Goal: Task Accomplishment & Management: Use online tool/utility

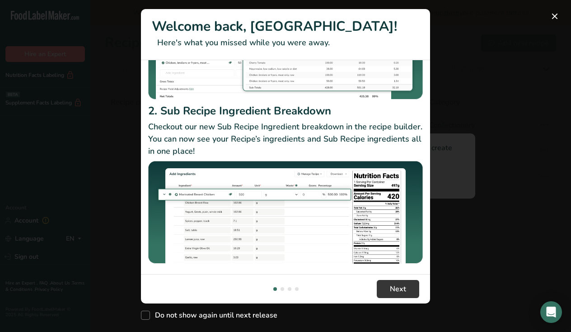
scroll to position [141, 0]
click at [386, 288] on button "Next" at bounding box center [398, 289] width 42 height 18
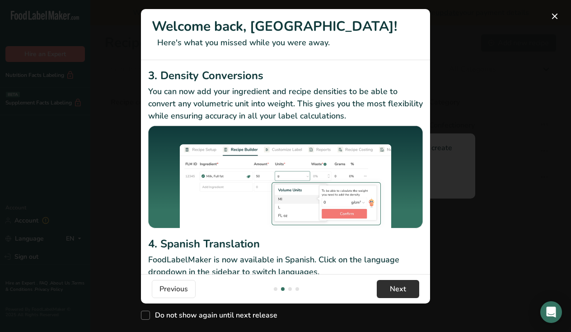
click at [386, 288] on button "Next" at bounding box center [398, 289] width 42 height 18
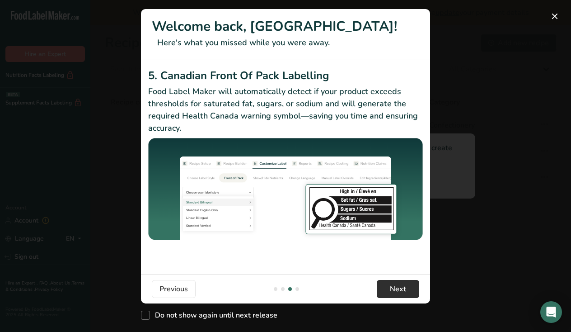
click at [394, 286] on span "Next" at bounding box center [398, 288] width 16 height 11
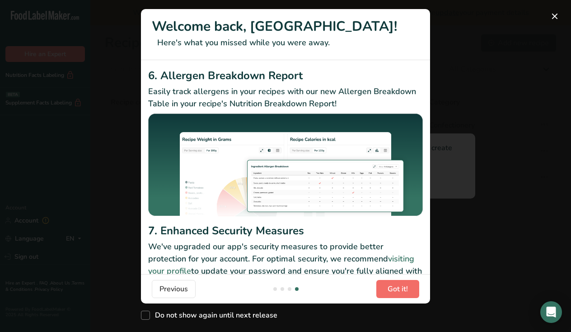
click at [394, 286] on span "Got it!" at bounding box center [398, 288] width 20 height 11
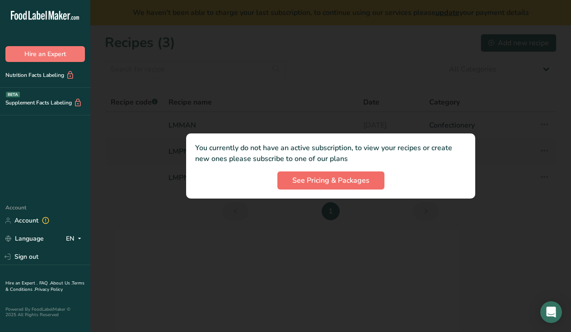
click at [373, 189] on button "See Pricing & Packages" at bounding box center [330, 180] width 107 height 18
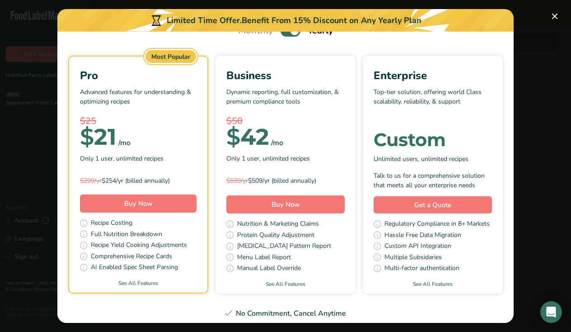
scroll to position [47, 0]
click at [557, 17] on button "Pick Your Pricing Plan Modal" at bounding box center [555, 16] width 14 height 14
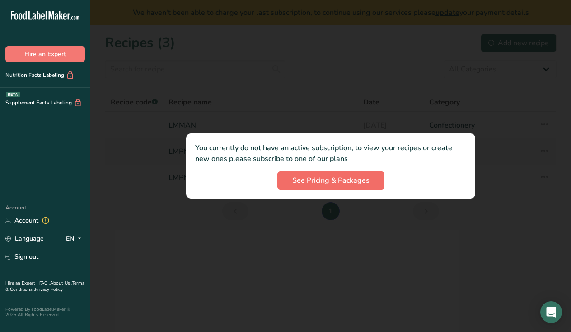
click at [367, 184] on span "See Pricing & Packages" at bounding box center [330, 180] width 77 height 11
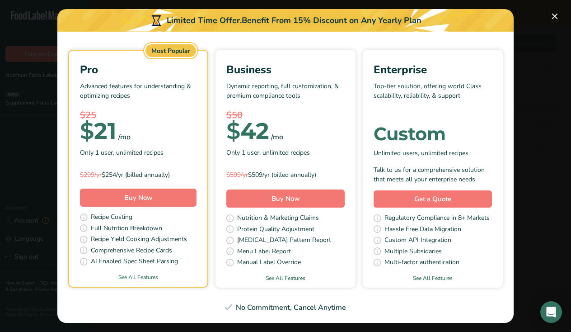
scroll to position [52, 0]
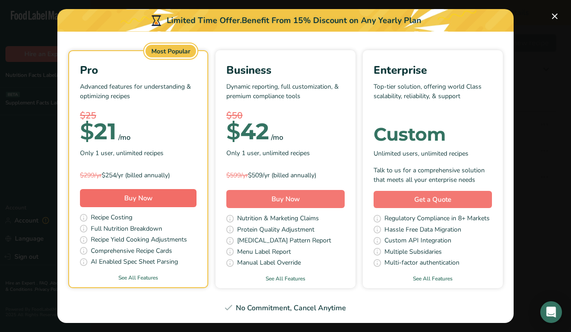
click at [150, 196] on span "Buy Now" at bounding box center [138, 197] width 28 height 9
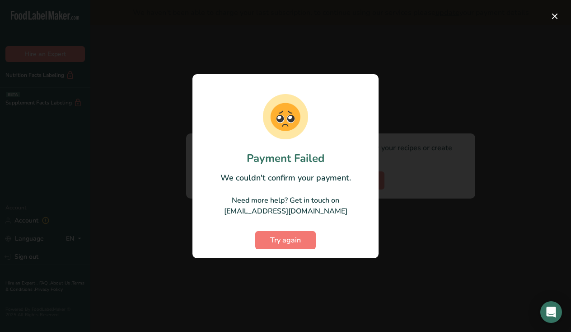
click at [557, 0] on div at bounding box center [285, 166] width 571 height 332
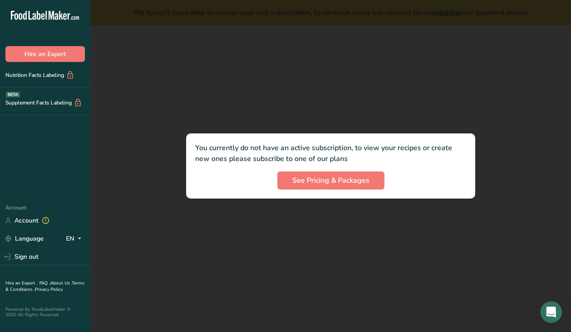
click at [557, 9] on div at bounding box center [330, 166] width 481 height 332
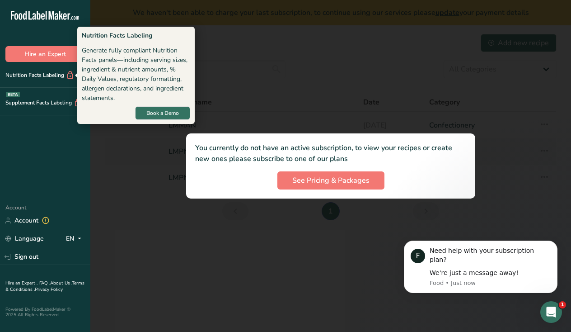
click at [49, 76] on div "Nutrition Facts Labeling" at bounding box center [37, 74] width 75 height 9
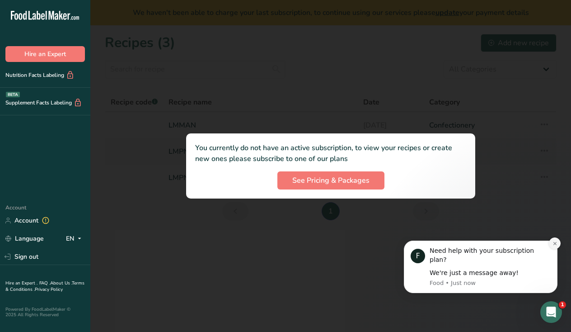
click at [554, 244] on icon "Dismiss notification" at bounding box center [554, 242] width 3 height 3
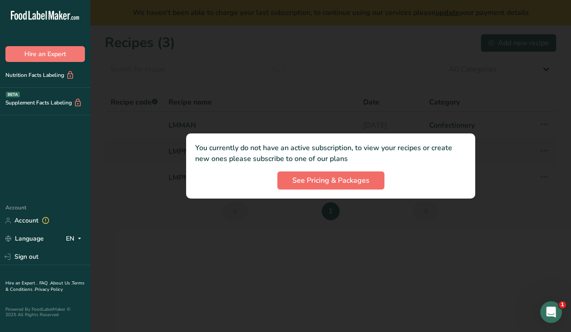
click at [343, 183] on span "See Pricing & Packages" at bounding box center [330, 180] width 77 height 11
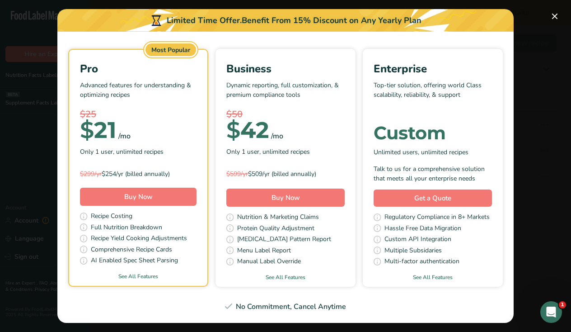
scroll to position [52, 0]
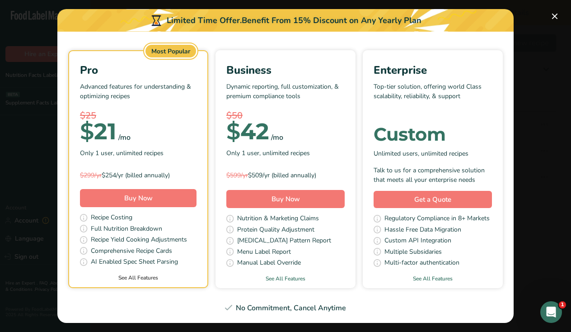
click at [139, 276] on link "See All Features" at bounding box center [138, 277] width 138 height 8
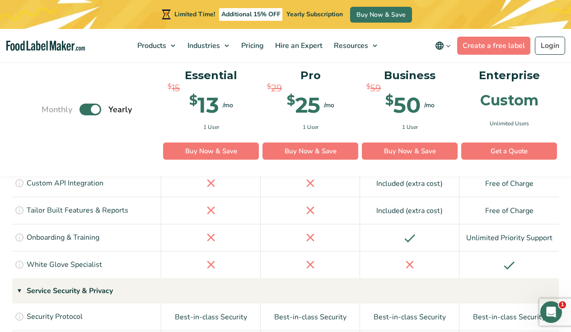
scroll to position [1845, 0]
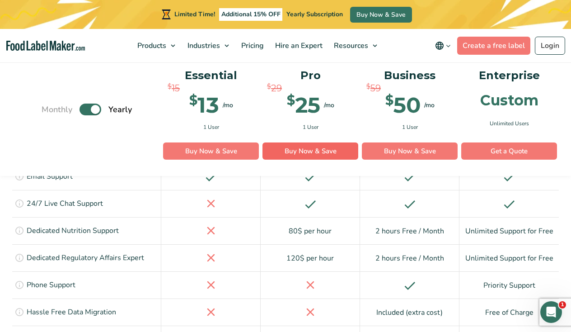
click at [325, 154] on link "Buy Now & Save" at bounding box center [310, 151] width 96 height 17
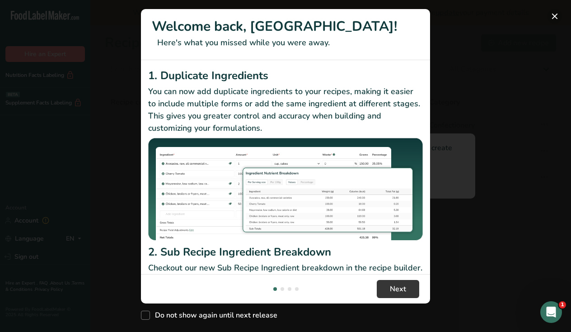
click at [553, 14] on button "New Features" at bounding box center [555, 16] width 14 height 14
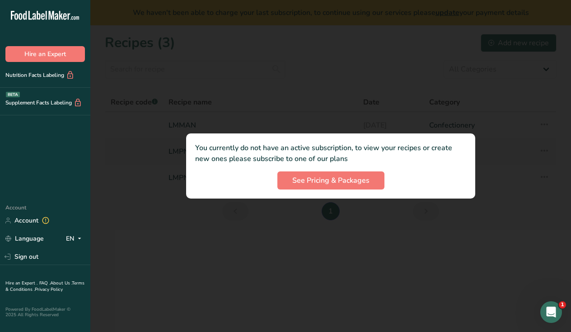
click at [556, 25] on div at bounding box center [330, 166] width 481 height 332
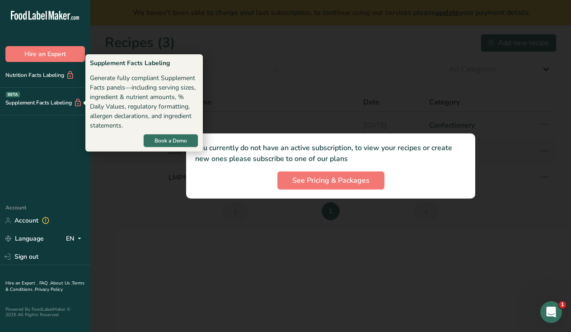
click at [61, 89] on div "Supplement Facts Labeling BETA" at bounding box center [45, 102] width 90 height 28
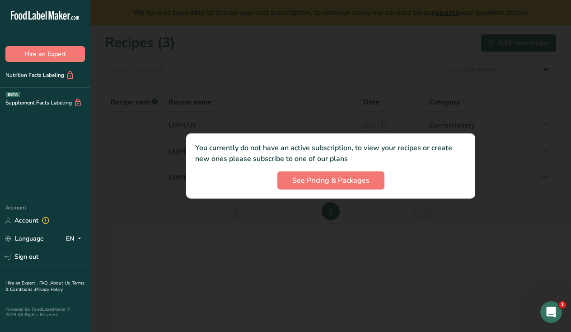
click at [56, 96] on div "Supplement Facts Labeling BETA" at bounding box center [45, 102] width 90 height 28
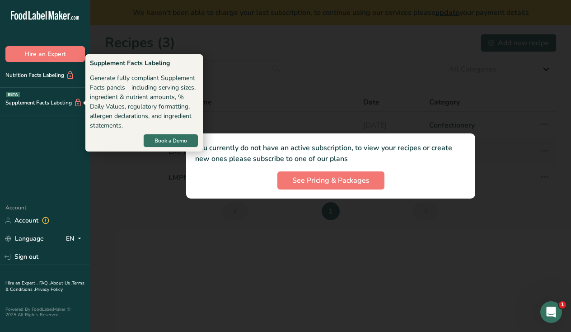
click at [56, 103] on div "Supplement Facts Labeling BETA" at bounding box center [41, 102] width 82 height 9
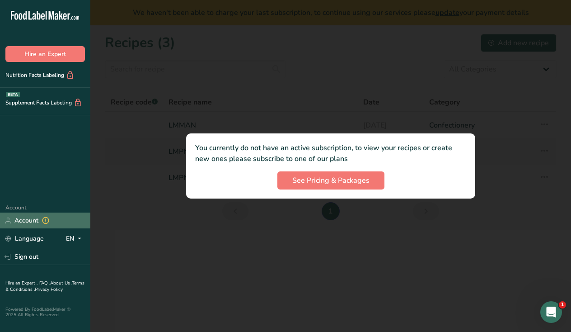
click at [26, 218] on link "Account" at bounding box center [45, 220] width 90 height 16
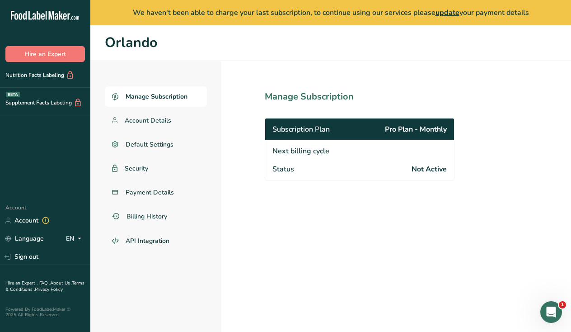
click at [434, 168] on span "Not Active" at bounding box center [429, 169] width 35 height 11
click at [326, 126] on span "Subscription Plan" at bounding box center [300, 129] width 57 height 11
click at [443, 12] on span "update" at bounding box center [448, 13] width 24 height 10
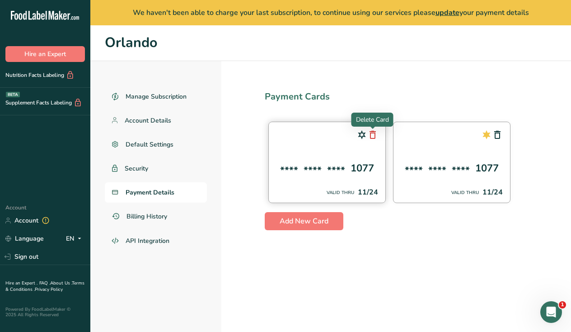
click at [370, 134] on icon at bounding box center [372, 134] width 11 height 16
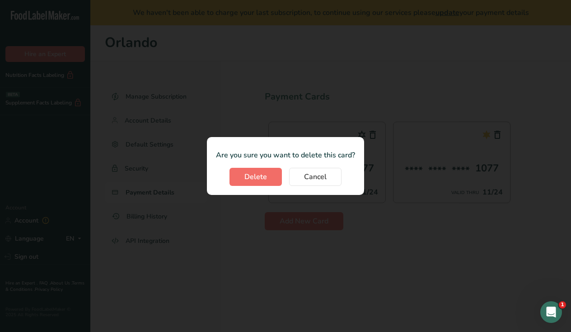
click at [268, 180] on button "Delete" at bounding box center [256, 177] width 52 height 18
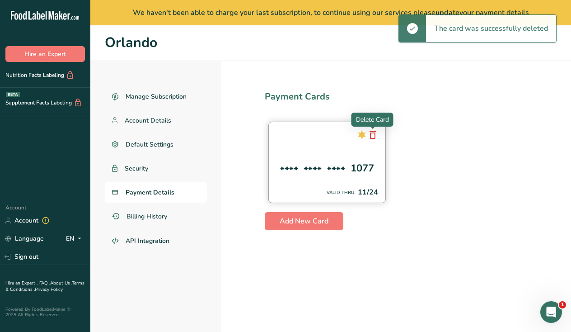
click at [373, 139] on icon at bounding box center [372, 134] width 11 height 16
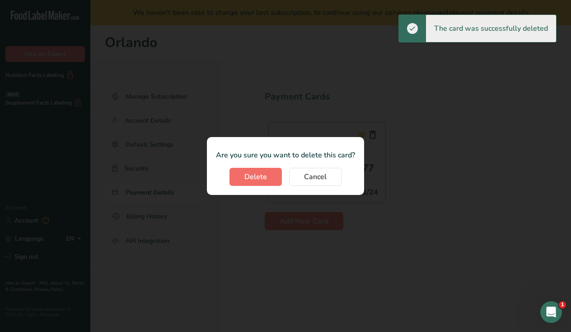
click at [253, 179] on span "Delete" at bounding box center [255, 176] width 23 height 11
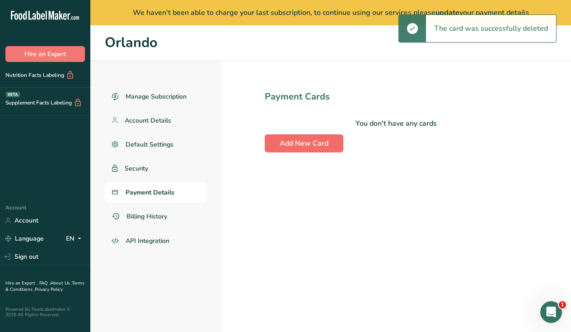
click at [307, 148] on button "Add New Card" at bounding box center [304, 143] width 79 height 18
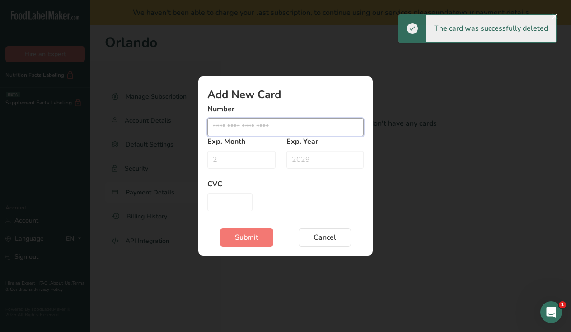
click at [284, 130] on input "Edit card modal" at bounding box center [285, 127] width 156 height 18
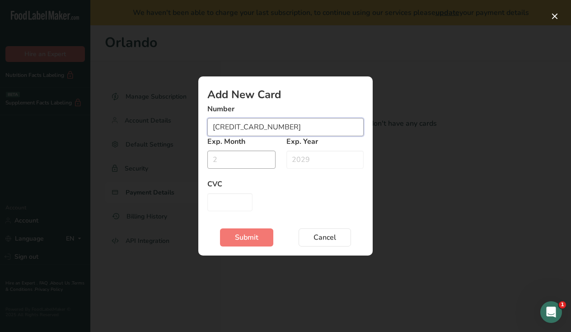
type input "4004410080947723"
click at [233, 156] on input "Edit card modal" at bounding box center [241, 159] width 68 height 18
type input "05"
click at [296, 159] on input "Edit card modal" at bounding box center [324, 159] width 77 height 18
type input "2029"
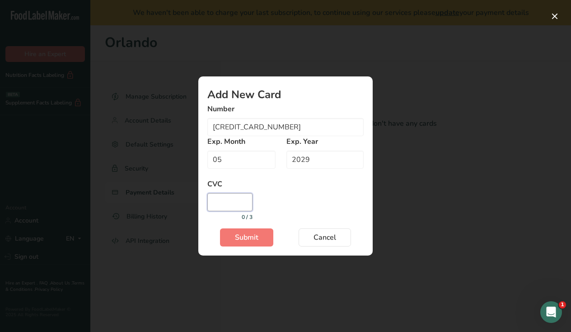
click at [233, 199] on input "Edit card modal" at bounding box center [229, 202] width 45 height 18
type input "999"
click at [227, 237] on button "Submit" at bounding box center [246, 237] width 53 height 18
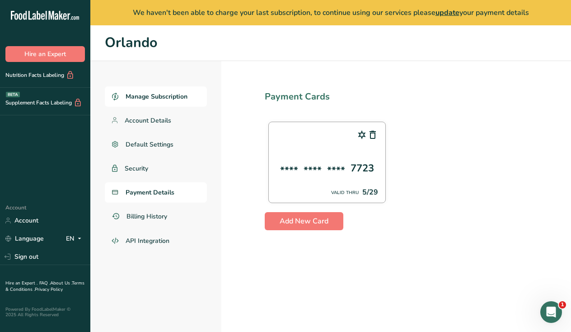
click at [164, 90] on link "Manage Subscription" at bounding box center [156, 96] width 102 height 20
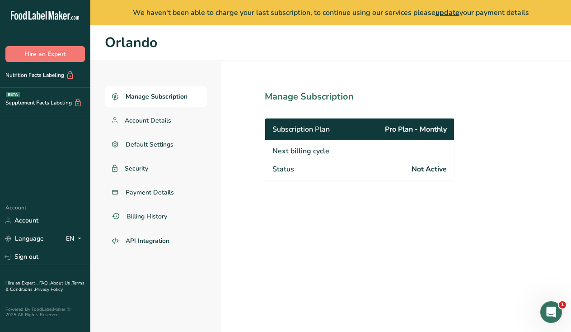
click at [417, 172] on span "Not Active" at bounding box center [429, 169] width 35 height 11
click at [173, 121] on link "Account Details" at bounding box center [156, 120] width 102 height 20
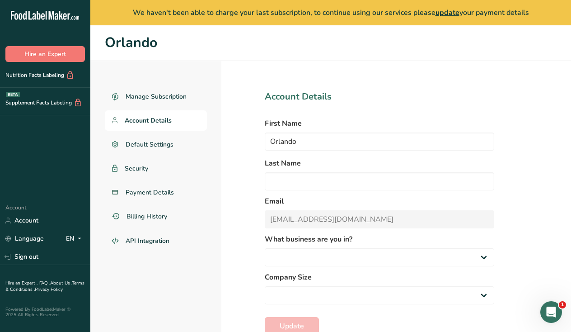
select select
select select "3"
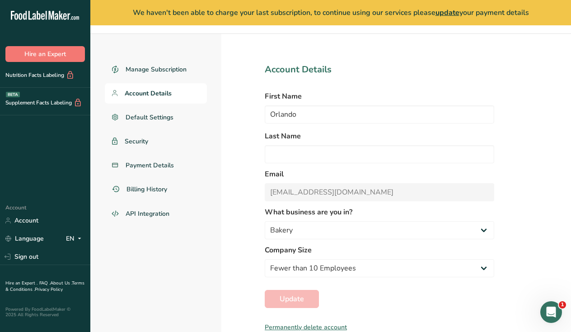
scroll to position [27, 0]
click at [160, 162] on span "Payment Details" at bounding box center [150, 165] width 49 height 9
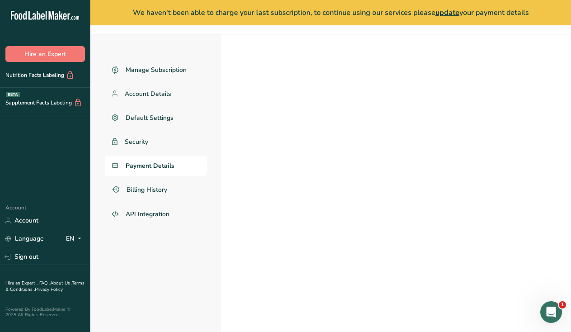
scroll to position [25, 0]
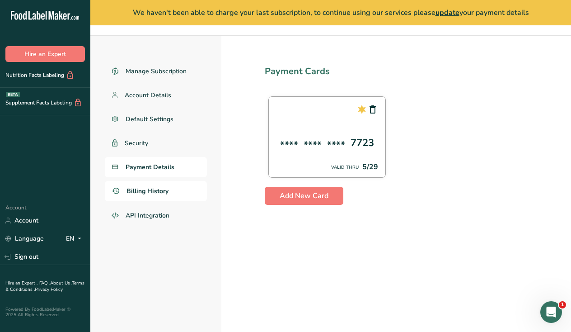
click at [150, 187] on span "Billing History" at bounding box center [147, 190] width 42 height 9
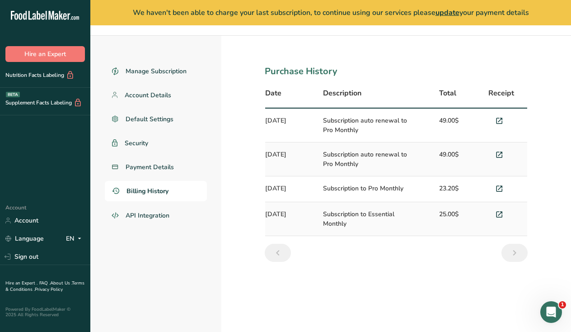
scroll to position [25, 0]
click at [172, 163] on span "Payment Details" at bounding box center [150, 166] width 49 height 9
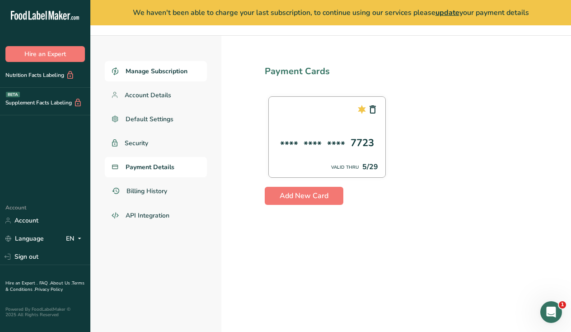
click at [159, 75] on span "Manage Subscription" at bounding box center [157, 70] width 62 height 9
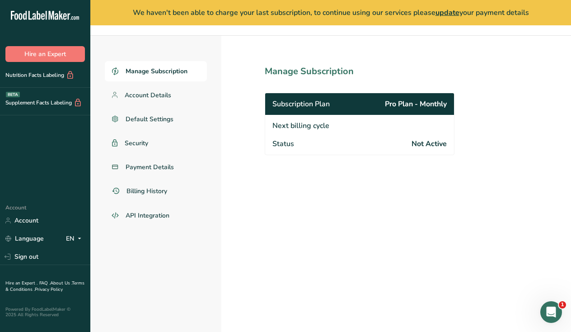
click at [446, 14] on span "update" at bounding box center [448, 13] width 24 height 10
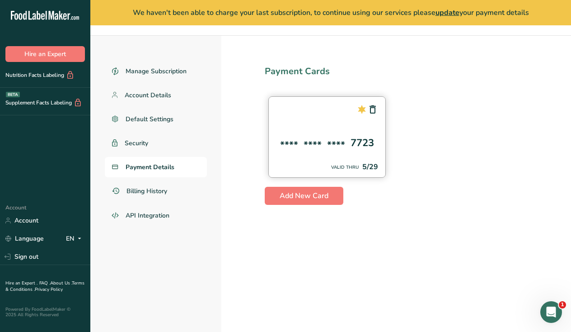
click at [337, 112] on div "**** **** **** 7723 VALID THRU 5/29" at bounding box center [326, 136] width 117 height 81
click at [362, 107] on icon at bounding box center [361, 109] width 11 height 16
click at [181, 198] on link "Billing History" at bounding box center [156, 191] width 102 height 20
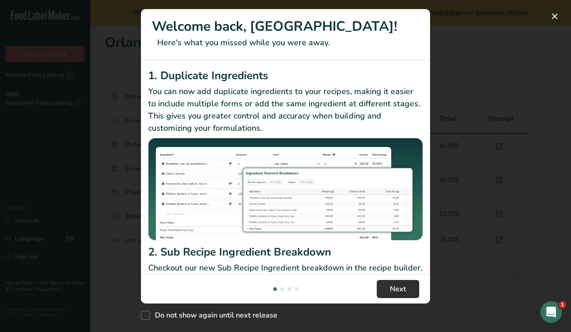
click at [391, 287] on span "Next" at bounding box center [398, 288] width 16 height 11
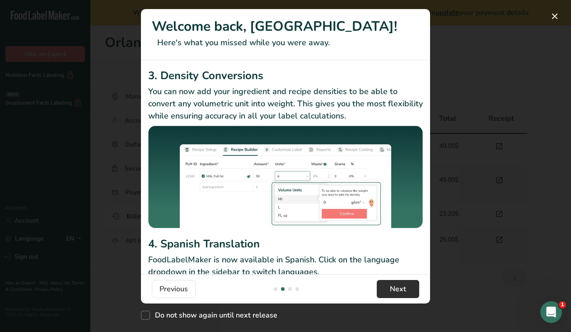
click at [391, 287] on span "Next" at bounding box center [398, 288] width 16 height 11
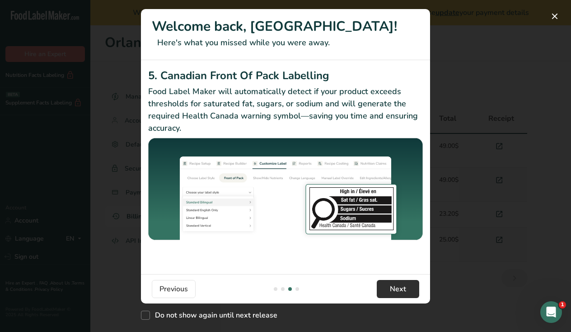
click at [391, 287] on span "Next" at bounding box center [398, 288] width 16 height 11
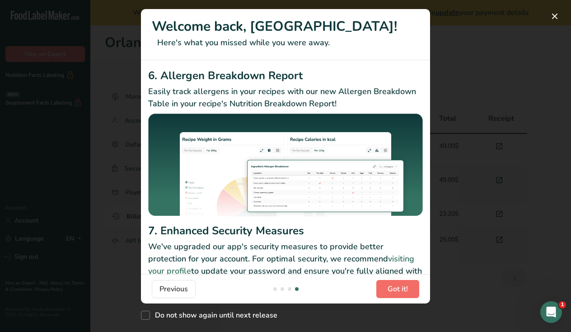
click at [391, 287] on span "Got it!" at bounding box center [398, 288] width 20 height 11
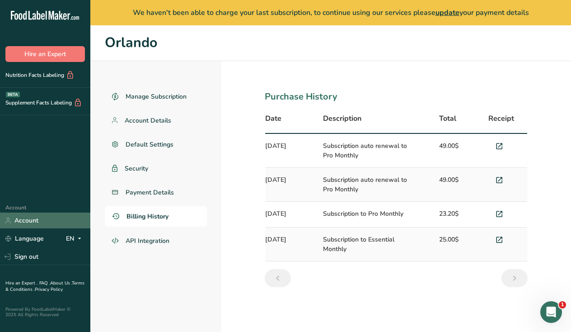
click at [27, 222] on link "Account" at bounding box center [45, 220] width 90 height 16
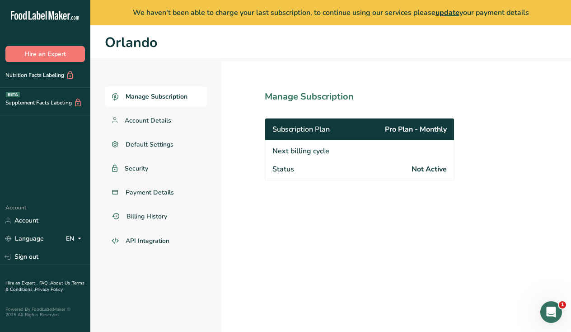
click at [305, 132] on span "Subscription Plan" at bounding box center [300, 129] width 57 height 11
click at [394, 136] on div "Subscription Plan Pro Plan - Monthly" at bounding box center [359, 129] width 189 height 22
click at [396, 129] on span "Pro Plan - Monthly" at bounding box center [416, 129] width 62 height 11
click at [396, 150] on div "Next billing cycle" at bounding box center [359, 150] width 189 height 20
click at [417, 165] on span "Not Active" at bounding box center [429, 169] width 35 height 11
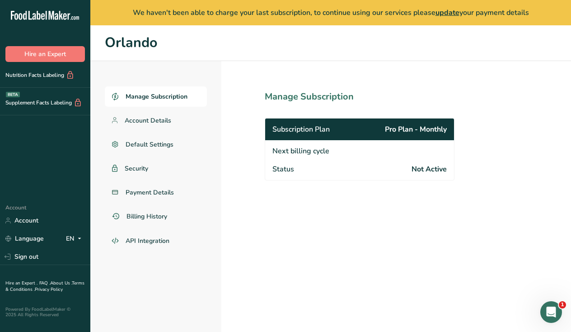
click at [364, 176] on div "Status Not Active" at bounding box center [359, 170] width 189 height 20
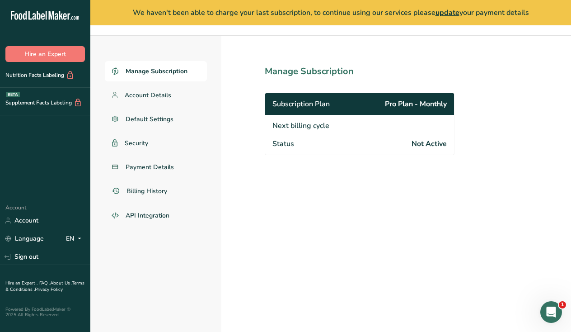
scroll to position [25, 0]
click at [544, 309] on icon "Open Intercom Messenger" at bounding box center [550, 310] width 15 height 15
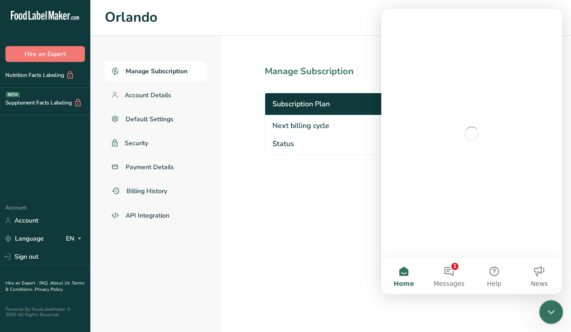
scroll to position [0, 0]
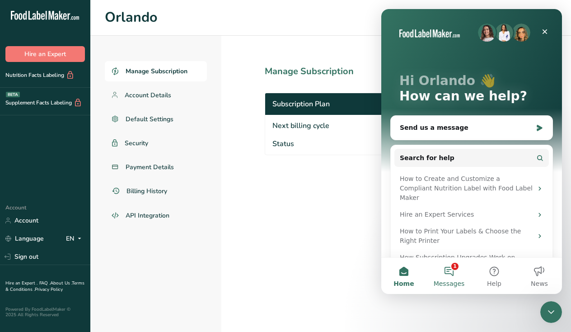
click at [449, 271] on button "1 Messages" at bounding box center [448, 276] width 45 height 36
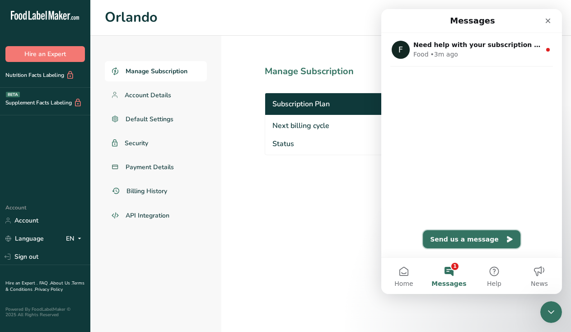
click at [468, 243] on button "Send us a message" at bounding box center [472, 239] width 98 height 18
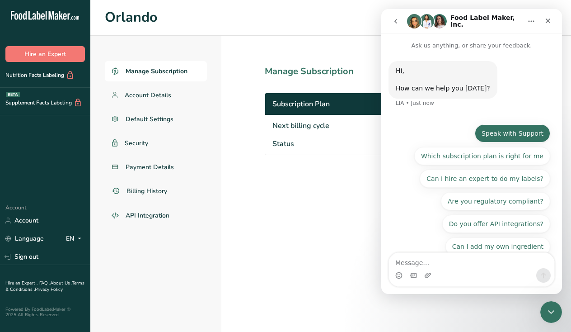
click at [492, 137] on button "Speak with Support" at bounding box center [512, 133] width 75 height 18
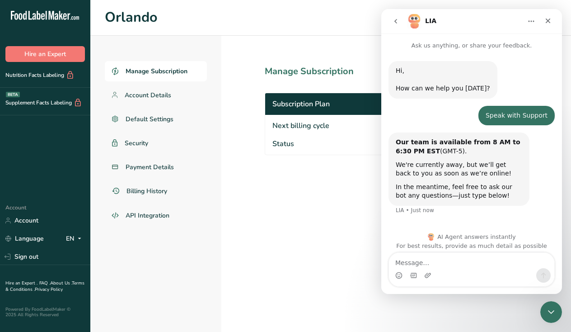
scroll to position [3, 0]
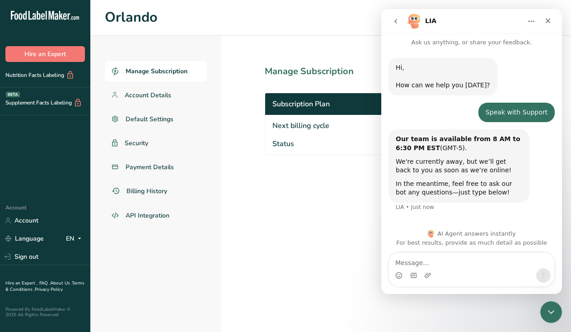
click at [399, 29] on button "go back" at bounding box center [395, 21] width 17 height 17
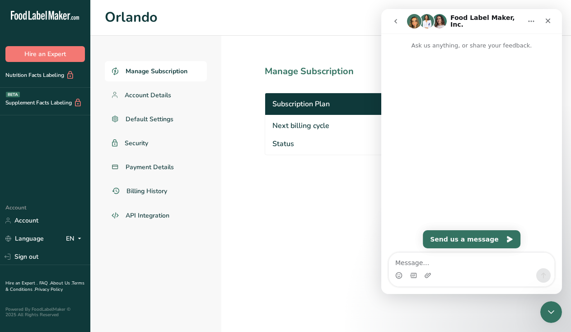
scroll to position [0, 0]
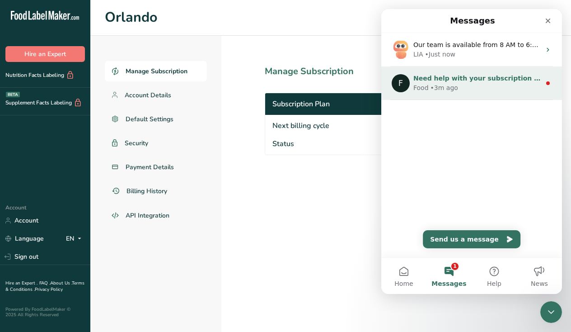
click at [451, 99] on div "F Need help with your subscription plan? We're just a message away! Food • 3m a…" at bounding box center [471, 82] width 181 height 33
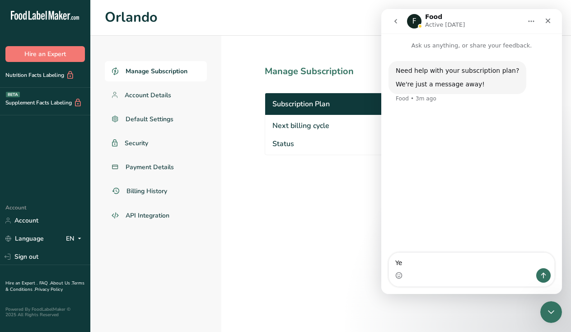
type textarea "Yes"
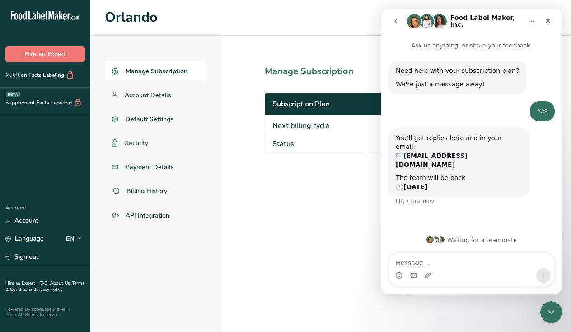
click at [396, 21] on icon "go back" at bounding box center [395, 21] width 7 height 7
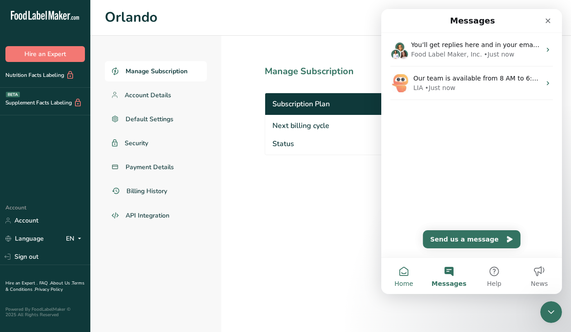
click at [393, 270] on button "Home" at bounding box center [403, 276] width 45 height 36
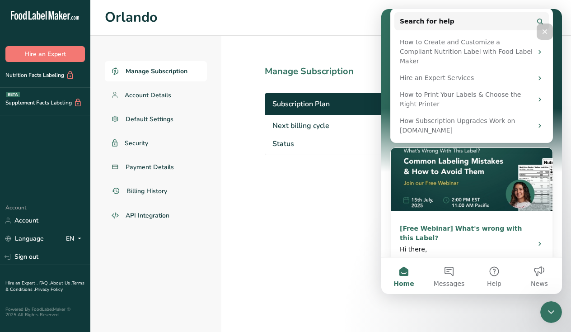
scroll to position [188, 0]
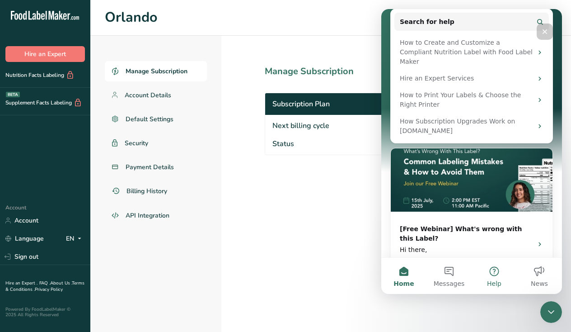
click at [481, 271] on button "Help" at bounding box center [494, 276] width 45 height 36
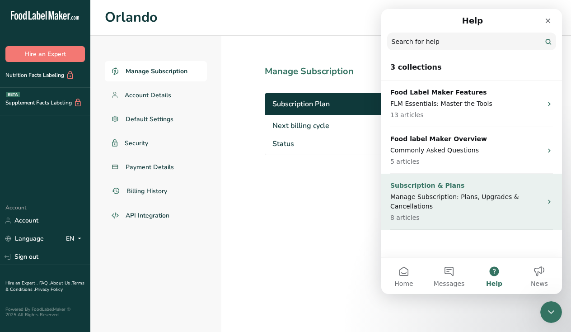
scroll to position [0, 0]
click at [484, 192] on p "Manage Subscription: Plans, Upgrades & Cancellations" at bounding box center [466, 201] width 152 height 19
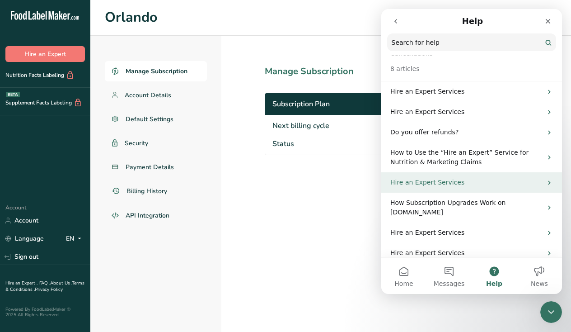
scroll to position [36, 0]
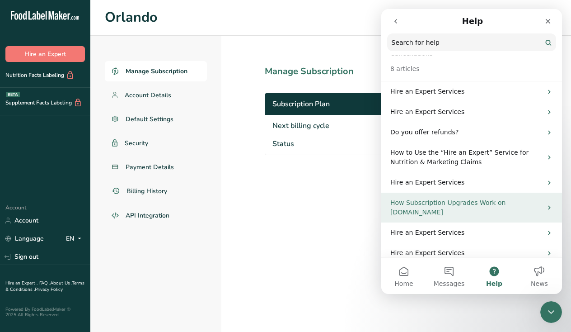
click at [476, 198] on p "How Subscription Upgrades Work on FoodLabelMaker.com" at bounding box center [466, 207] width 152 height 19
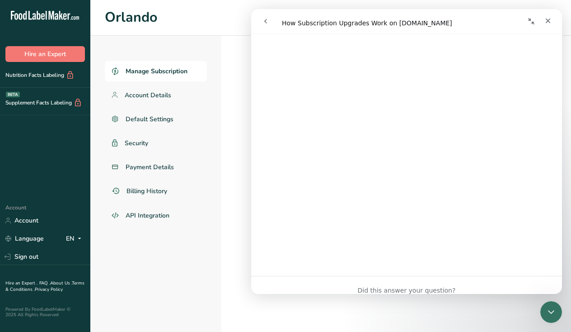
scroll to position [349, 0]
click at [176, 276] on div "Manage Subscription Account Details Default Settings Security Payment Details B…" at bounding box center [155, 184] width 131 height 296
click at [547, 20] on icon "Close" at bounding box center [548, 21] width 5 height 5
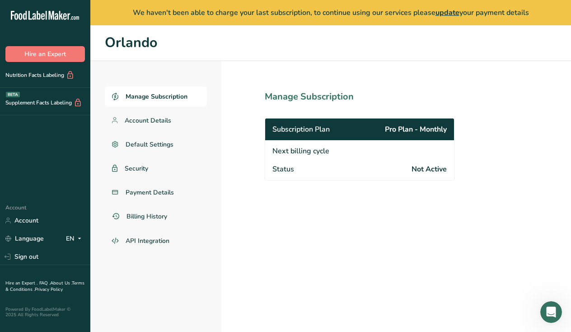
scroll to position [0, 0]
click at [36, 221] on link "Account" at bounding box center [45, 220] width 90 height 16
click at [31, 217] on link "Account" at bounding box center [45, 220] width 90 height 16
click at [30, 221] on link "Account" at bounding box center [45, 220] width 90 height 16
click at [150, 140] on span "Default Settings" at bounding box center [150, 144] width 48 height 9
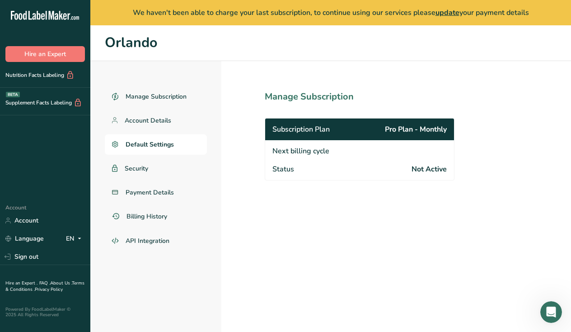
select select "Other"
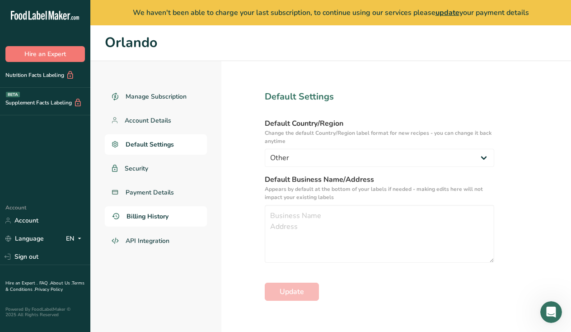
click at [151, 216] on span "Billing History" at bounding box center [147, 215] width 42 height 9
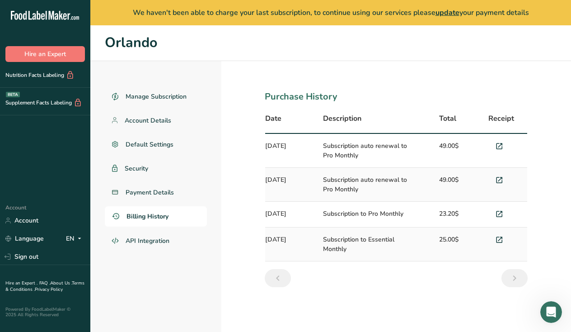
click at [363, 151] on td "Subscription auto renewal to Pro Monthly" at bounding box center [370, 151] width 105 height 34
click at [349, 145] on td "Subscription auto renewal to Pro Monthly" at bounding box center [370, 151] width 105 height 34
click at [498, 145] on icon at bounding box center [499, 146] width 8 height 13
click at [126, 237] on span "API Integration" at bounding box center [148, 240] width 44 height 9
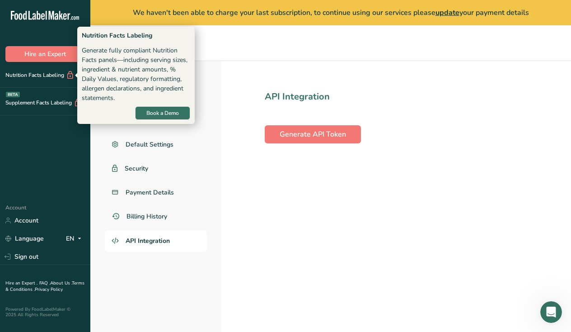
click at [50, 76] on div "Nutrition Facts Labeling" at bounding box center [37, 74] width 75 height 9
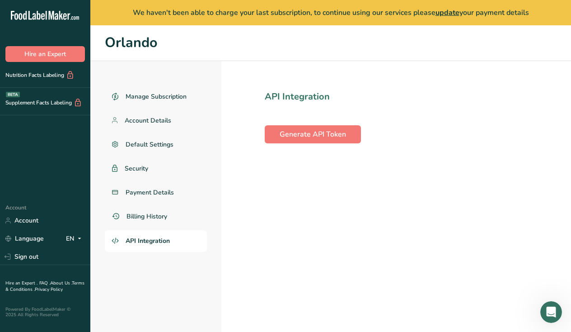
click at [50, 76] on div "Nutrition Facts Labeling" at bounding box center [37, 74] width 75 height 9
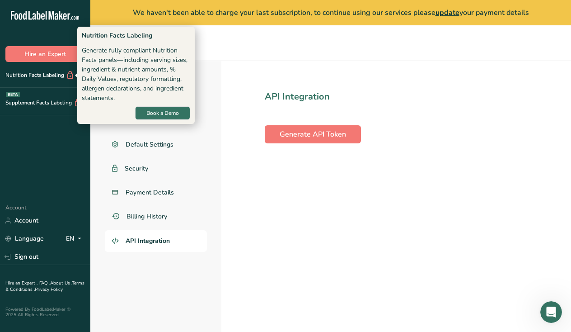
click at [69, 77] on icon at bounding box center [70, 74] width 9 height 9
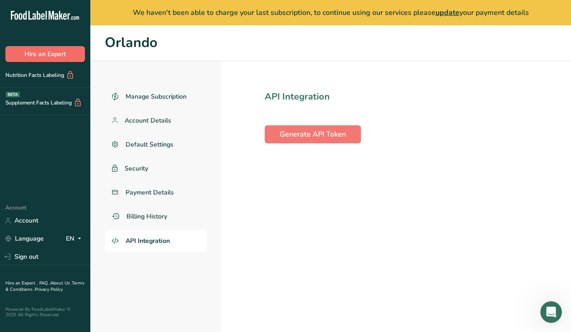
click at [67, 57] on button "Hire an Expert" at bounding box center [45, 54] width 80 height 16
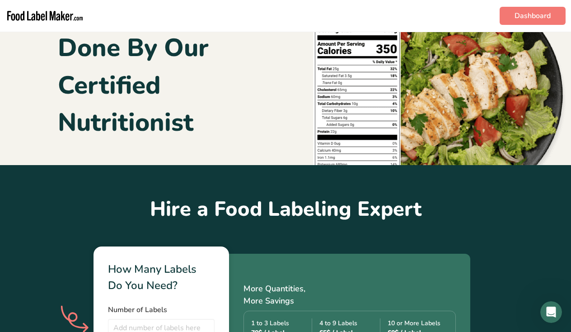
scroll to position [61, 0]
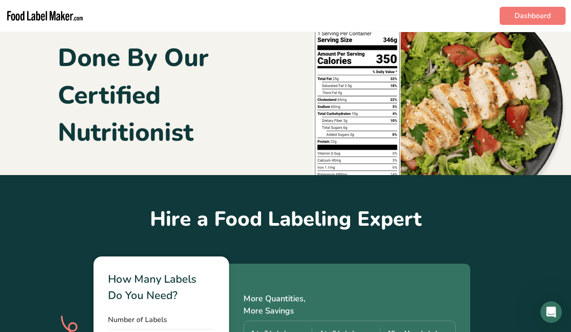
click at [63, 10] on img "main navigation" at bounding box center [44, 16] width 79 height 24
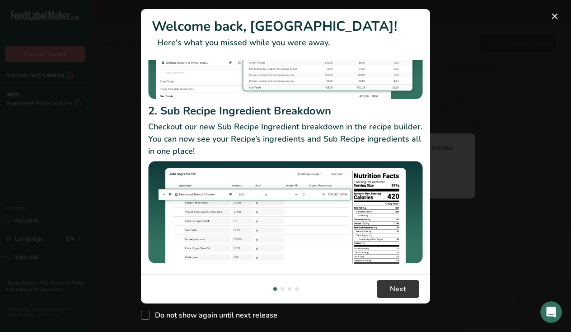
scroll to position [141, 0]
click at [395, 290] on span "Next" at bounding box center [398, 288] width 16 height 11
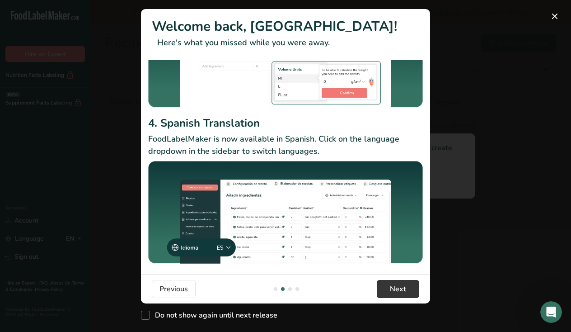
scroll to position [121, 0]
click at [403, 289] on span "Next" at bounding box center [398, 288] width 16 height 11
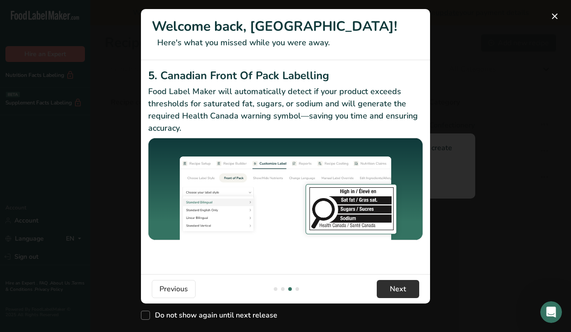
click at [401, 285] on span "Next" at bounding box center [398, 288] width 16 height 11
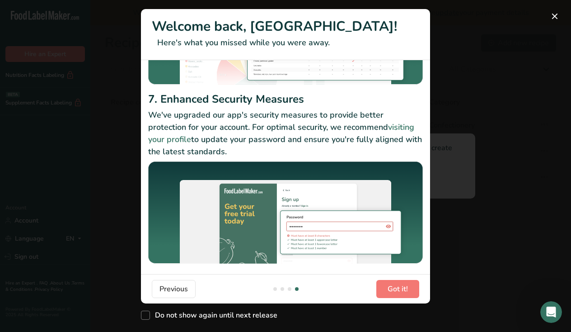
scroll to position [132, 0]
click at [395, 284] on span "Got it!" at bounding box center [398, 288] width 20 height 11
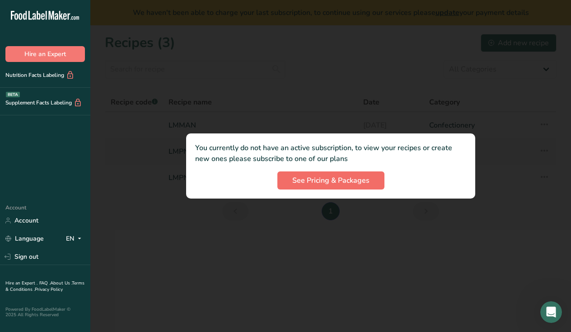
click at [361, 179] on span "See Pricing & Packages" at bounding box center [330, 180] width 77 height 11
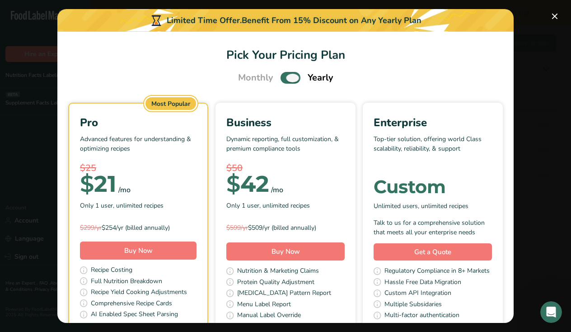
click at [296, 76] on span "Pick Your Pricing Plan Modal" at bounding box center [291, 77] width 20 height 11
click at [286, 76] on input "Pick Your Pricing Plan Modal" at bounding box center [284, 78] width 6 height 6
checkbox input "false"
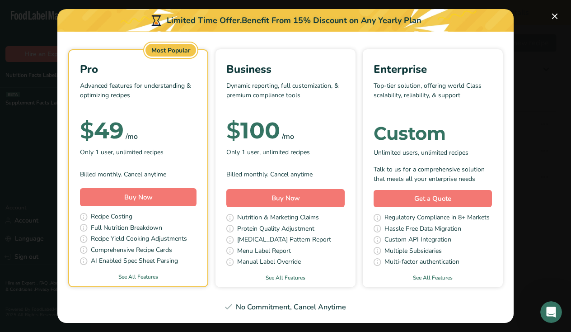
scroll to position [58, 0]
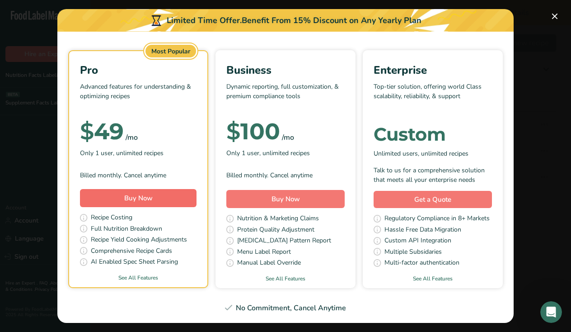
click at [171, 196] on button "Buy Now" at bounding box center [138, 198] width 117 height 18
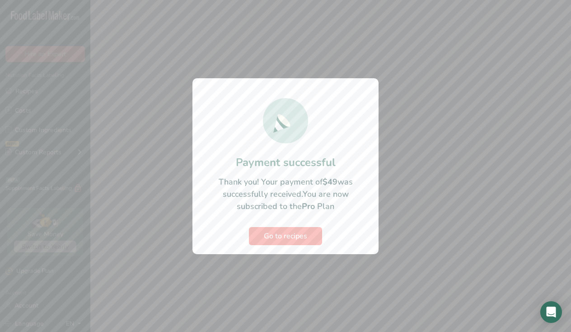
click at [297, 241] on button "Go to recipes" at bounding box center [285, 236] width 73 height 18
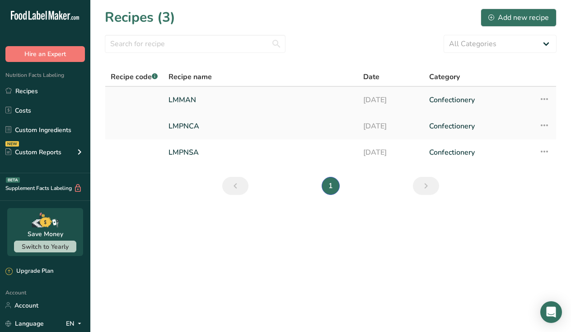
click at [554, 98] on td "Recipe Setup Delete Recipe Duplicate Recipe Scale Recipe Save as Sub-Recipe .a-…" at bounding box center [545, 100] width 23 height 26
click at [542, 98] on icon at bounding box center [544, 99] width 11 height 16
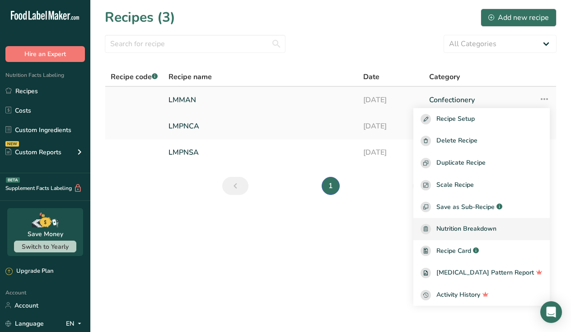
click at [488, 225] on span "Nutrition Breakdown" at bounding box center [466, 229] width 60 height 10
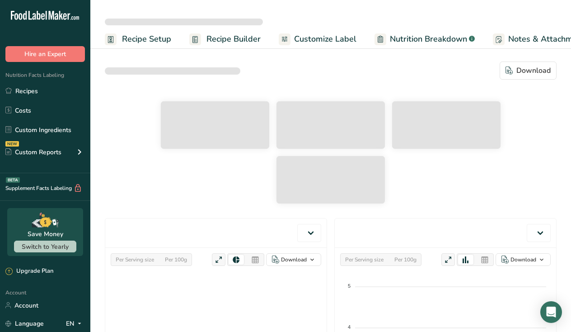
select select "Calories"
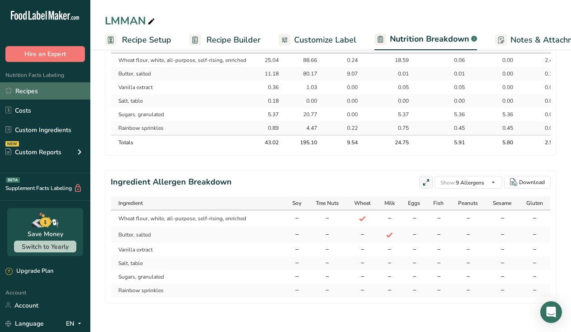
click at [33, 95] on link "Recipes" at bounding box center [45, 90] width 90 height 17
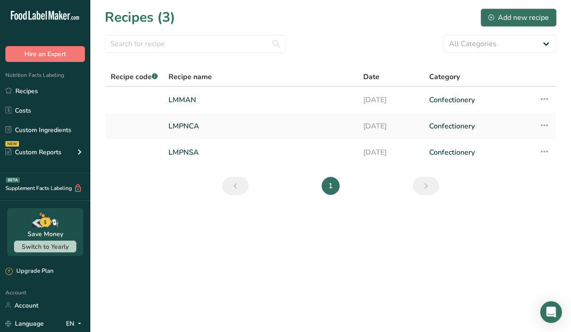
click at [515, 20] on div "Add new recipe" at bounding box center [518, 17] width 61 height 11
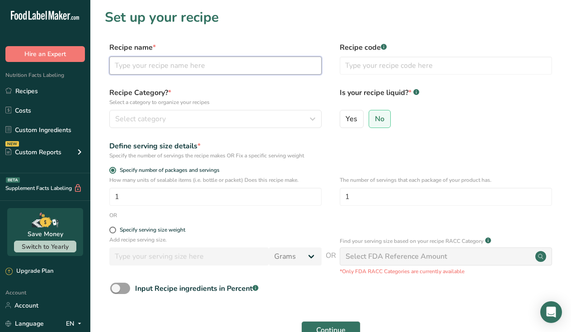
click at [165, 70] on input "text" at bounding box center [215, 65] width 212 height 18
type input "[PERSON_NAME]"
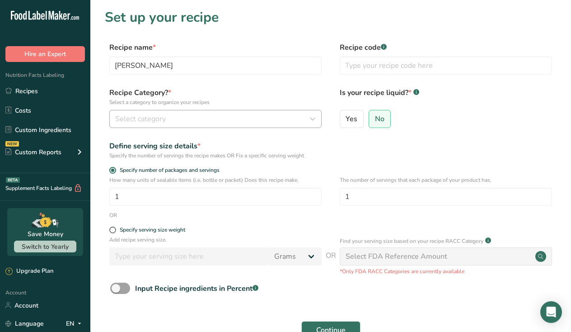
click at [227, 122] on div "Select category" at bounding box center [212, 118] width 195 height 11
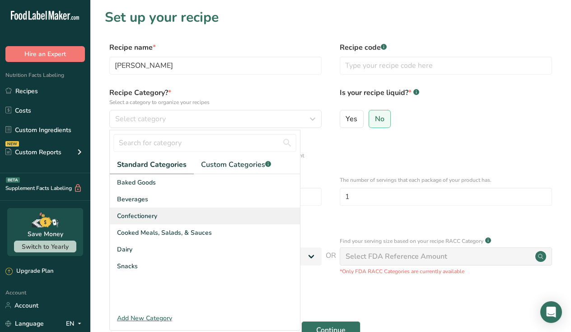
click at [157, 211] on div "Confectionery" at bounding box center [205, 215] width 190 height 17
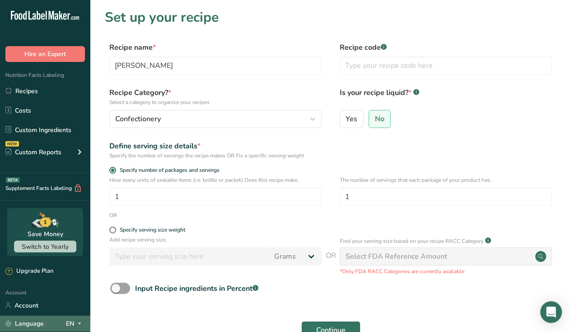
click at [80, 326] on icon at bounding box center [79, 323] width 7 height 11
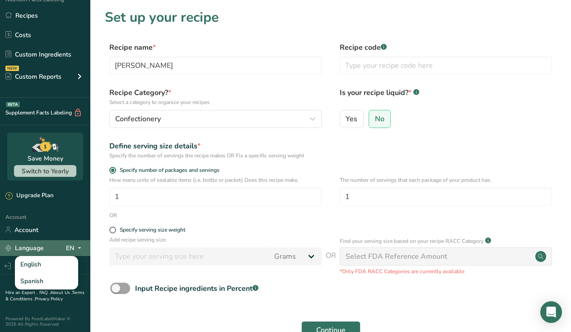
scroll to position [74, 0]
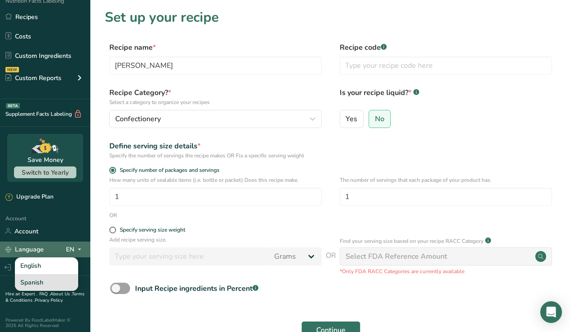
click at [45, 282] on div "Spanish" at bounding box center [46, 282] width 63 height 17
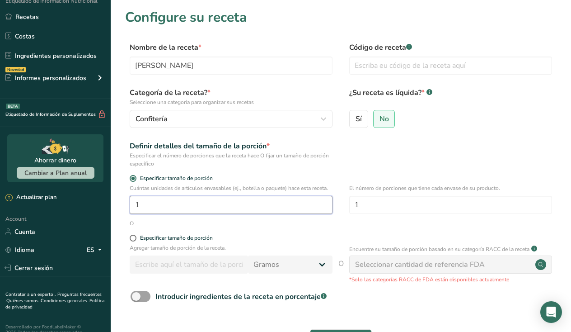
click at [190, 199] on input "1" at bounding box center [231, 205] width 203 height 18
type input "1"
type input "84"
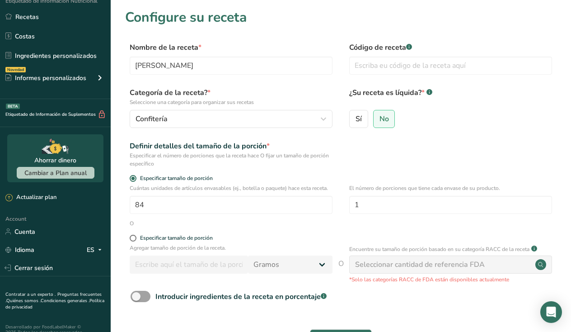
click at [405, 225] on div "O" at bounding box center [340, 223] width 431 height 8
click at [372, 207] on input "1" at bounding box center [450, 205] width 203 height 18
type input "50"
click at [262, 225] on div "O" at bounding box center [340, 223] width 431 height 8
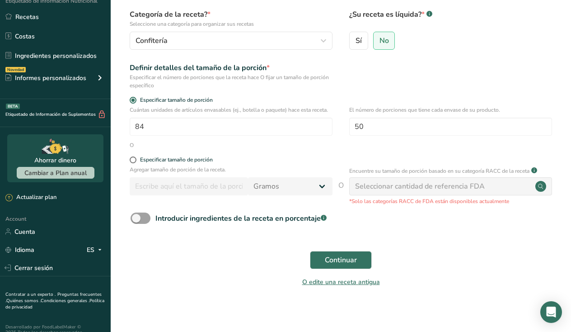
scroll to position [80, 0]
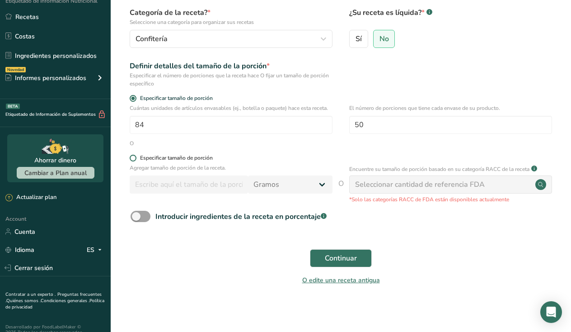
click at [134, 156] on span at bounding box center [133, 158] width 7 height 7
click at [134, 156] on input "Especificar tamaño de porción" at bounding box center [133, 158] width 6 height 6
radio input "true"
radio input "false"
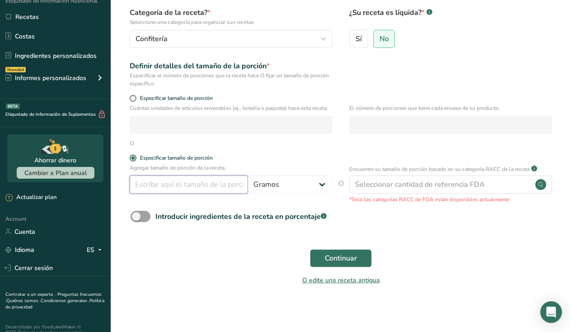
click at [147, 181] on input "number" at bounding box center [189, 184] width 118 height 18
type input "1005"
click at [208, 246] on div "Continuar" at bounding box center [340, 258] width 431 height 29
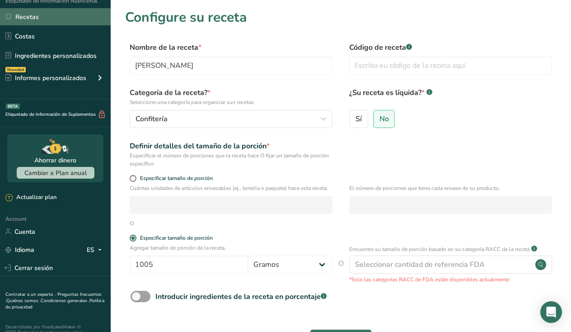
scroll to position [0, 0]
click at [33, 14] on link "Recetas" at bounding box center [55, 16] width 111 height 17
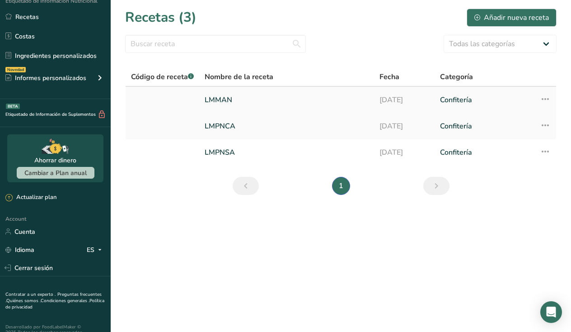
click at [229, 99] on link "LMMAN" at bounding box center [287, 99] width 164 height 19
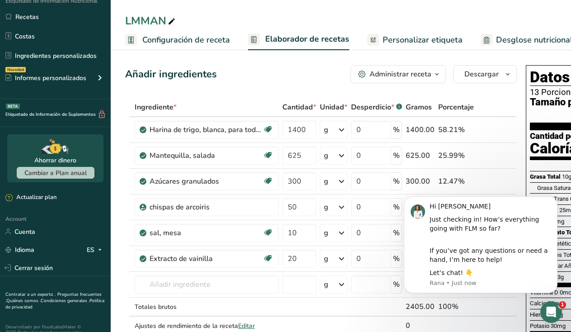
click at [209, 41] on span "Configuración de receta" at bounding box center [186, 40] width 88 height 12
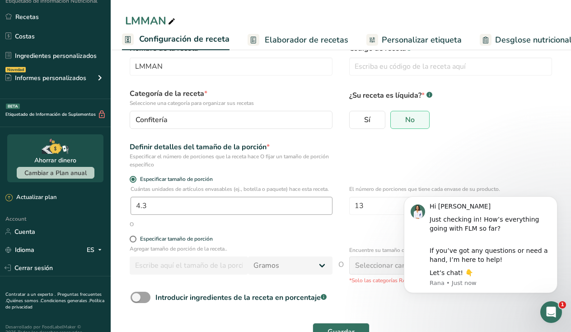
scroll to position [22, 0]
click at [556, 200] on icon "Dismiss notification" at bounding box center [554, 198] width 3 height 3
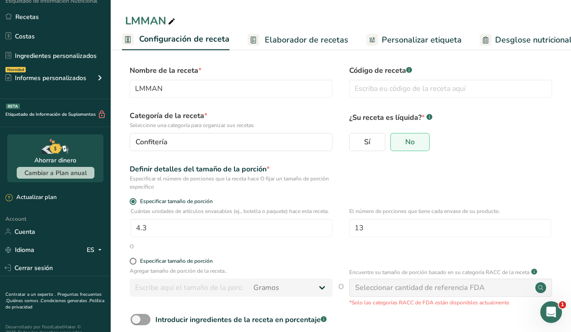
scroll to position [0, 0]
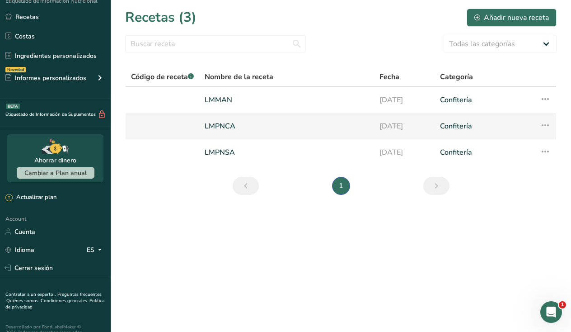
click at [220, 126] on link "LMPNCA" at bounding box center [287, 126] width 164 height 19
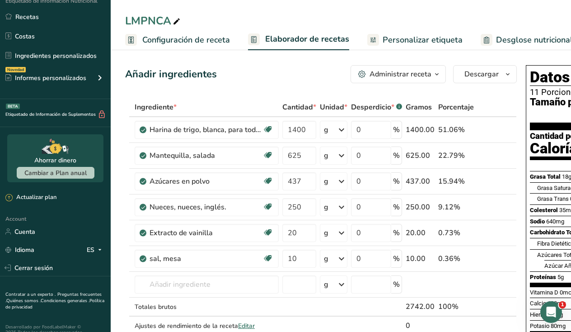
click at [201, 33] on link "Configuración de receta" at bounding box center [177, 40] width 105 height 20
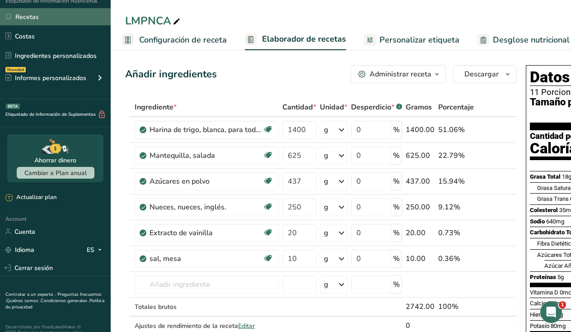
click at [32, 19] on link "Recetas" at bounding box center [55, 16] width 111 height 17
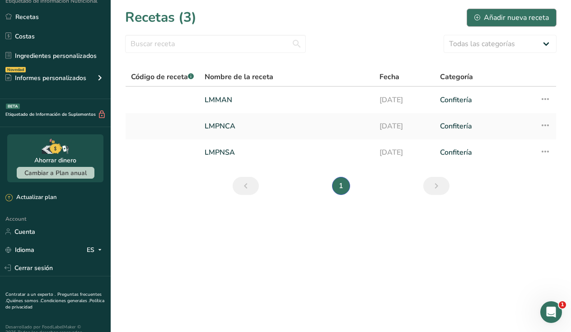
click at [520, 20] on div "Añadir nueva receta" at bounding box center [511, 17] width 75 height 11
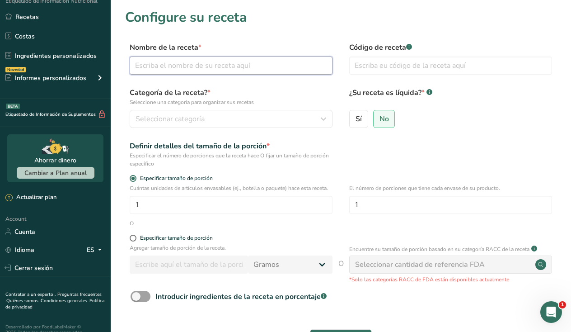
click at [227, 70] on input "text" at bounding box center [231, 65] width 203 height 18
type input "LMGAJ"
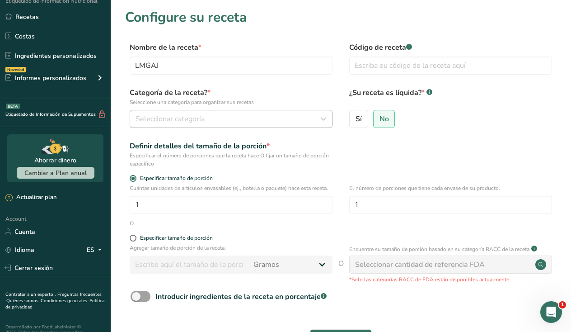
click at [214, 117] on div "Seleccionar categoría" at bounding box center [229, 118] width 186 height 11
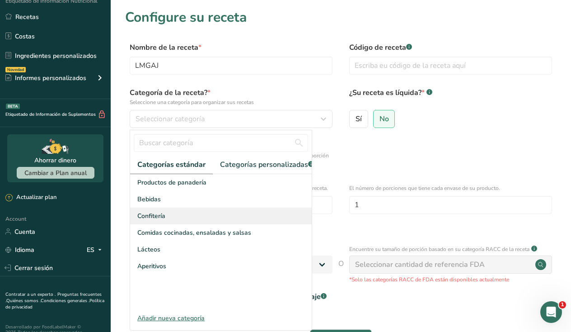
click at [164, 216] on span "Confitería" at bounding box center [151, 215] width 28 height 9
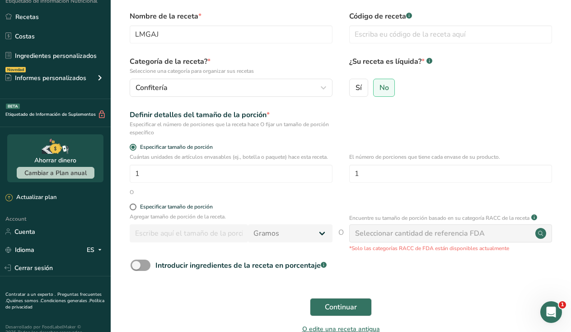
scroll to position [33, 0]
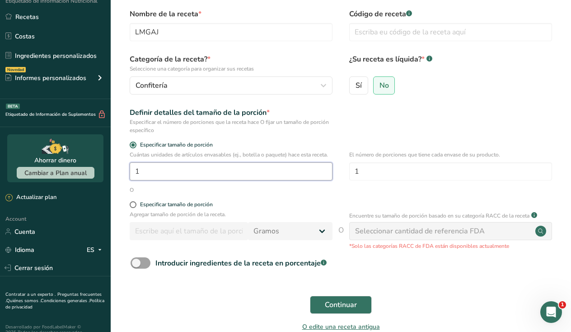
click at [171, 177] on input "1" at bounding box center [231, 171] width 203 height 18
type input "1"
type input "84"
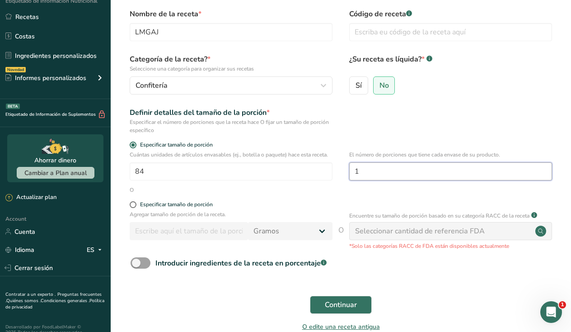
click at [422, 175] on input "1" at bounding box center [450, 171] width 203 height 18
type input "10"
click at [478, 131] on div "Definir detalles del tamaño de la porción * Especificar el número de porciones …" at bounding box center [340, 120] width 431 height 27
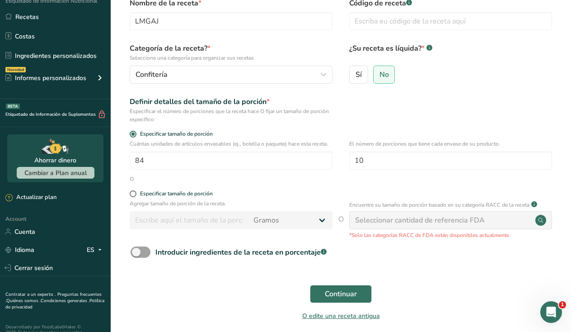
scroll to position [47, 0]
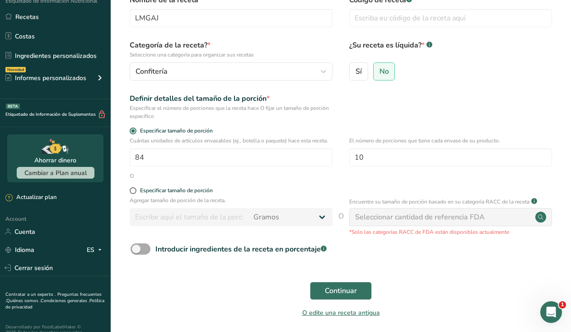
click at [140, 251] on span at bounding box center [141, 248] width 20 height 11
click at [136, 251] on input "Introducir ingredientes de la receta en porcentaje .a-a{fill:#347362;}.b-a{fill…" at bounding box center [134, 249] width 6 height 6
checkbox input "true"
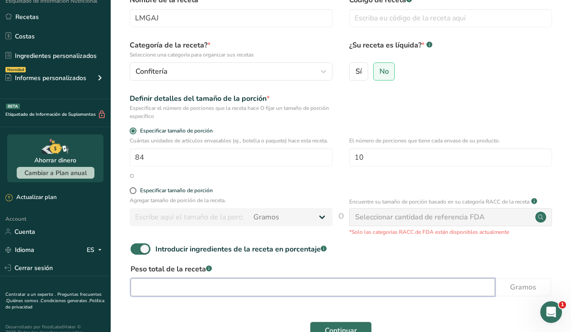
click at [171, 289] on input "number" at bounding box center [313, 287] width 365 height 18
type input "1005"
click at [350, 269] on label "Peso total de la receta .a-a{fill:#347362;}.b-a{fill:#fff;}" at bounding box center [341, 268] width 421 height 11
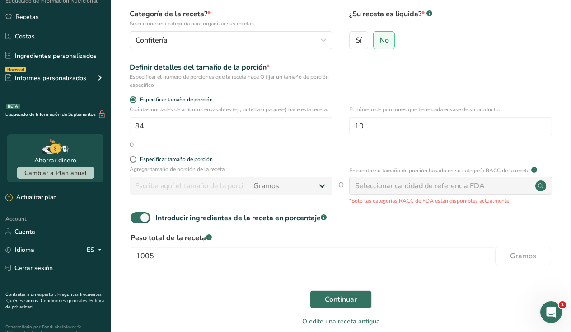
scroll to position [86, 0]
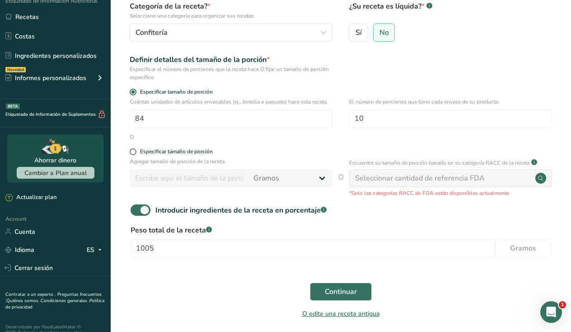
click at [540, 260] on div "Peso total de la receta .a-a{fill:#347362;}.b-a{fill:#fff;} 1005 Gramos" at bounding box center [340, 244] width 431 height 38
click at [470, 184] on div "Seleccionar cantidad de referencia FDA" at bounding box center [450, 178] width 203 height 18
click at [537, 178] on circle at bounding box center [540, 178] width 11 height 11
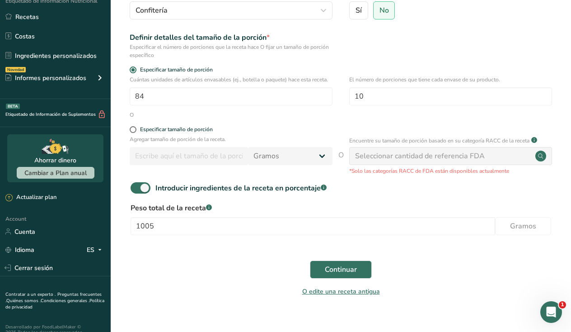
scroll to position [119, 0]
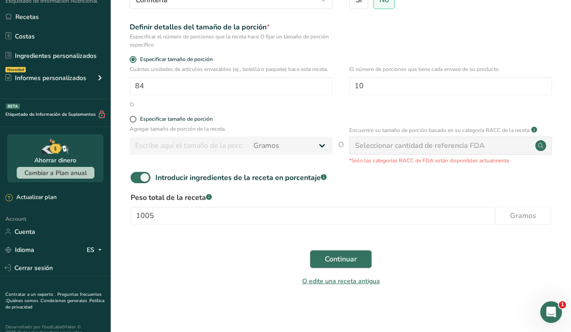
click at [346, 255] on span "Continuar" at bounding box center [341, 258] width 32 height 11
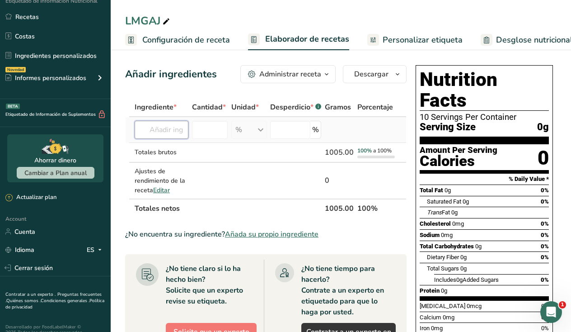
click at [176, 133] on input "text" at bounding box center [162, 130] width 54 height 18
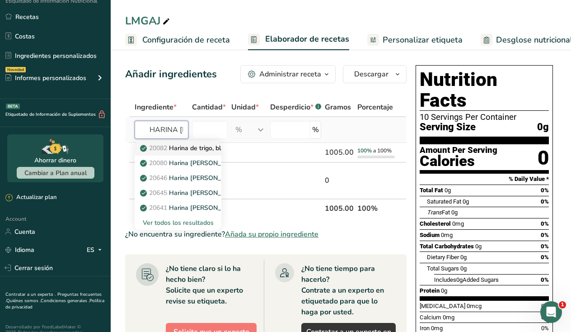
type input "HARINA DE TRIGO"
click at [204, 143] on p "20082 Harina de trigo, blanca, para todo uso, con levadura, enriquecida" at bounding box center [249, 147] width 214 height 9
type input "Wheat flour, white, all-purpose, self-rising, enriched"
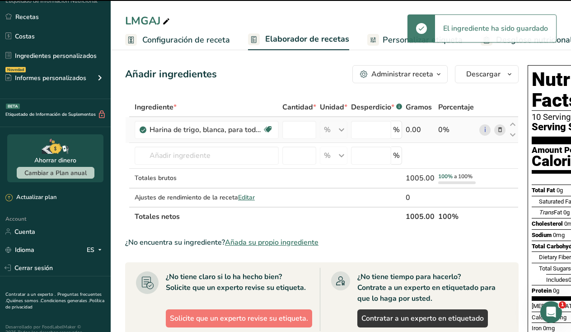
type input "0"
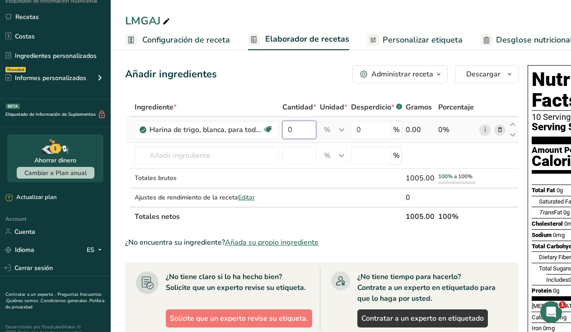
click at [302, 131] on input "0" at bounding box center [299, 130] width 34 height 18
type input "5"
type input "0"
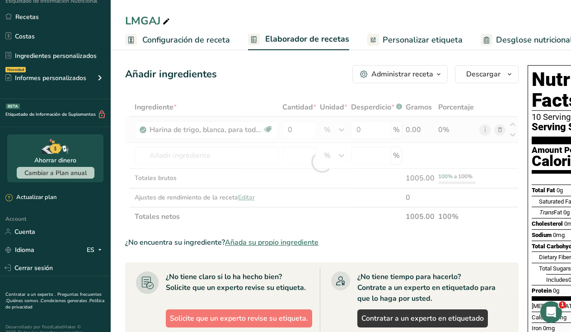
click at [414, 130] on div "Ingrediente * Cantidad * Unidad * Desperdicio * .a-a{fill:#347362;}.b-a{fill:#f…" at bounding box center [322, 162] width 394 height 128
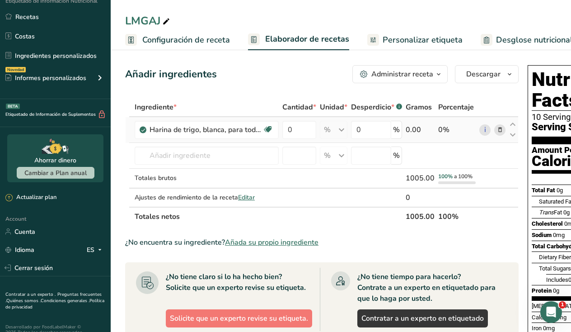
click at [344, 129] on div "% Porciones 1 cup Unidades de peso g kg mg Ver más Unidades de volumen litro La…" at bounding box center [334, 130] width 28 height 18
click at [417, 130] on div "0.00" at bounding box center [420, 129] width 29 height 11
click at [481, 130] on link "i" at bounding box center [484, 129] width 11 height 11
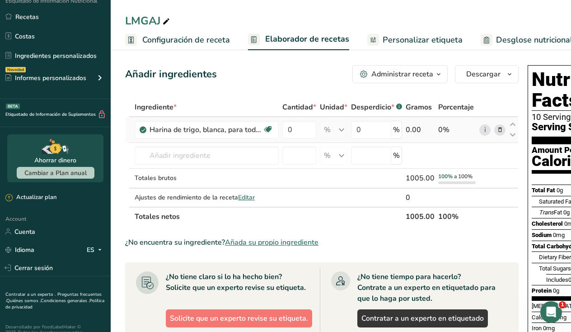
click at [340, 131] on div "% Porciones 1 cup Unidades de peso g kg mg Ver más Unidades de volumen litro La…" at bounding box center [334, 130] width 28 height 18
click at [249, 198] on span "Editar" at bounding box center [246, 197] width 17 height 9
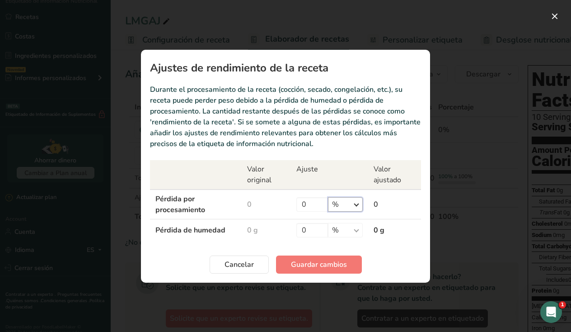
select select "0"
click at [248, 262] on span "Cancelar" at bounding box center [239, 264] width 29 height 11
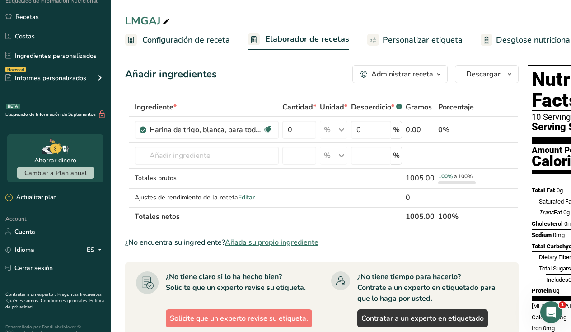
click at [394, 69] on div "Administrar receta" at bounding box center [402, 74] width 62 height 11
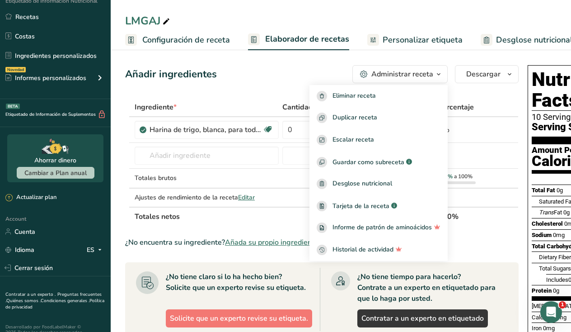
click at [288, 215] on th "Totales netos" at bounding box center [268, 215] width 271 height 19
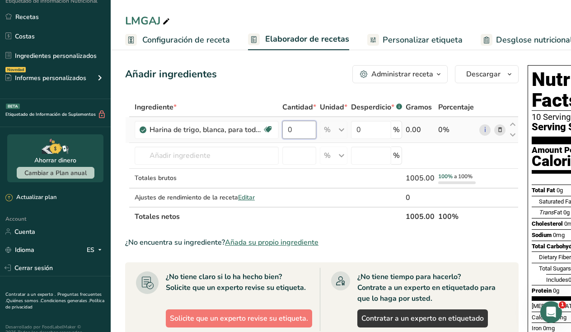
click at [300, 129] on input "0" at bounding box center [299, 130] width 34 height 18
click at [314, 108] on div "Ingrediente * Cantidad * Unidad * Desperdicio * .a-a{fill:#347362;}.b-a{fill:#f…" at bounding box center [322, 162] width 394 height 128
click at [309, 135] on input "0" at bounding box center [299, 130] width 34 height 18
click at [513, 135] on div "Ingrediente * Cantidad * Unidad * Desperdicio * .a-a{fill:#347362;}.b-a{fill:#f…" at bounding box center [322, 162] width 394 height 128
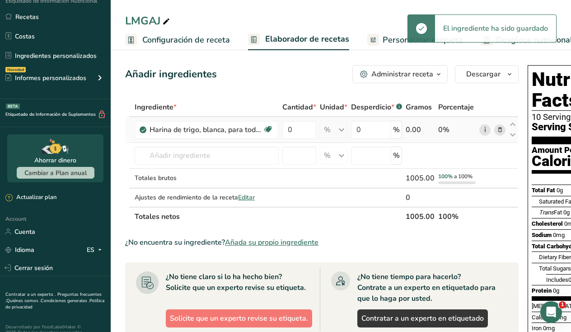
click at [485, 132] on link "i" at bounding box center [484, 129] width 11 height 11
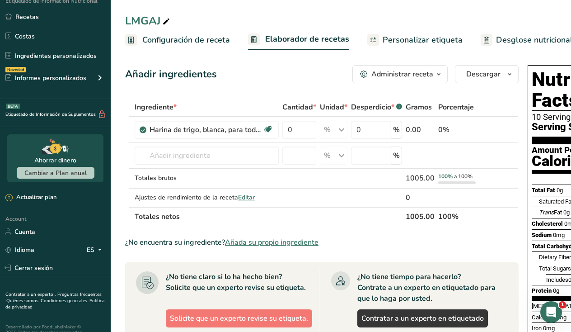
click at [391, 35] on span "Personalizar etiqueta" at bounding box center [423, 40] width 80 height 12
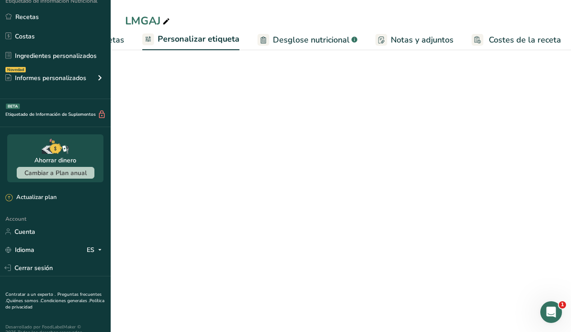
scroll to position [0, 225]
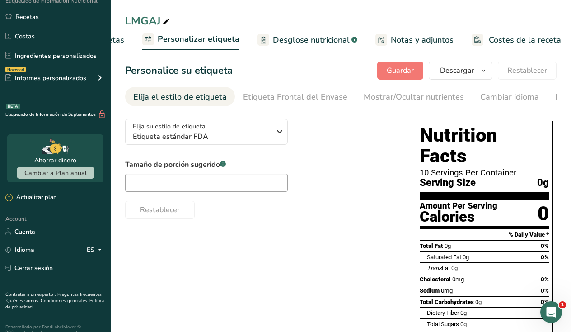
click at [220, 39] on span "Personalizar etiqueta" at bounding box center [199, 39] width 82 height 12
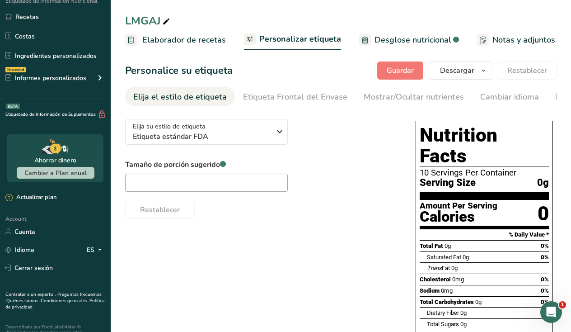
click at [199, 37] on span "Elaborador de recetas" at bounding box center [184, 40] width 84 height 12
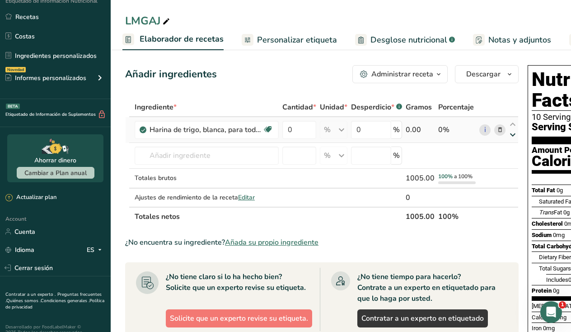
click at [510, 137] on icon at bounding box center [512, 134] width 11 height 7
click at [510, 136] on icon at bounding box center [512, 134] width 11 height 7
click at [232, 155] on input "text" at bounding box center [207, 155] width 144 height 18
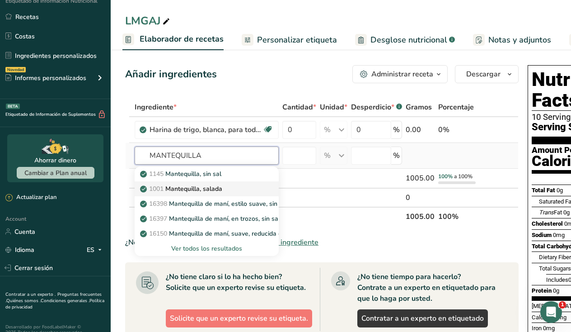
type input "MANTEQUILLA"
click at [217, 187] on p "1001 Mantequilla, salada" at bounding box center [182, 188] width 80 height 9
type input "Butter, salted"
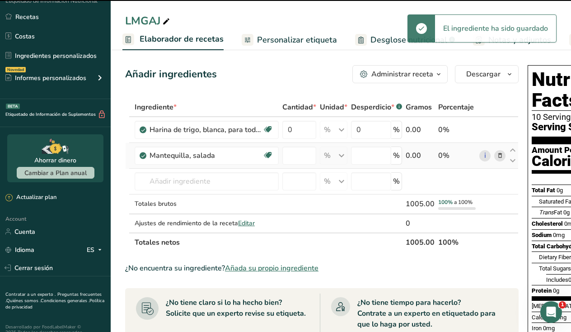
type input "0"
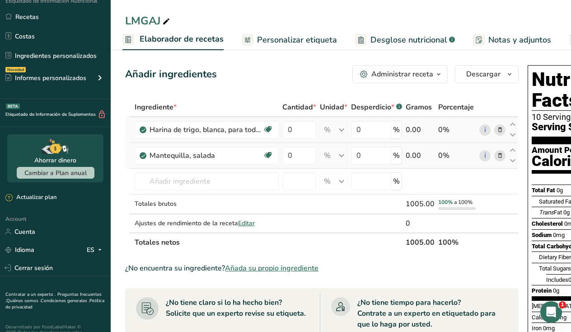
click at [400, 132] on div "0 %" at bounding box center [376, 130] width 51 height 18
click at [394, 130] on div "0 %" at bounding box center [376, 130] width 51 height 18
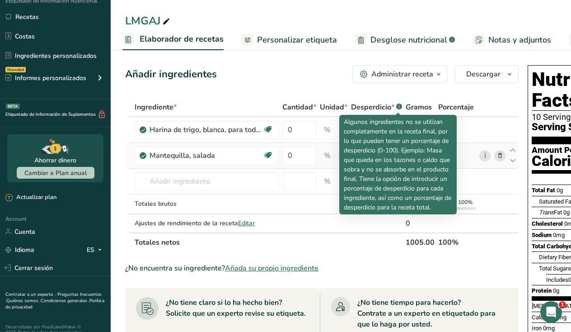
click at [401, 104] on icon ".a-a{fill:#347362;}.b-a{fill:#fff;}" at bounding box center [399, 106] width 6 height 6
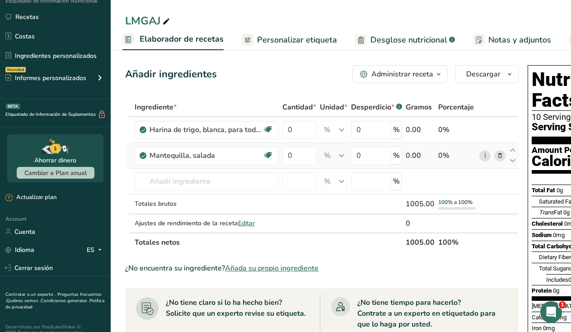
click at [399, 108] on icon at bounding box center [399, 107] width 0 height 2
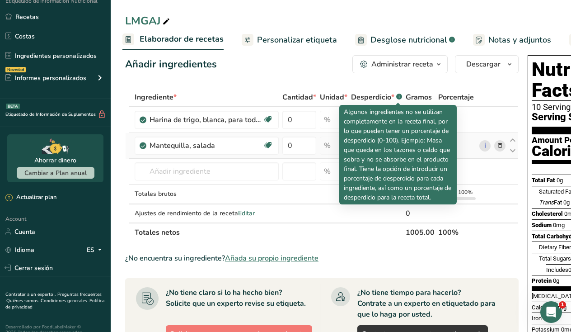
scroll to position [13, 0]
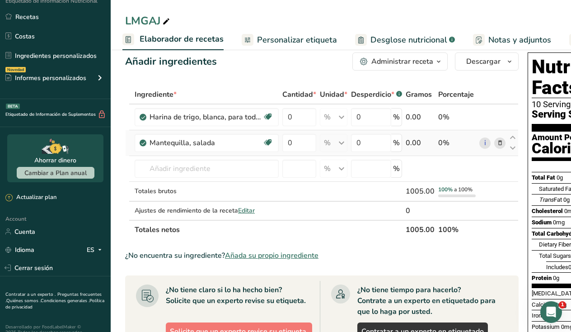
click at [495, 140] on span at bounding box center [500, 142] width 11 height 11
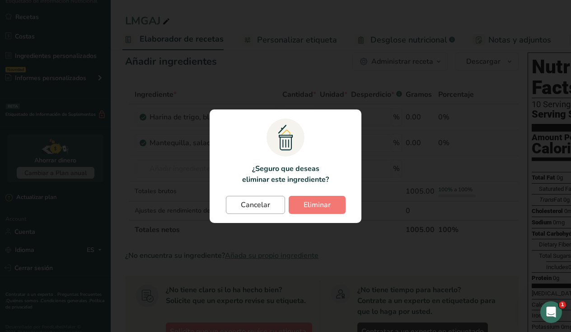
click at [269, 206] on span "Cancelar" at bounding box center [255, 204] width 29 height 11
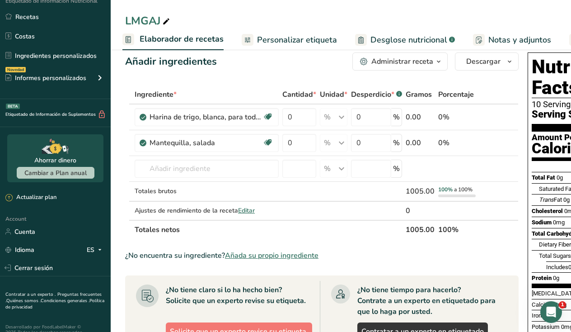
click at [406, 92] on span "Gramos" at bounding box center [419, 94] width 26 height 11
click at [413, 93] on span "Gramos" at bounding box center [419, 94] width 26 height 11
click at [288, 127] on td "0" at bounding box center [299, 117] width 37 height 26
click at [293, 120] on input "0" at bounding box center [299, 117] width 34 height 18
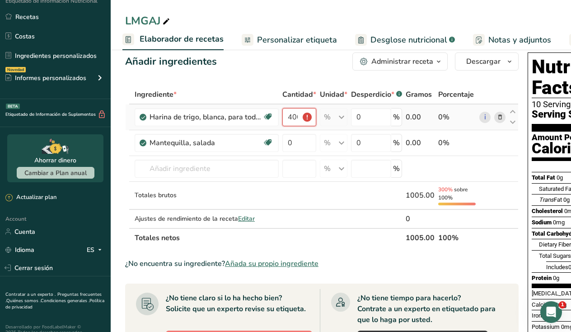
click at [308, 117] on input "400" at bounding box center [299, 117] width 34 height 18
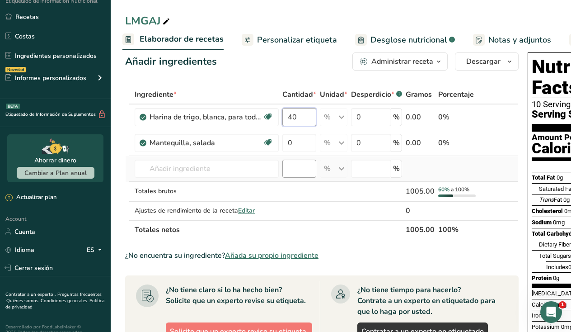
type input "4"
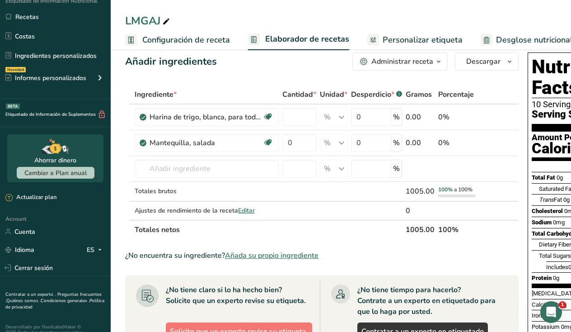
scroll to position [0, 0]
type input "0"
click at [197, 37] on span "Configuración de receta" at bounding box center [186, 40] width 88 height 12
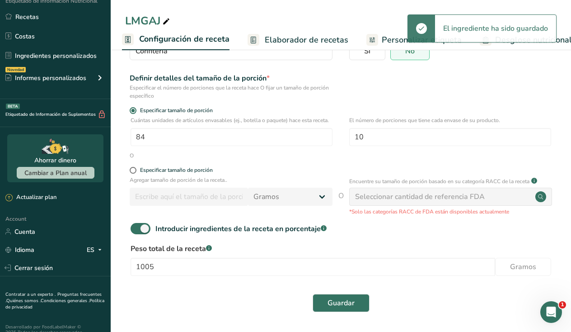
scroll to position [98, 0]
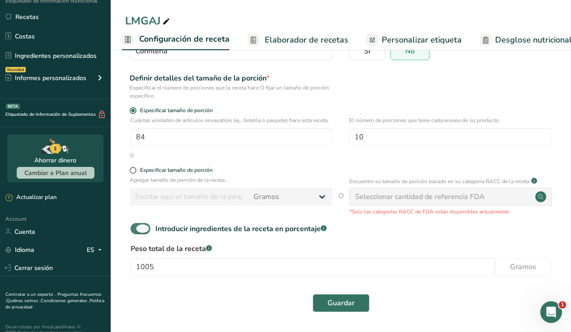
click at [146, 228] on span at bounding box center [141, 228] width 20 height 11
click at [136, 228] on input "Introducir ingredientes de la receta en porcentaje .a-a{fill:#347362;}.b-a{fill…" at bounding box center [134, 228] width 6 height 6
checkbox input "false"
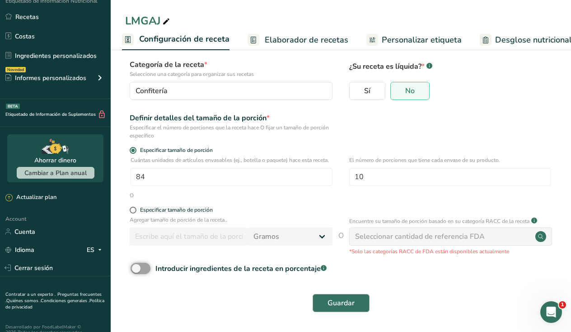
scroll to position [59, 0]
click at [351, 302] on span "Guardar" at bounding box center [341, 302] width 27 height 11
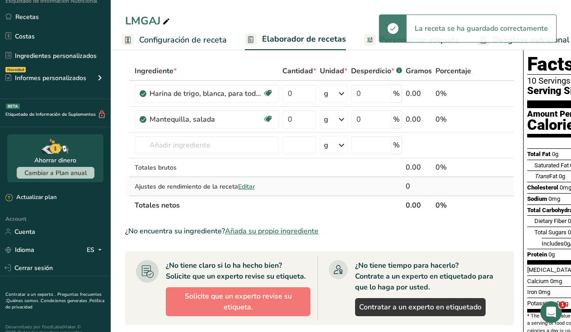
scroll to position [27, 0]
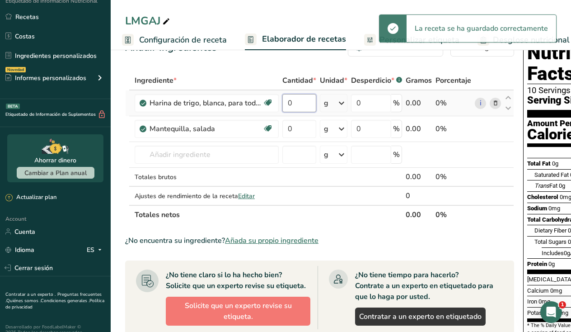
click at [304, 103] on input "0" at bounding box center [299, 103] width 34 height 18
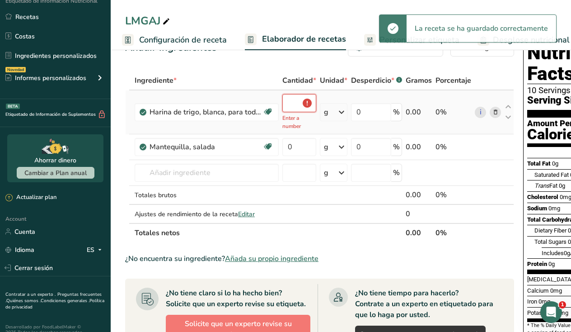
type input "0"
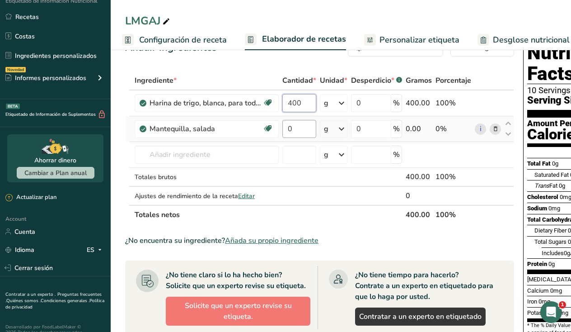
type input "400"
click at [297, 128] on div "Ingrediente * Cantidad * Unidad * Desperdicio * .a-a{fill:#347362;}.b-a{fill:#f…" at bounding box center [319, 147] width 389 height 153
type input "100"
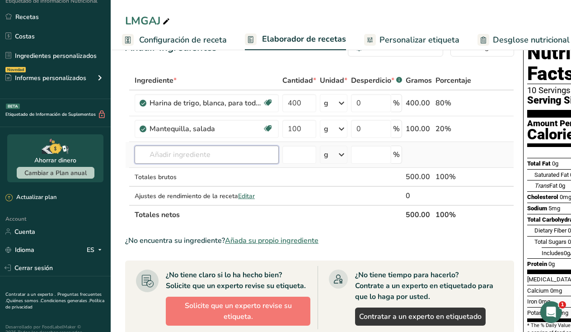
click at [185, 153] on div "Ingrediente * Cantidad * Unidad * Desperdicio * .a-a{fill:#347362;}.b-a{fill:#f…" at bounding box center [319, 147] width 389 height 153
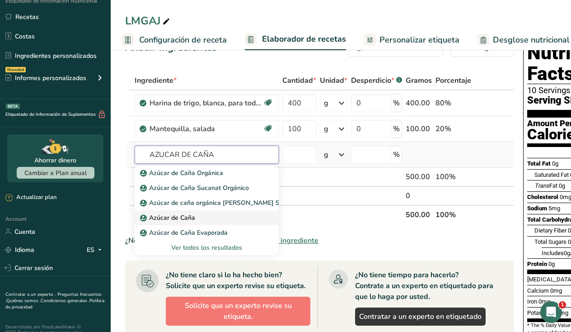
type input "AZUCAR DE CAÑA"
click at [172, 215] on p "Azúcar de Caña" at bounding box center [168, 217] width 53 height 9
type input "Sugar, Cane USDA Verified"
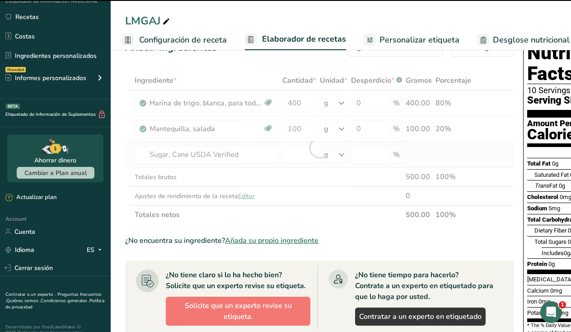
type input "0"
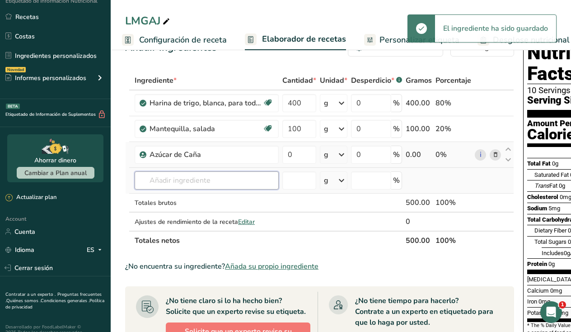
click at [180, 175] on input "text" at bounding box center [207, 180] width 144 height 18
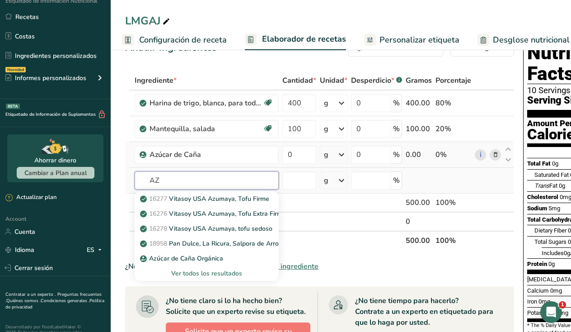
type input "A"
type input "SUGAR"
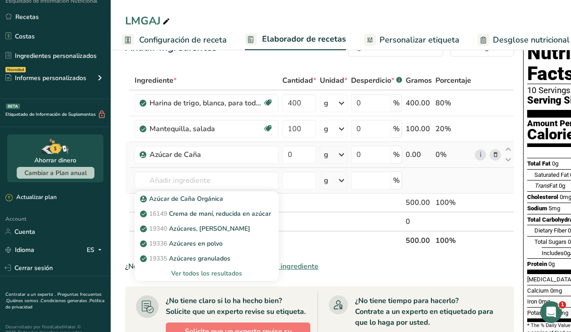
click at [216, 272] on div "Ver todos los resultados" at bounding box center [207, 272] width 130 height 9
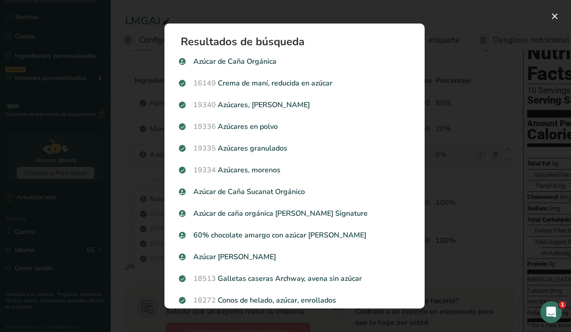
scroll to position [0, 0]
click at [129, 174] on div "Search results modal" at bounding box center [285, 166] width 571 height 332
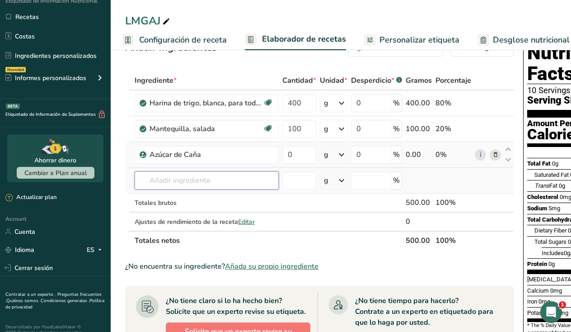
click at [203, 178] on input "text" at bounding box center [207, 180] width 144 height 18
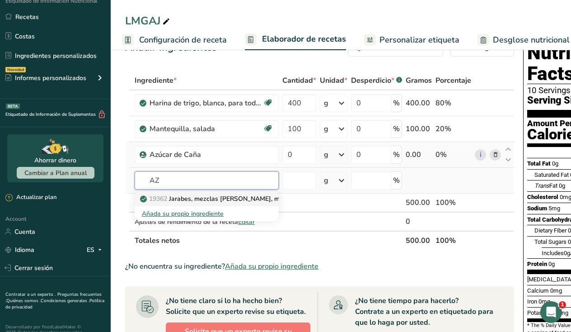
type input "A"
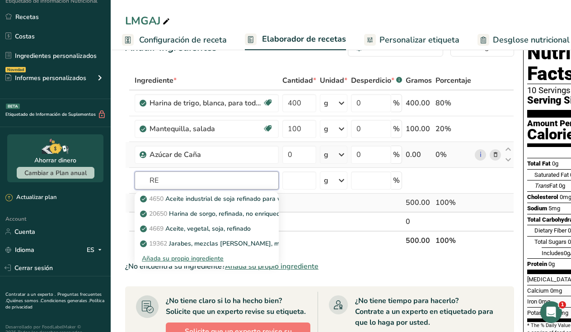
type input "R"
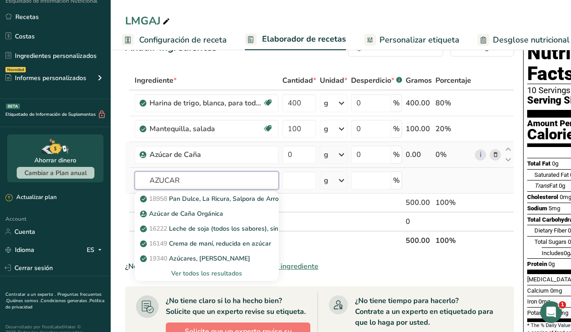
type input "AZUCAR"
click at [192, 273] on div "Ver todos los resultados" at bounding box center [207, 272] width 130 height 9
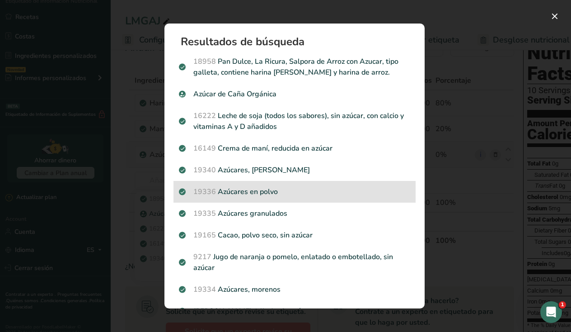
scroll to position [5, 0]
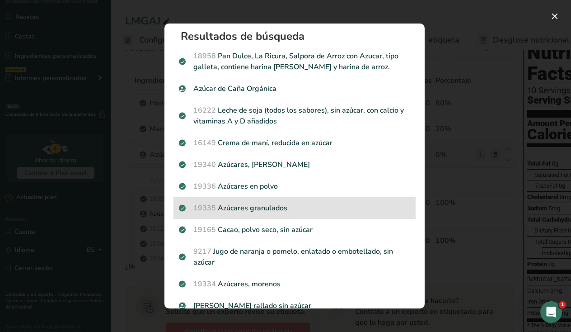
click at [230, 205] on p "19335 Azúcares granulados" at bounding box center [294, 207] width 231 height 11
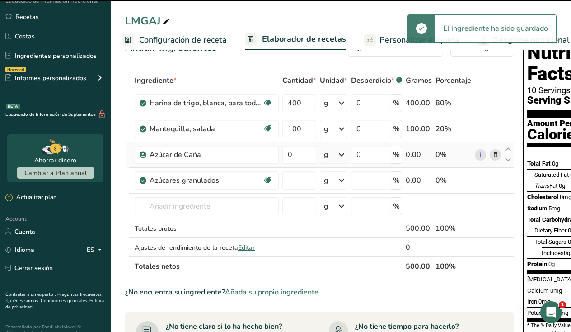
type input "0"
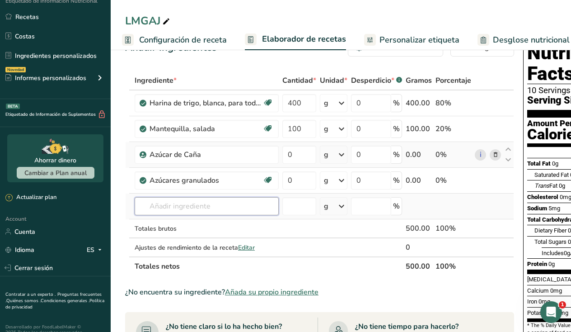
click at [229, 201] on input "text" at bounding box center [207, 206] width 144 height 18
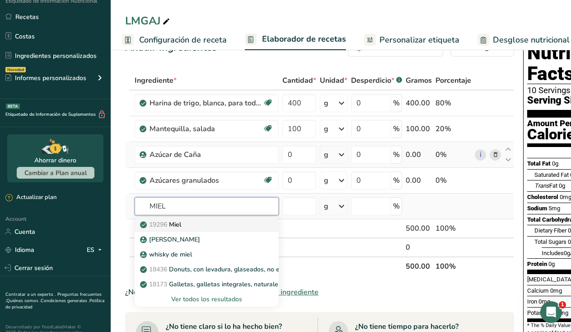
type input "MIEL"
click at [222, 229] on div "19296 Miel" at bounding box center [199, 224] width 115 height 9
type input "Honey"
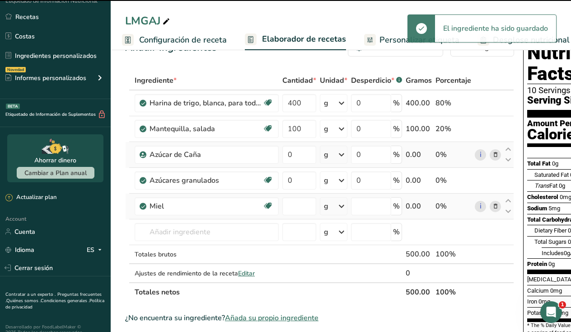
type input "0"
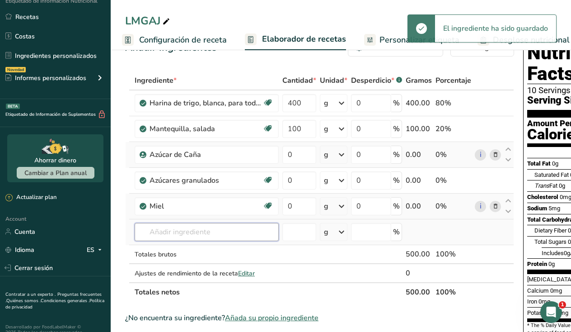
click at [185, 230] on input "text" at bounding box center [207, 232] width 144 height 18
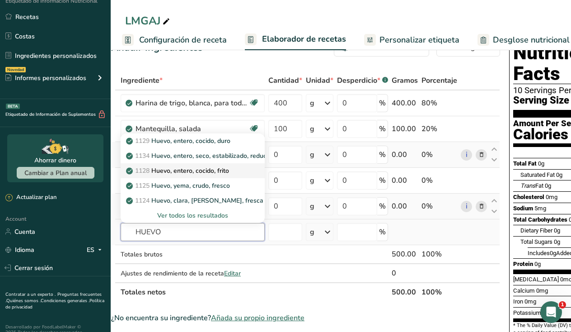
scroll to position [0, 13]
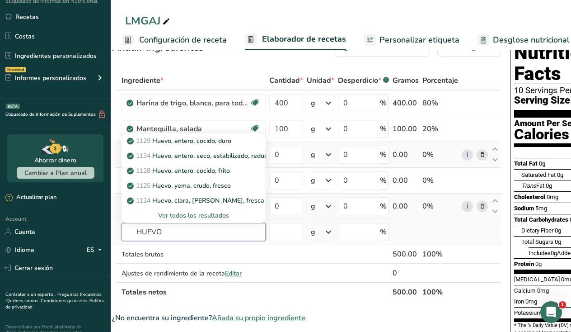
type input "HUEVO"
click at [210, 218] on div "Ver todos los resultados" at bounding box center [194, 215] width 130 height 9
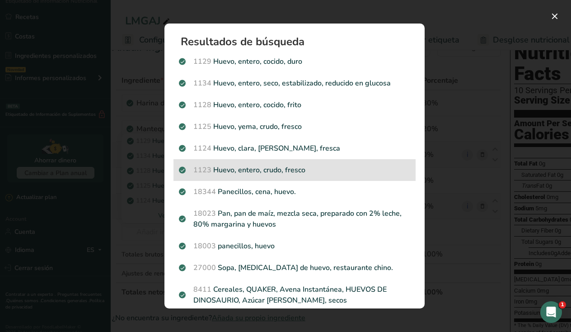
click at [284, 173] on p "1123 Huevo, entero, crudo, fresco" at bounding box center [294, 169] width 231 height 11
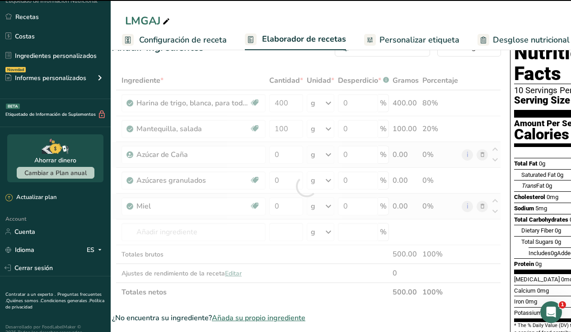
type input "0"
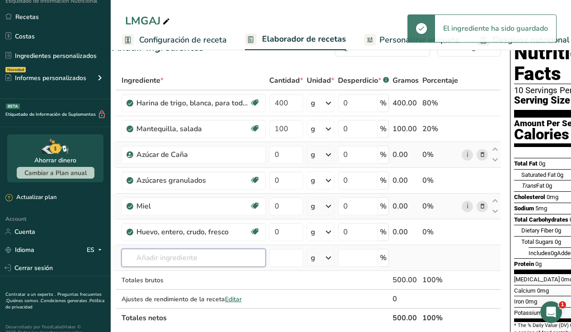
click at [171, 253] on input "text" at bounding box center [194, 257] width 144 height 18
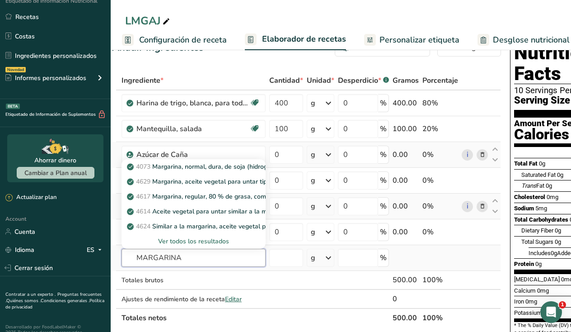
type input "MARGARINA"
click at [189, 241] on div "Ver todos los resultados" at bounding box center [194, 240] width 130 height 9
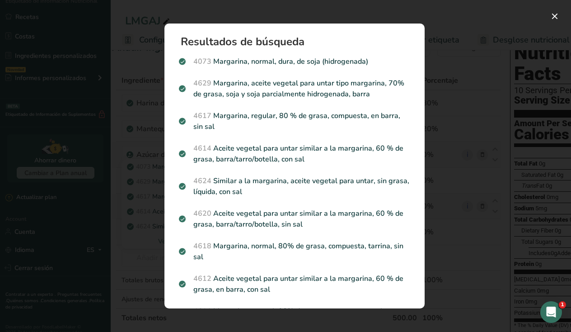
scroll to position [0, 0]
click at [439, 76] on div "Search results modal" at bounding box center [285, 166] width 571 height 332
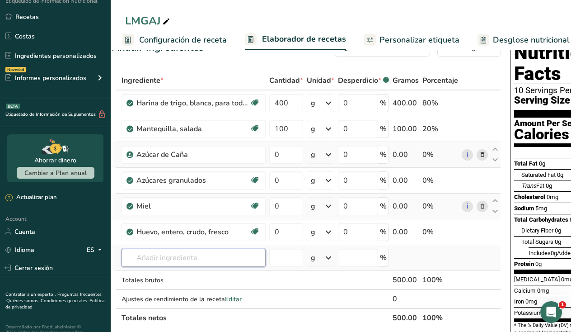
click at [180, 259] on input "text" at bounding box center [194, 257] width 144 height 18
type input "A"
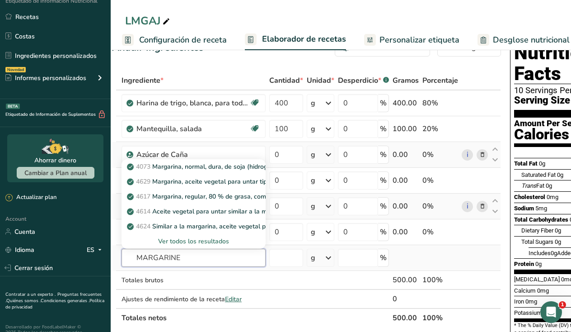
type input "MARGARINE"
click at [174, 242] on div "Ver todos los resultados" at bounding box center [194, 240] width 130 height 9
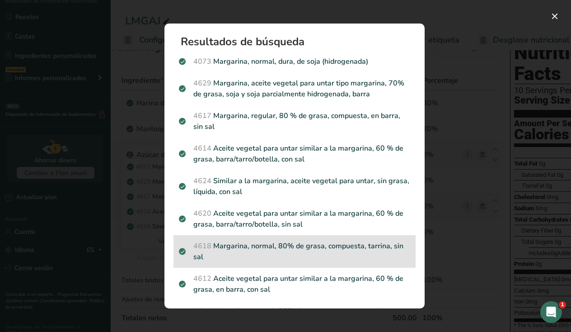
click at [306, 245] on p "4618 Margarina, normal, 80% de grasa, compuesta, tarrina, sin sal" at bounding box center [294, 251] width 231 height 22
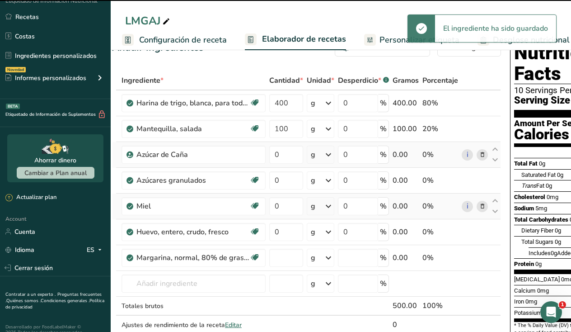
type input "0"
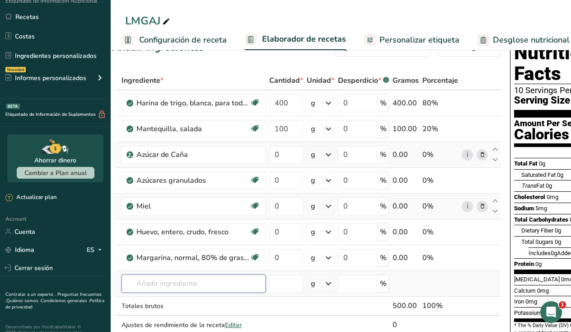
click at [155, 290] on input "text" at bounding box center [194, 283] width 144 height 18
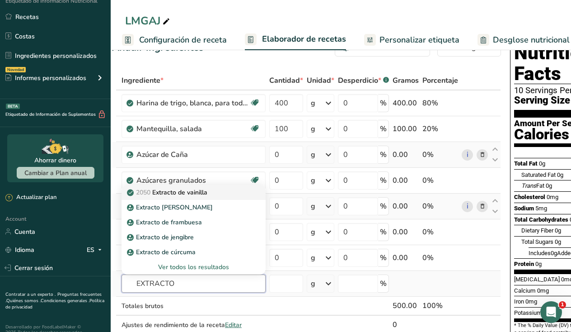
type input "EXTRACTO"
click at [196, 192] on p "2050 Extracto de vainilla" at bounding box center [168, 191] width 79 height 9
type input "Vanilla extract"
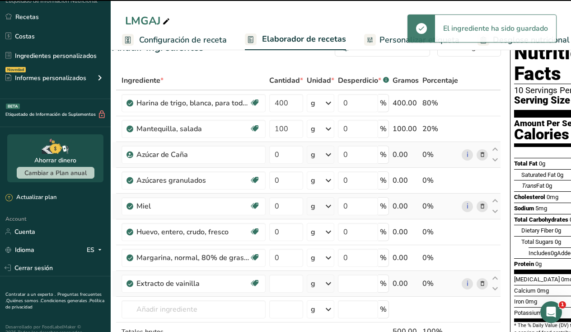
type input "0"
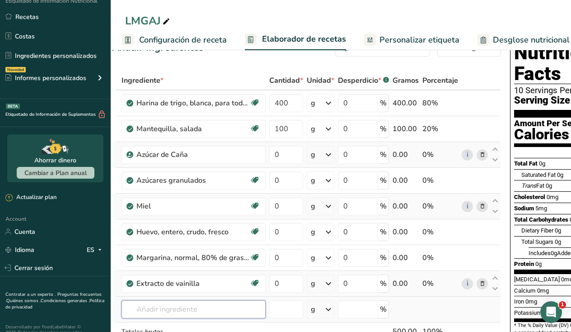
click at [187, 314] on input "text" at bounding box center [194, 309] width 144 height 18
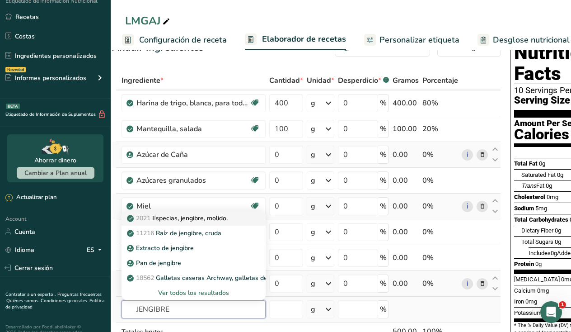
type input "JENGIBRE"
click at [219, 222] on p "2021 Especias, jengibre, molido." at bounding box center [178, 217] width 99 height 9
type input "Spices, ginger, ground"
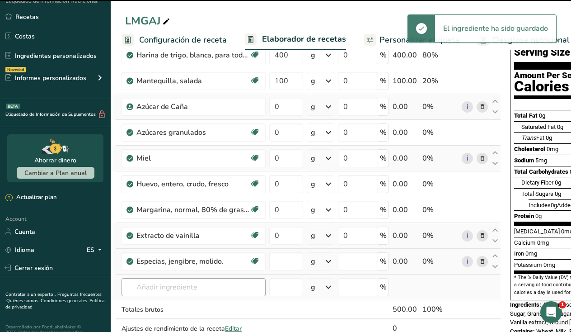
type input "0"
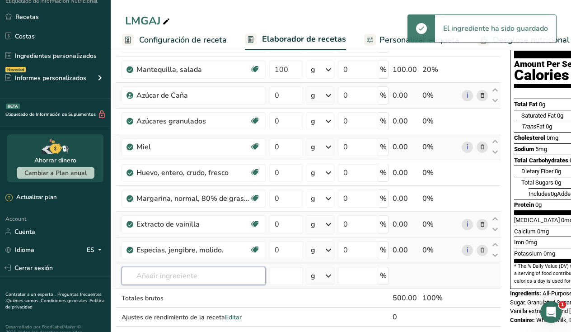
click at [187, 276] on input "text" at bounding box center [194, 276] width 144 height 18
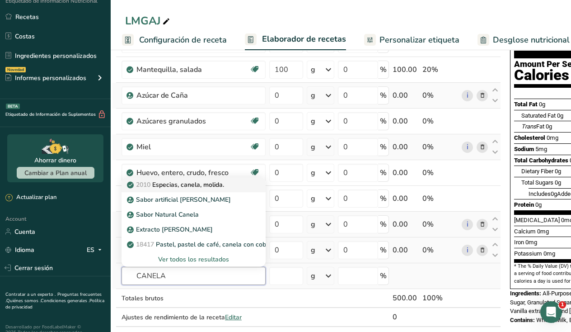
type input "CANELA"
click at [215, 185] on p "2010 Especias, canela, molida." at bounding box center [176, 184] width 95 height 9
type input "Spices, cinnamon, ground"
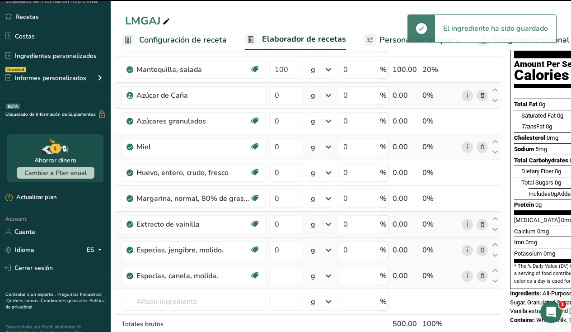
type input "0"
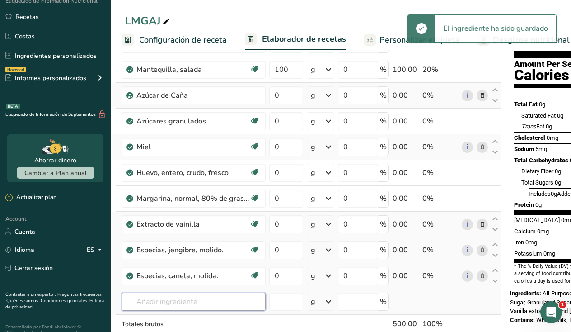
click at [154, 302] on input "text" at bounding box center [194, 301] width 144 height 18
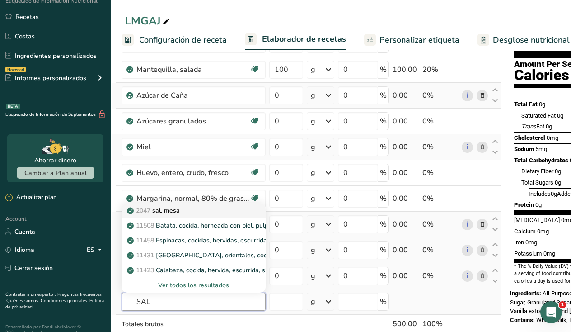
type input "SAL"
click at [173, 210] on p "2047 sal, mesa" at bounding box center [154, 210] width 51 height 9
type input "Salt, table"
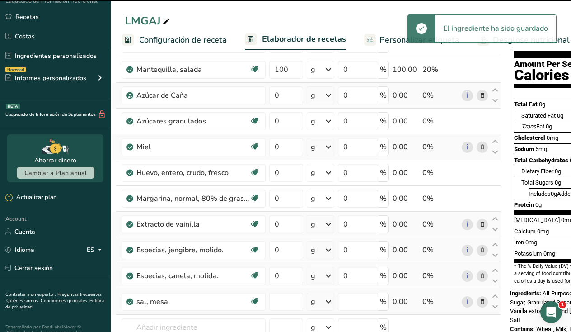
type input "0"
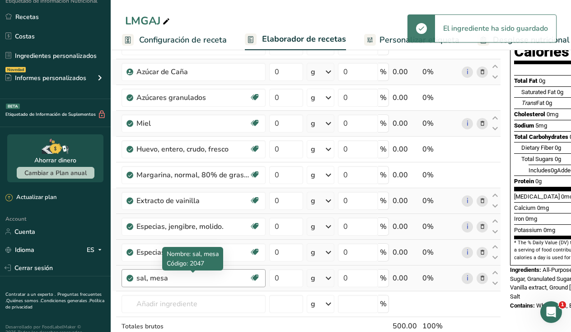
scroll to position [121, 0]
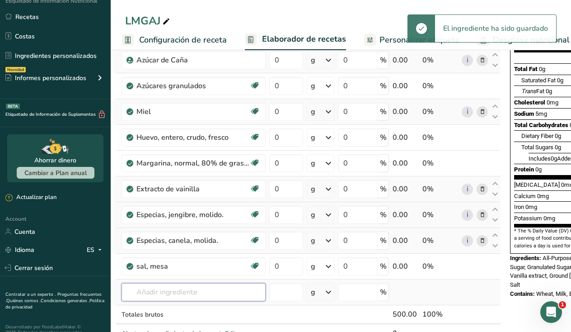
click at [161, 296] on input "text" at bounding box center [194, 292] width 144 height 18
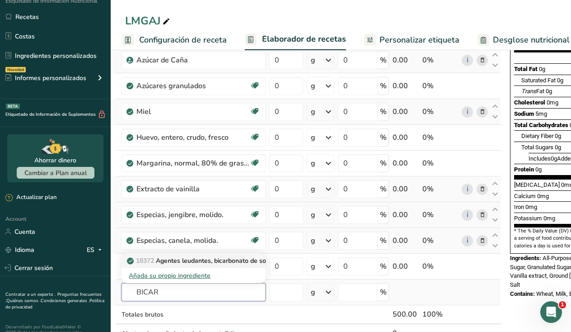
type input "BICAR"
click at [185, 258] on p "18372 Agentes leudantes, bicarbonato de sodio." at bounding box center [202, 260] width 147 height 9
type input "Leavening agents, baking soda"
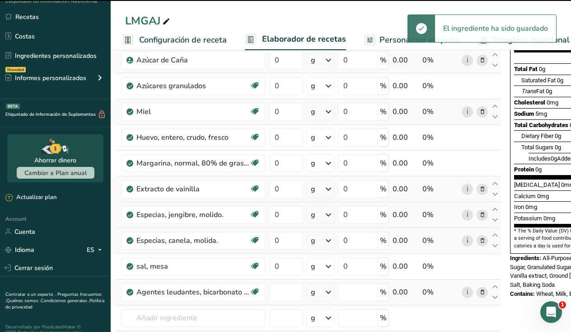
type input "0"
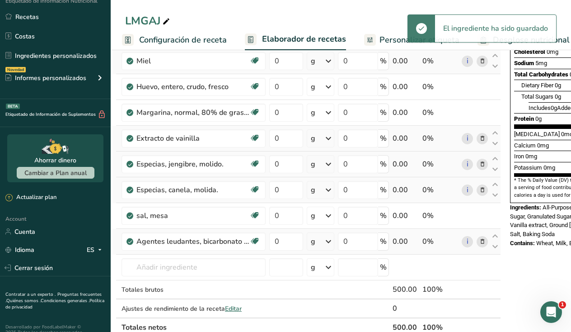
scroll to position [172, 0]
click at [170, 267] on input "text" at bounding box center [194, 267] width 144 height 18
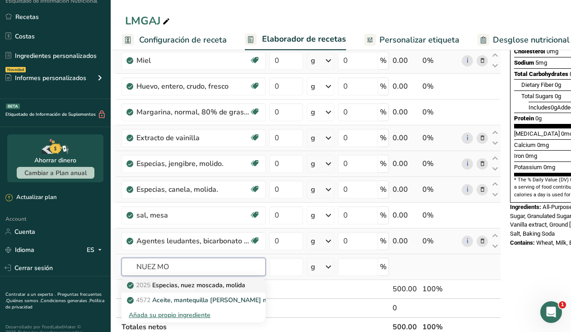
type input "NUEZ MO"
click at [202, 288] on p "2025 Especias, nuez moscada, molida" at bounding box center [187, 284] width 117 height 9
type input "Spices, nutmeg, ground"
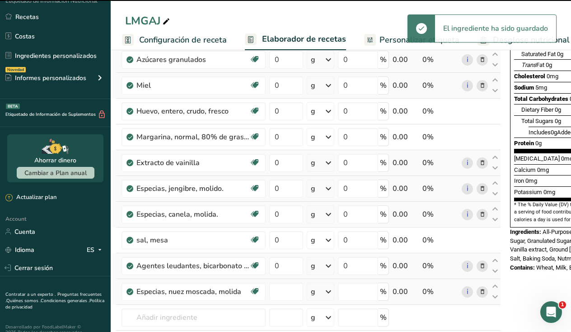
type input "0"
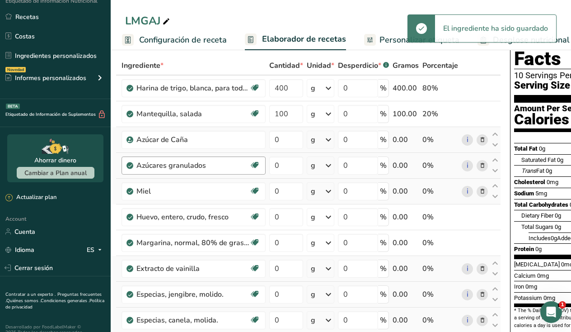
scroll to position [31, 0]
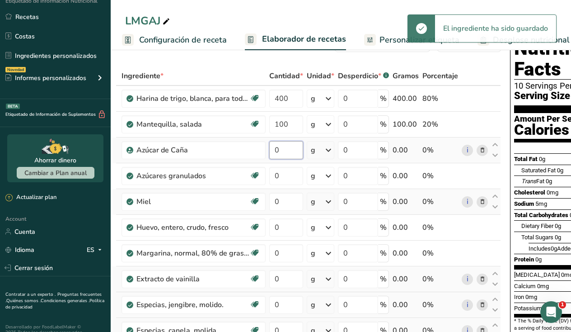
click at [287, 150] on input "0" at bounding box center [286, 150] width 34 height 18
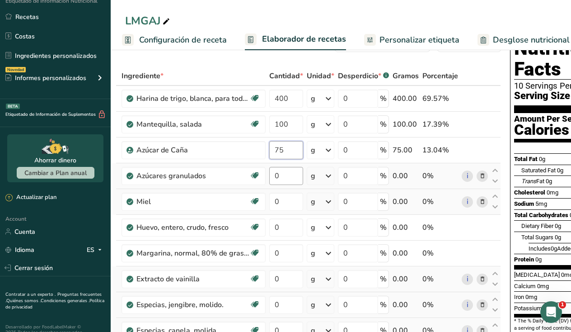
type input "75"
click at [280, 179] on div "Ingrediente * Cantidad * Unidad * Desperdicio * .a-a{fill:#347362;}.b-a{fill:#f…" at bounding box center [306, 284] width 389 height 436
type input "75"
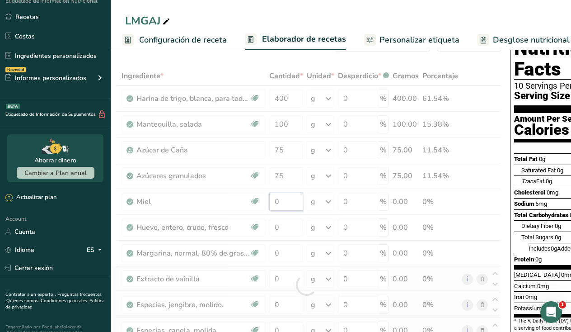
click at [281, 205] on div "Ingrediente * Cantidad * Unidad * Desperdicio * .a-a{fill:#347362;}.b-a{fill:#f…" at bounding box center [306, 284] width 389 height 436
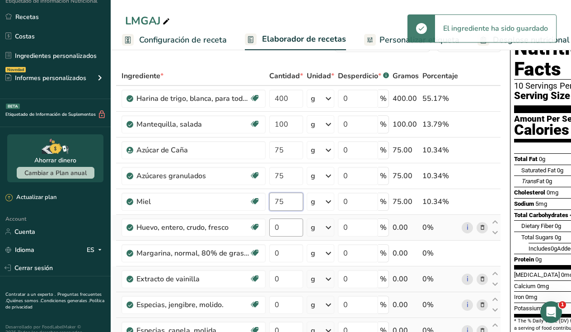
type input "75"
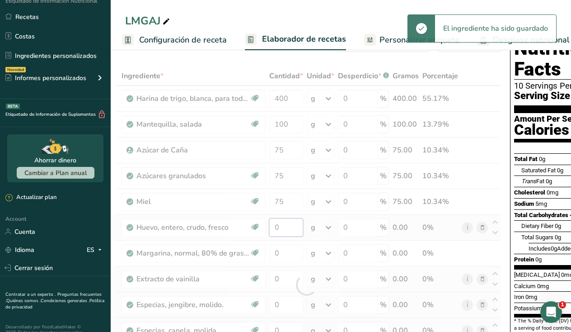
click at [275, 229] on div "Ingrediente * Cantidad * Unidad * Desperdicio * .a-a{fill:#347362;}.b-a{fill:#f…" at bounding box center [306, 284] width 389 height 436
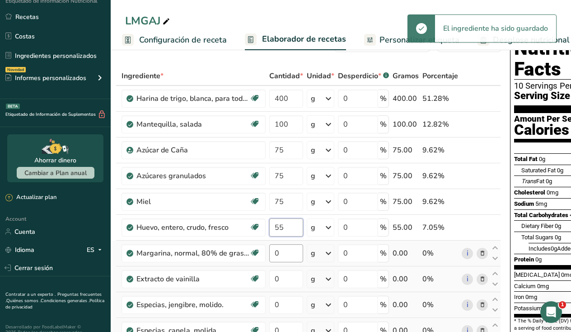
type input "55"
click at [285, 254] on div "Ingrediente * Cantidad * Unidad * Desperdicio * .a-a{fill:#347362;}.b-a{fill:#f…" at bounding box center [306, 284] width 389 height 436
type input "00"
click at [282, 281] on div "Ingrediente * Cantidad * Unidad * Desperdicio * .a-a{fill:#347362;}.b-a{fill:#f…" at bounding box center [306, 284] width 389 height 436
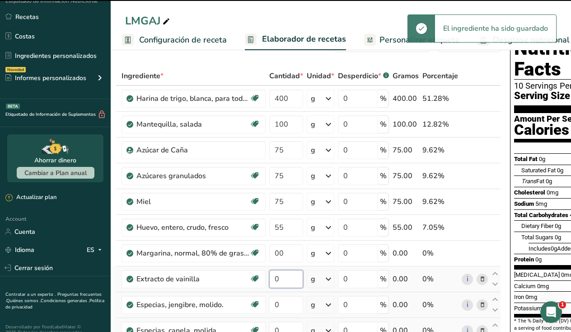
type input "5"
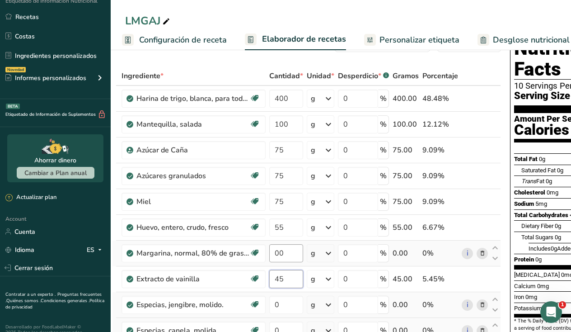
type input "45"
click at [280, 254] on div "Ingrediente * Cantidad * Unidad * Desperdicio * .a-a{fill:#347362;}.b-a{fill:#f…" at bounding box center [306, 284] width 389 height 436
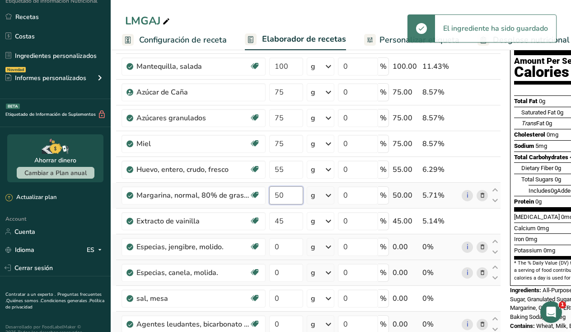
scroll to position [91, 0]
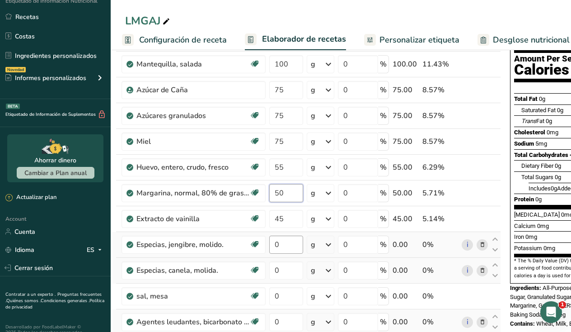
type input "50"
click at [291, 242] on div "Ingrediente * Cantidad * Unidad * Desperdicio * .a-a{fill:#347362;}.b-a{fill:#f…" at bounding box center [306, 224] width 389 height 436
type input "20"
click at [290, 271] on div "Ingrediente * Cantidad * Unidad * Desperdicio * .a-a{fill:#347362;}.b-a{fill:#f…" at bounding box center [306, 224] width 389 height 436
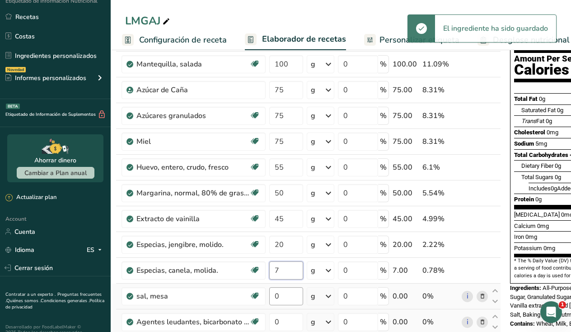
type input "7"
click at [284, 296] on div "Ingrediente * Cantidad * Unidad * Desperdicio * .a-a{fill:#347362;}.b-a{fill:#f…" at bounding box center [306, 224] width 389 height 436
type input "5"
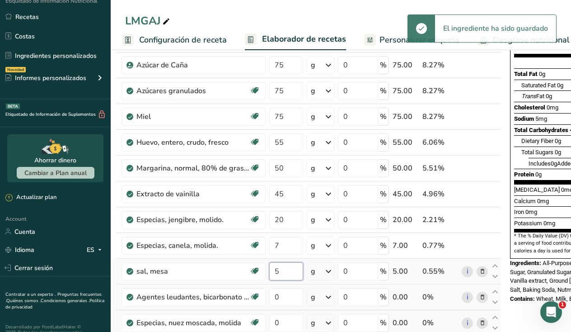
scroll to position [117, 0]
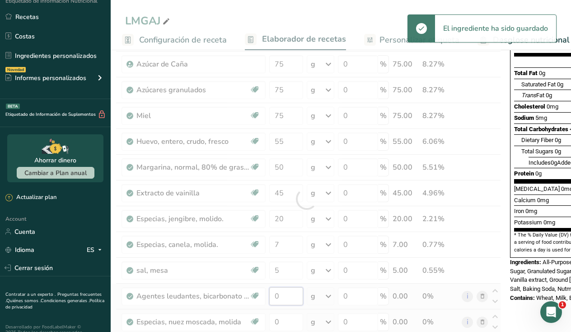
click at [289, 299] on div "Ingrediente * Cantidad * Unidad * Desperdicio * .a-a{fill:#347362;}.b-a{fill:#f…" at bounding box center [306, 199] width 389 height 436
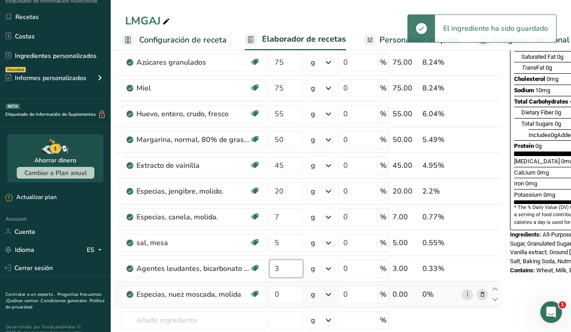
scroll to position [145, 0]
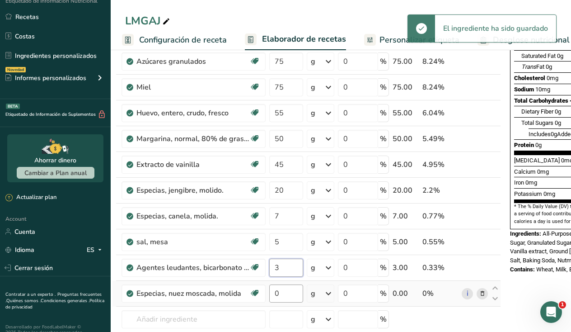
type input "3"
click at [283, 292] on div "Ingrediente * Cantidad * Unidad * Desperdicio * .a-a{fill:#347362;}.b-a{fill:#f…" at bounding box center [306, 170] width 389 height 436
type input "2"
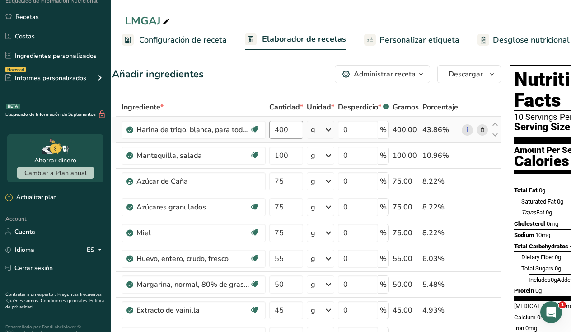
scroll to position [0, 0]
click at [291, 128] on div "Ingrediente * Cantidad * Unidad * Desperdicio * .a-a{fill:#347362;}.b-a{fill:#f…" at bounding box center [306, 316] width 389 height 436
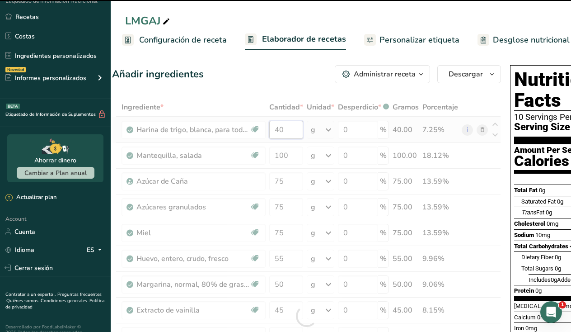
type input "4"
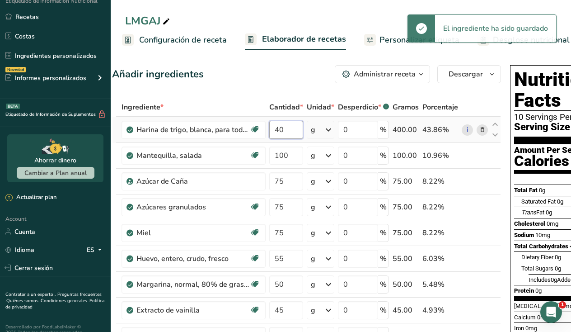
type input "4"
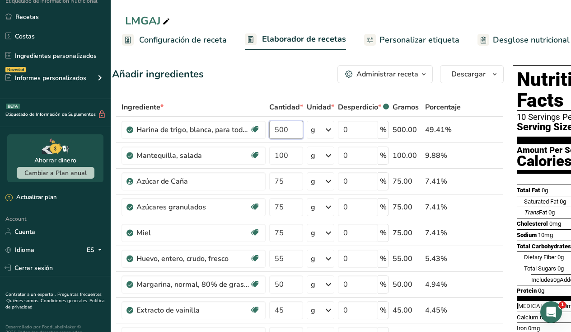
type input "500"
click at [400, 39] on span "Personalizar etiqueta" at bounding box center [419, 40] width 80 height 12
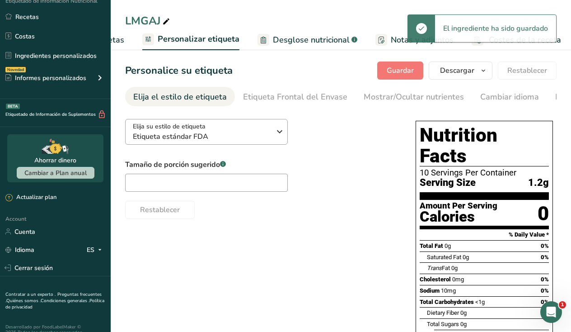
click at [241, 128] on div "Elija su estilo de etiqueta Etiqueta estándar FDA" at bounding box center [202, 132] width 138 height 20
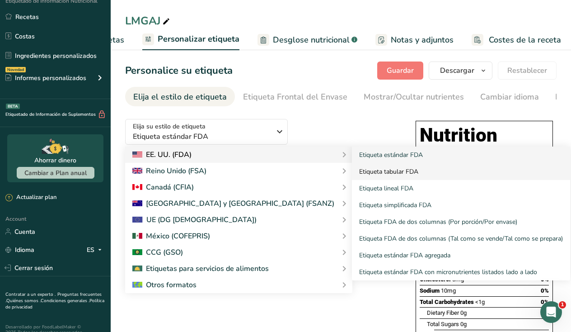
click at [352, 175] on link "Etiqueta tabular FDA" at bounding box center [461, 171] width 218 height 17
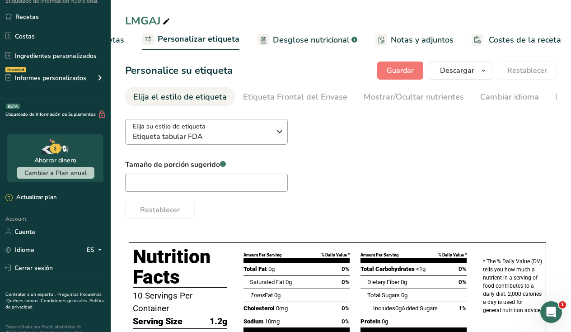
click at [238, 129] on div "Elija su estilo de etiqueta Etiqueta tabular FDA" at bounding box center [202, 132] width 138 height 20
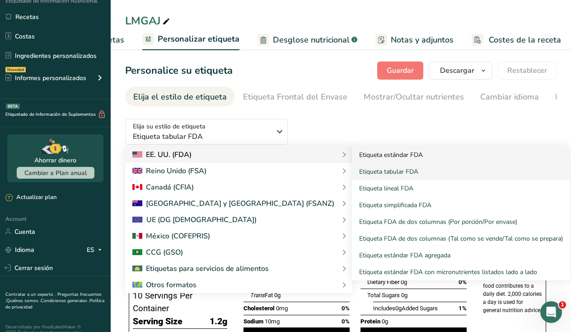
click at [352, 151] on link "Etiqueta estándar FDA" at bounding box center [461, 154] width 218 height 17
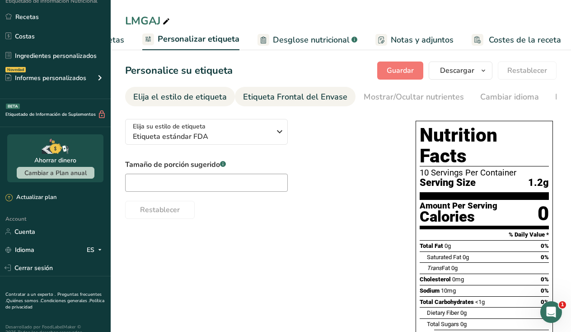
click at [313, 92] on div "Etiqueta Frontal del Envase" at bounding box center [295, 97] width 104 height 12
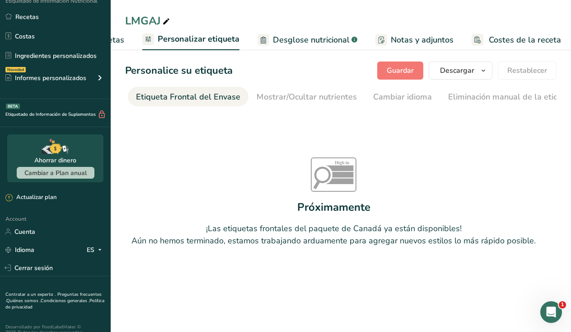
scroll to position [0, 108]
click at [326, 98] on div "Mostrar/Ocultar nutrientes" at bounding box center [306, 97] width 100 height 12
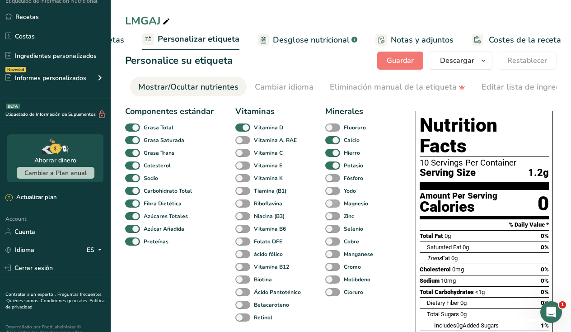
scroll to position [11, 0]
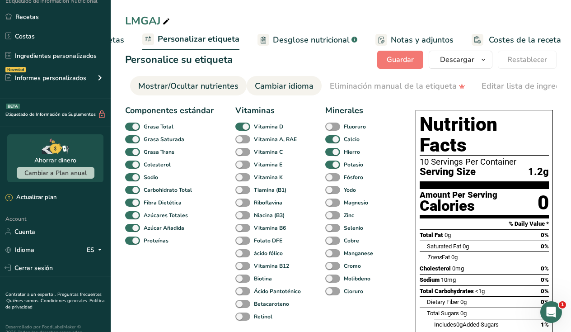
click at [295, 91] on div "Cambiar idioma" at bounding box center [284, 86] width 59 height 12
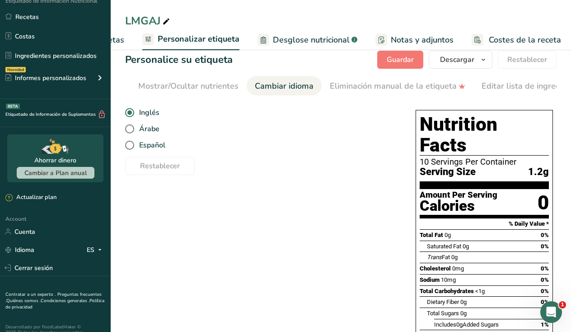
scroll to position [0, 340]
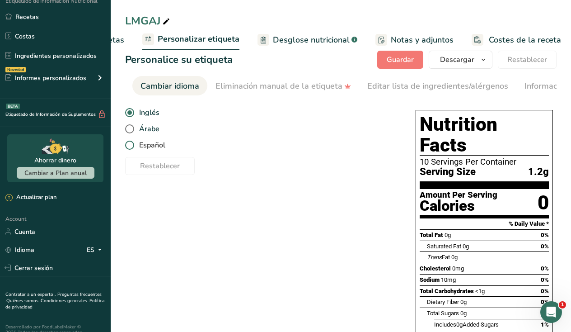
click at [147, 149] on span "Español" at bounding box center [149, 145] width 31 height 9
click at [131, 148] on input "Español" at bounding box center [128, 145] width 6 height 6
radio input "true"
radio input "false"
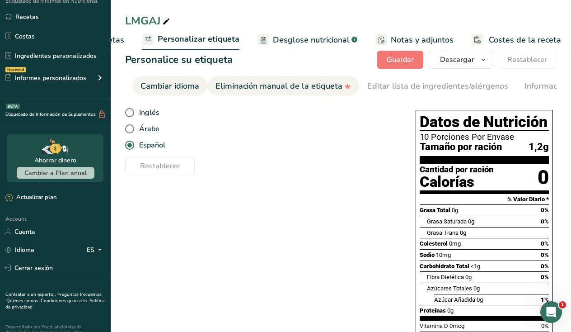
click at [272, 90] on div "Eliminación manual de la etiqueta" at bounding box center [284, 86] width 136 height 12
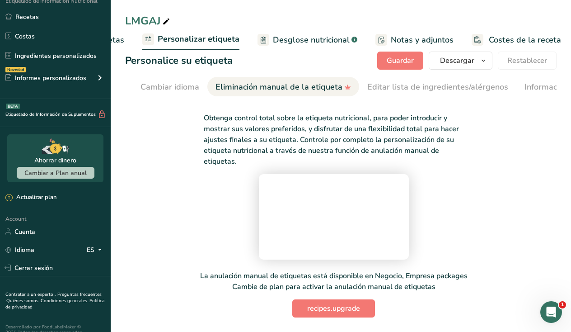
scroll to position [0, 414]
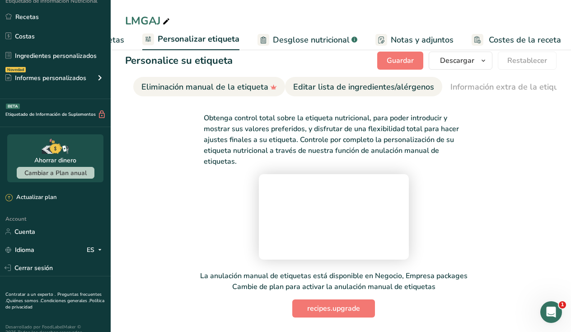
click at [329, 90] on div "Editar lista de ingredientes/alérgenos" at bounding box center [363, 87] width 141 height 12
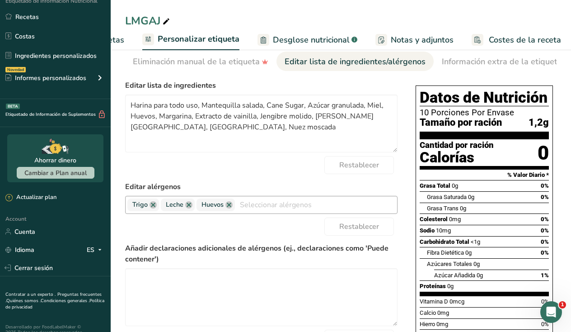
scroll to position [35, 0]
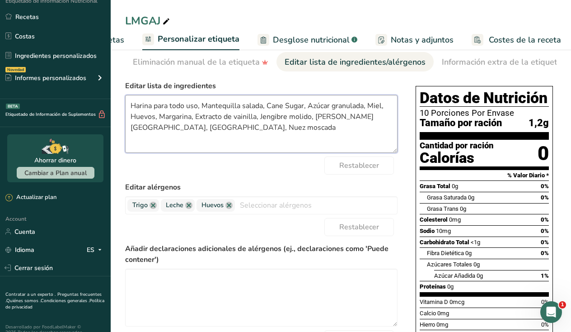
click at [262, 108] on textarea "Harina para todo uso, Mantequilla salada, Cane Sugar, Azúcar granulada, Miel, H…" at bounding box center [261, 124] width 272 height 58
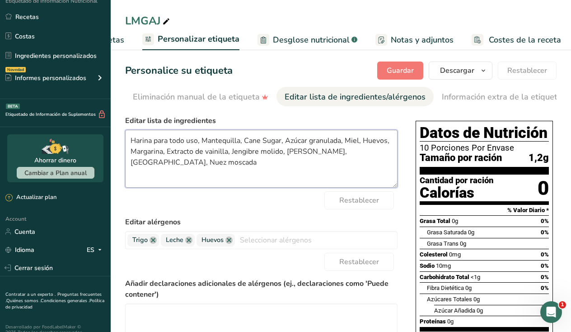
scroll to position [0, 0]
type textarea "Harina para todo uso, Mantequilla, Cane Sugar, Azúcar granulada, Miel, Huevos, …"
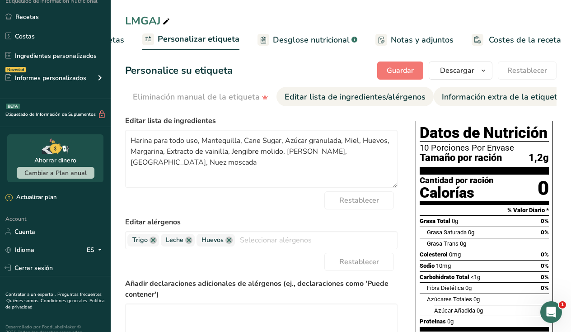
click at [471, 94] on div "Información extra de la etiqueta" at bounding box center [502, 97] width 120 height 12
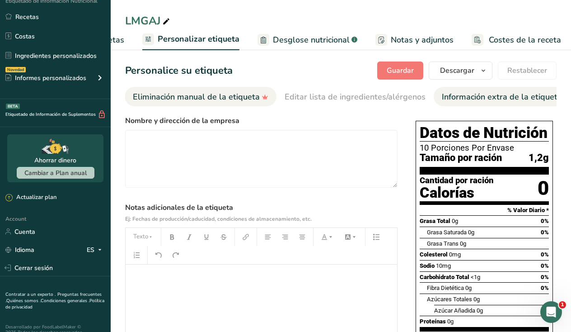
click at [180, 94] on div "Eliminación manual de la etiqueta" at bounding box center [201, 97] width 136 height 12
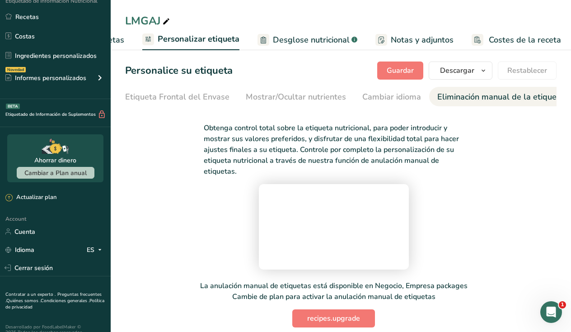
scroll to position [0, 101]
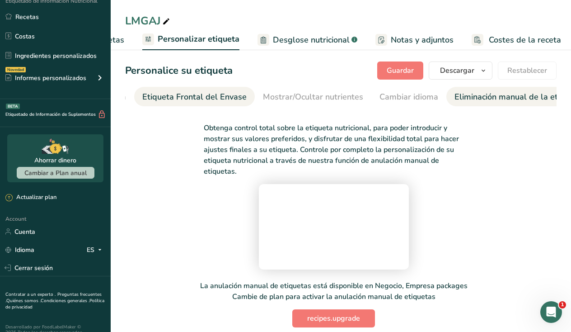
click at [220, 100] on div "Etiqueta Frontal del Envase" at bounding box center [194, 97] width 104 height 12
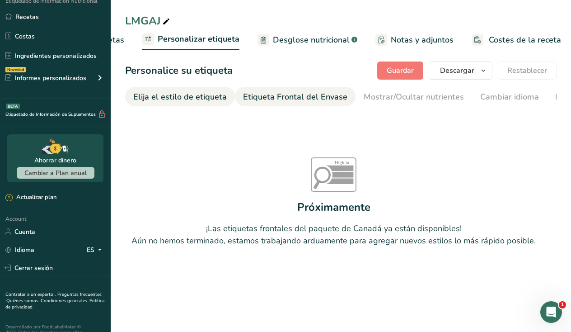
scroll to position [0, 0]
click at [174, 90] on link "Elija el estilo de etiqueta" at bounding box center [180, 97] width 94 height 20
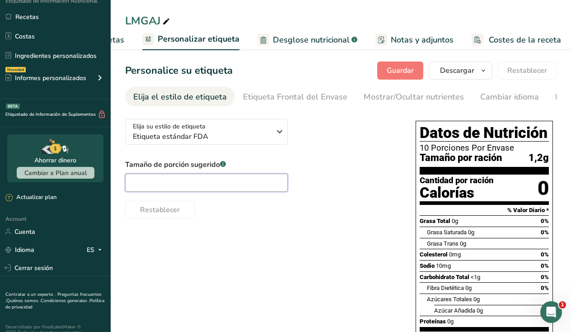
click at [218, 182] on input "text" at bounding box center [206, 182] width 163 height 18
click at [247, 254] on div "Elija su estilo de etiqueta Etiqueta estándar FDA EE. UU. (FDA) Etiqueta estánd…" at bounding box center [340, 294] width 431 height 364
click at [181, 191] on input "5" at bounding box center [206, 182] width 163 height 18
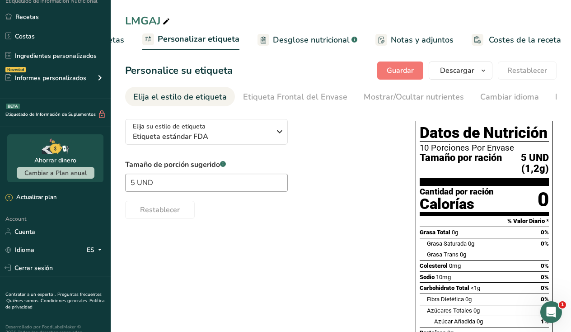
click at [194, 233] on div "Elija su estilo de etiqueta Etiqueta estándar FDA EE. UU. (FDA) Etiqueta estánd…" at bounding box center [340, 299] width 431 height 375
click at [174, 181] on input "5 UND" at bounding box center [206, 182] width 163 height 18
type input "5 galletas"
click at [239, 230] on div "Elija su estilo de etiqueta Etiqueta estándar FDA EE. UU. (FDA) Etiqueta estánd…" at bounding box center [340, 299] width 431 height 375
click at [303, 42] on span "Desglose nutricional" at bounding box center [311, 40] width 77 height 12
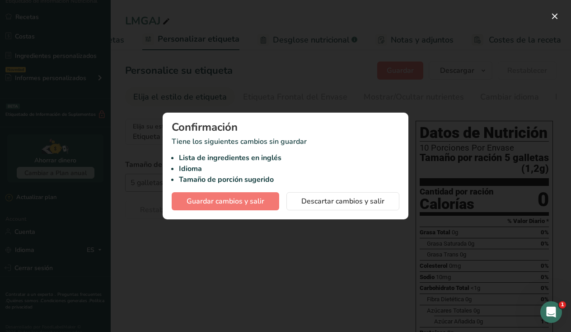
click at [309, 95] on div at bounding box center [285, 166] width 571 height 332
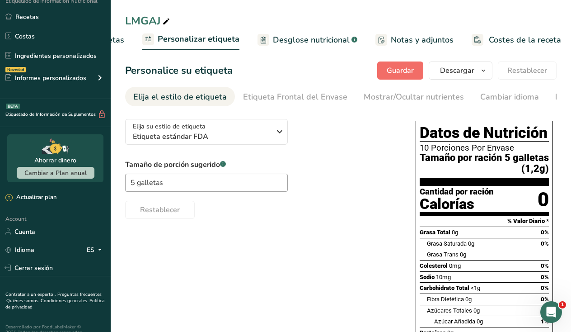
click at [417, 72] on button "Guardar" at bounding box center [400, 70] width 46 height 18
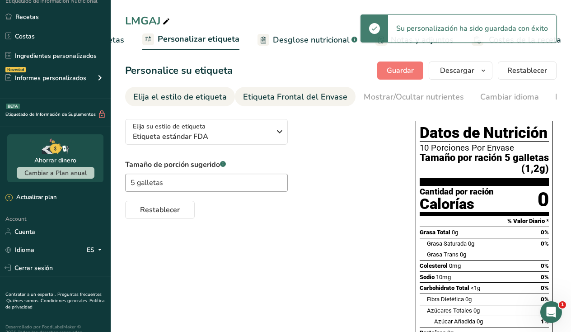
click at [311, 98] on div "Etiqueta Frontal del Envase" at bounding box center [295, 97] width 104 height 12
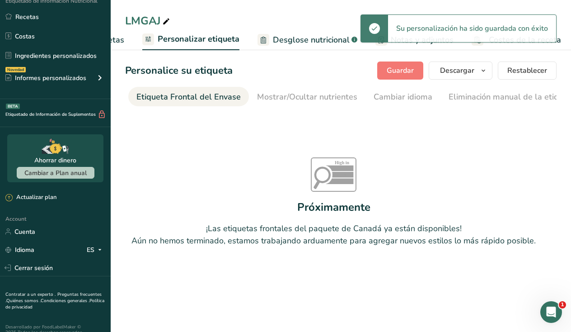
scroll to position [0, 108]
click at [318, 97] on div "Mostrar/Ocultar nutrientes" at bounding box center [306, 97] width 100 height 12
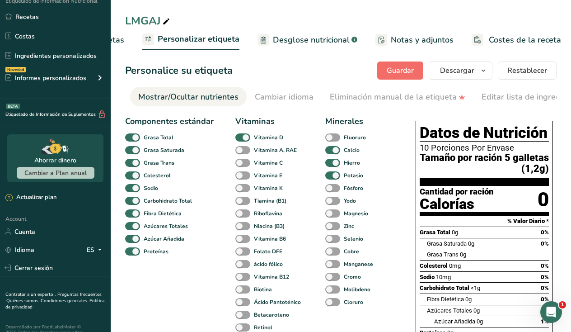
scroll to position [0, 0]
click at [396, 74] on span "Guardar" at bounding box center [400, 70] width 27 height 11
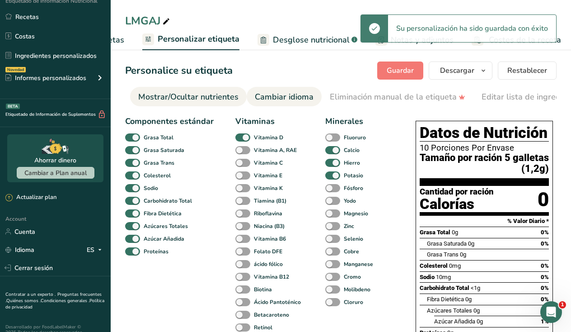
click at [287, 97] on div "Cambiar idioma" at bounding box center [284, 97] width 59 height 12
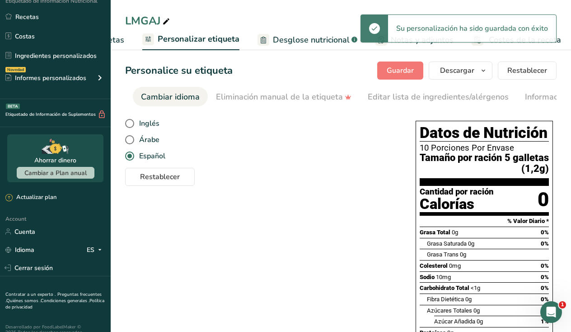
scroll to position [0, 340]
click at [401, 72] on span "Guardar" at bounding box center [400, 70] width 27 height 11
click at [308, 98] on div "Eliminación manual de la etiqueta" at bounding box center [284, 97] width 136 height 12
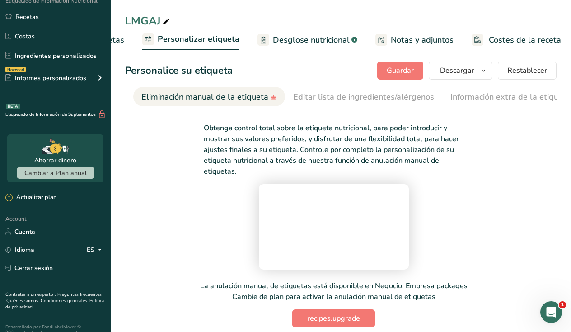
scroll to position [0, 0]
click at [351, 103] on link "Editar lista de ingredientes/alérgenos" at bounding box center [363, 97] width 141 height 20
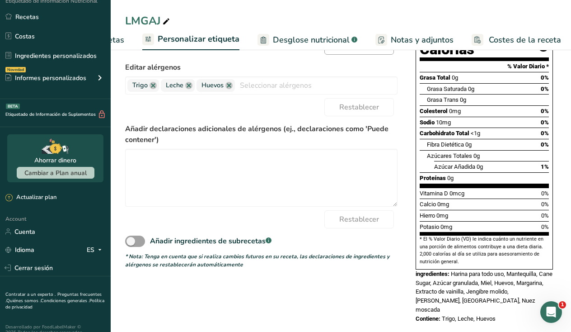
scroll to position [154, 0]
click at [137, 243] on span at bounding box center [135, 241] width 20 height 11
click at [131, 243] on input "Añadir ingredientes de subrecetas .a-a{fill:#347362;}.b-a{fill:#fff;}" at bounding box center [128, 242] width 6 height 6
checkbox input "true"
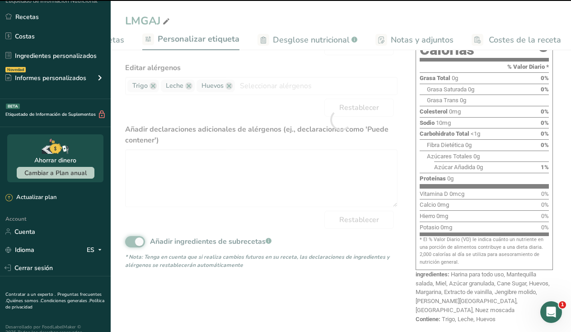
type textarea "Harina para todo uso, Mantequilla salada, Miel, Azúcar granulada, Cane Sugar, H…"
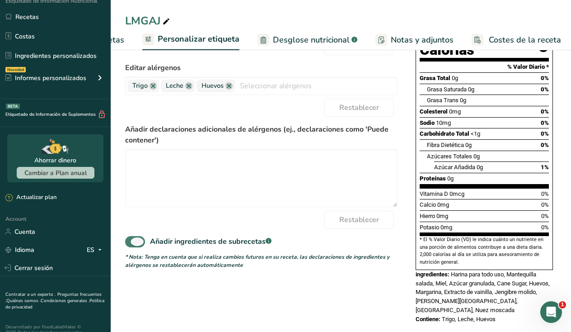
click at [137, 243] on span at bounding box center [135, 241] width 20 height 11
click at [131, 243] on input "Añadir ingredientes de subrecetas .a-a{fill:#347362;}.b-a{fill:#fff;}" at bounding box center [128, 242] width 6 height 6
checkbox input "false"
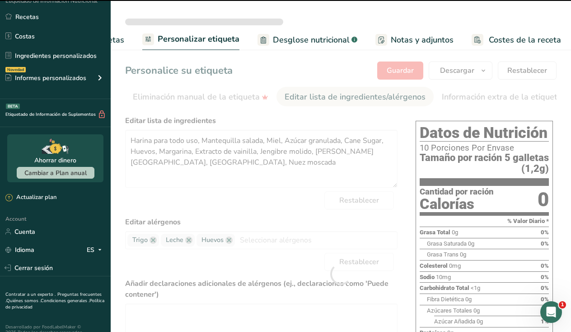
scroll to position [-2, 0]
type textarea "Harina para todo uso, Mantequilla salada, Cane Sugar, Azúcar granulada, Miel, H…"
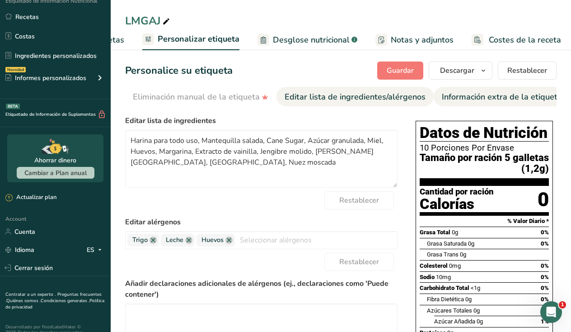
click at [463, 103] on link "Información extra de la etiqueta" at bounding box center [502, 97] width 120 height 20
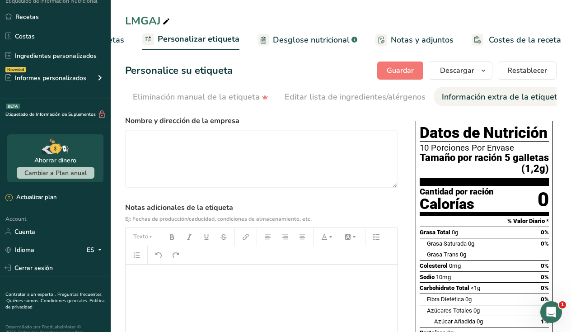
scroll to position [6, 0]
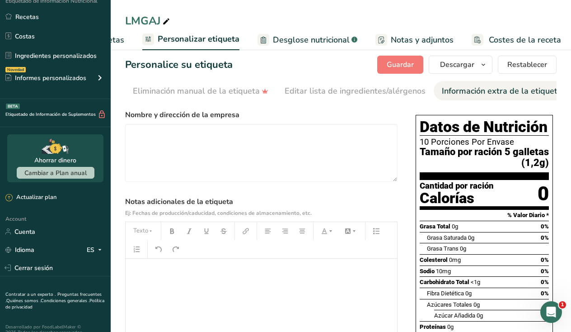
click at [340, 37] on span "Desglose nutricional" at bounding box center [311, 40] width 77 height 12
select select "Calories"
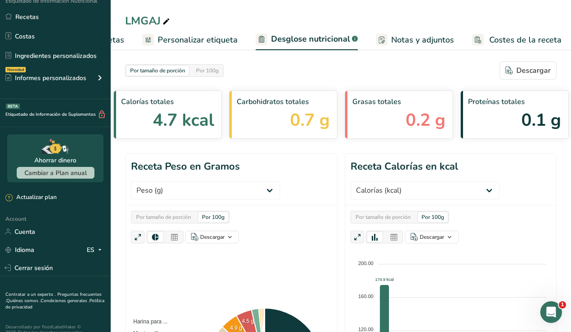
click at [406, 43] on span "Notas y adjuntos" at bounding box center [422, 40] width 63 height 12
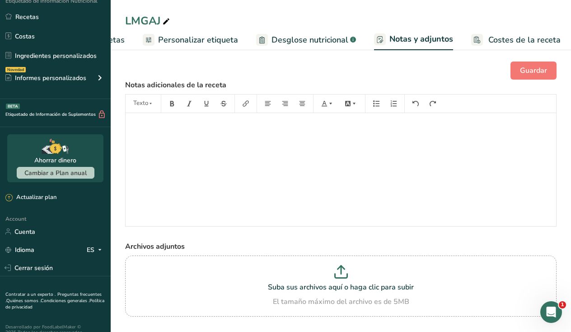
click at [498, 29] on div "LMGAJ Configuración de receta Elaborador de recetas Personalizar etiqueta Desgl…" at bounding box center [341, 25] width 460 height 50
click at [498, 36] on span "Costes de la receta" at bounding box center [524, 40] width 72 height 12
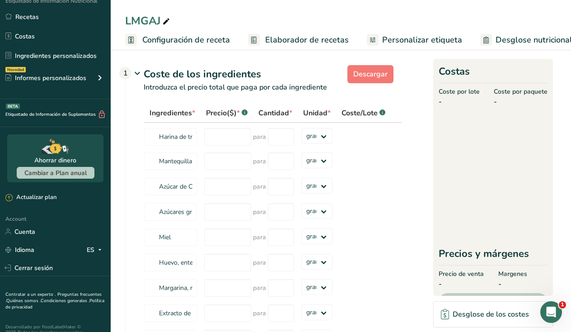
click at [195, 39] on span "Configuración de receta" at bounding box center [186, 40] width 88 height 12
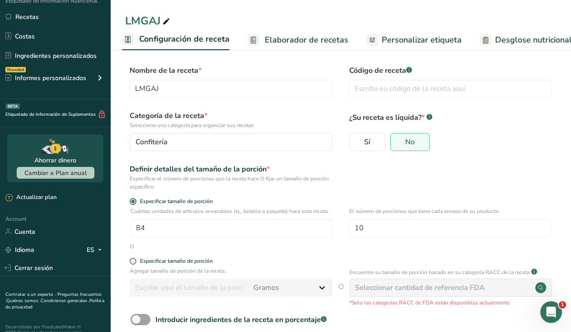
click at [290, 34] on span "Elaborador de recetas" at bounding box center [307, 40] width 84 height 12
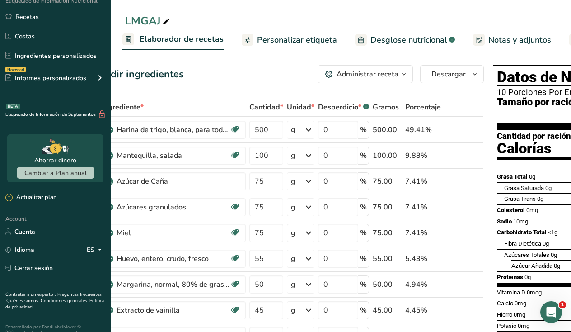
scroll to position [0, 67]
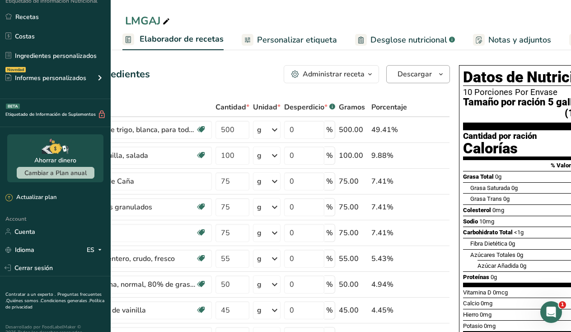
click at [421, 73] on span "Descargar" at bounding box center [415, 74] width 34 height 11
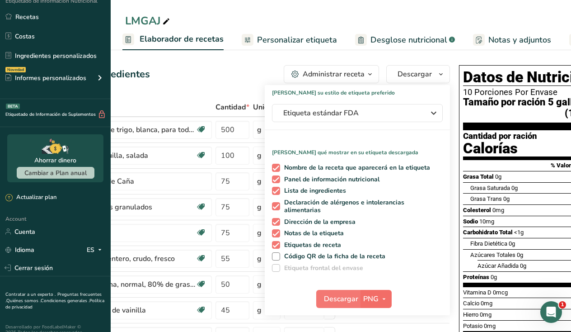
click at [371, 295] on span "PNG" at bounding box center [370, 298] width 15 height 11
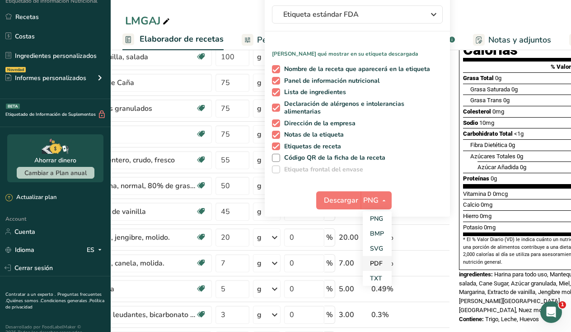
scroll to position [99, 0]
click at [277, 92] on span at bounding box center [276, 92] width 8 height 8
click at [277, 92] on input "Lista de ingredientes" at bounding box center [275, 92] width 6 height 6
checkbox input "false"
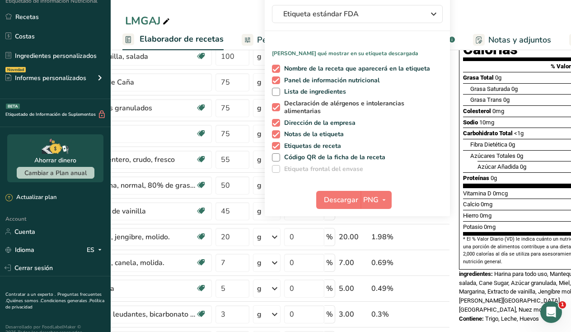
click at [274, 104] on span at bounding box center [276, 107] width 8 height 8
click at [274, 104] on input "Declaración de alérgenos e intolerancias alimentarias" at bounding box center [275, 107] width 6 height 6
checkbox input "false"
click at [274, 119] on span at bounding box center [276, 123] width 8 height 8
click at [274, 120] on input "Dirección de la empresa" at bounding box center [275, 123] width 6 height 6
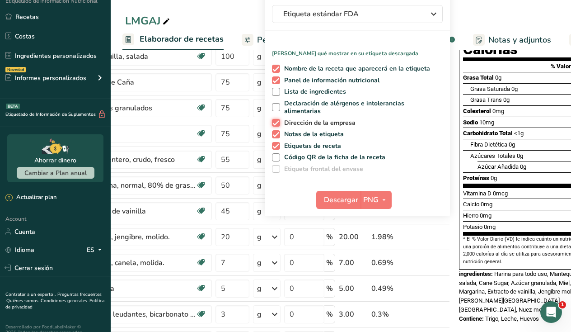
checkbox input "false"
click at [274, 132] on span at bounding box center [276, 134] width 8 height 8
click at [274, 132] on input "Notas de la etiqueta" at bounding box center [275, 134] width 6 height 6
checkbox input "false"
click at [273, 141] on div "Nombre de la receta que aparecerá en la etiqueta Panel de información nutricion…" at bounding box center [357, 117] width 185 height 112
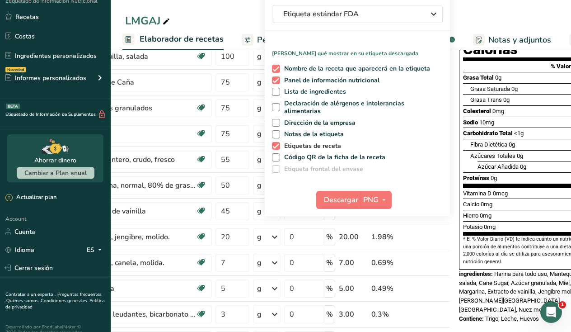
click at [272, 147] on span at bounding box center [276, 146] width 8 height 8
click at [272, 147] on input "Etiquetas de receta" at bounding box center [275, 146] width 6 height 6
checkbox input "false"
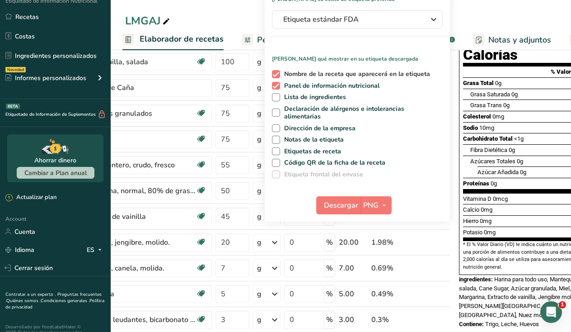
click at [285, 74] on span "Nombre de la receta que aparecerá en la etiqueta" at bounding box center [355, 74] width 150 height 8
click at [278, 74] on input "Nombre de la receta que aparecerá en la etiqueta" at bounding box center [275, 74] width 6 height 6
checkbox input "false"
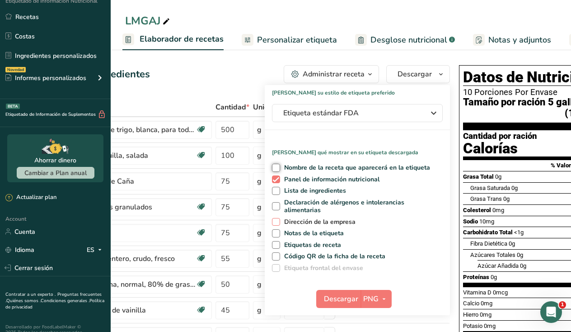
scroll to position [0, 0]
click at [382, 293] on icon "button" at bounding box center [383, 298] width 7 height 11
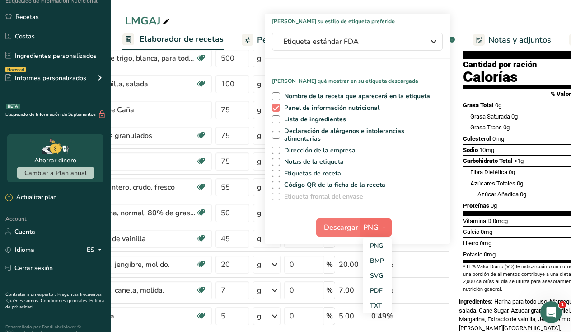
scroll to position [96, 0]
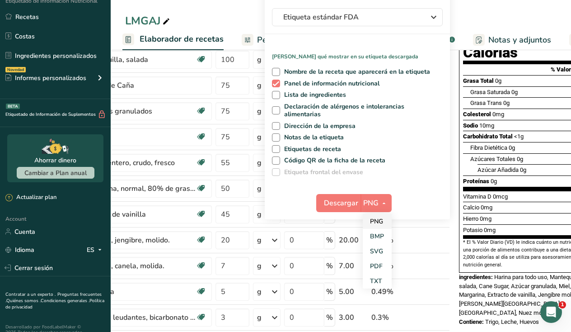
click at [377, 218] on link "PNG" at bounding box center [377, 221] width 29 height 15
click at [349, 200] on span "Descargar" at bounding box center [341, 202] width 34 height 11
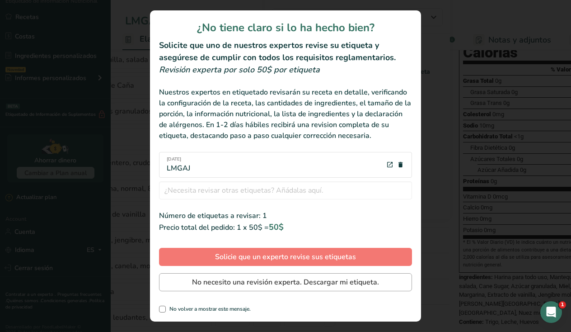
click at [332, 284] on span "No necesito una revisión experta. Descargar mi etiqueta." at bounding box center [285, 281] width 187 height 11
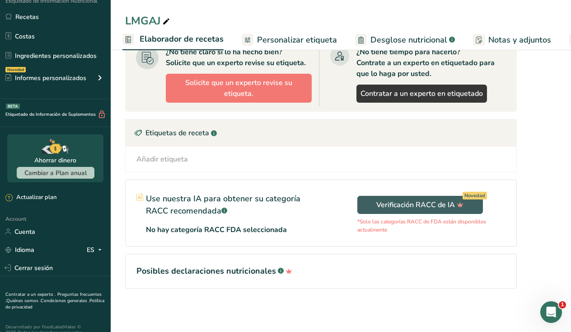
scroll to position [533, 0]
click at [234, 273] on h1 "Posibles declaraciones nutricionales .a-a{fill:#347362;}.b-a{fill:#fff;}" at bounding box center [320, 271] width 369 height 12
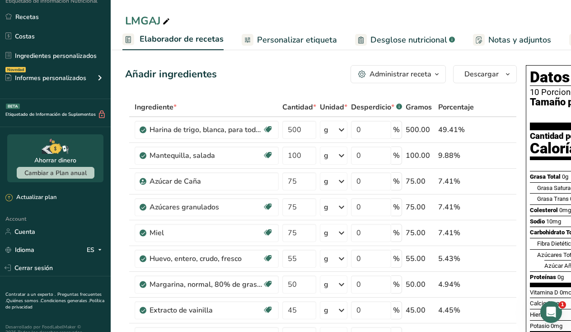
scroll to position [0, 0]
click at [399, 78] on div "Administrar receta" at bounding box center [401, 74] width 62 height 11
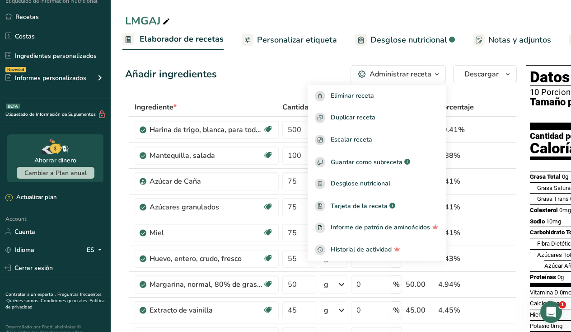
click at [205, 37] on span "Elaborador de recetas" at bounding box center [182, 39] width 84 height 12
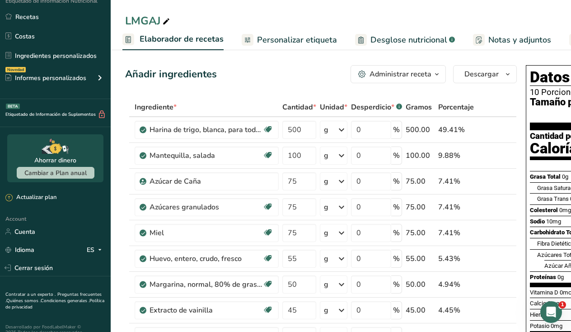
click at [197, 41] on span "Elaborador de recetas" at bounding box center [182, 39] width 84 height 12
click at [178, 40] on span "Elaborador de recetas" at bounding box center [182, 39] width 84 height 12
click at [173, 38] on span "Elaborador de recetas" at bounding box center [182, 39] width 84 height 12
click at [194, 36] on span "Elaborador de recetas" at bounding box center [182, 39] width 84 height 12
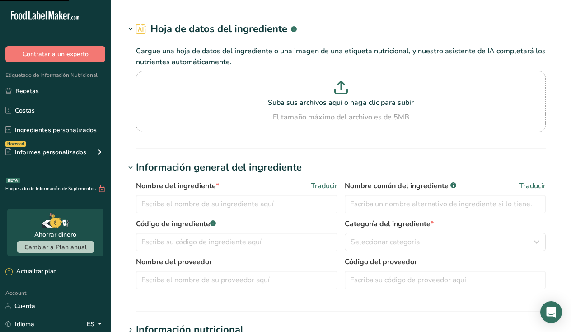
type input "Wheat flour, white, all-purpose, self-rising, enriched"
type input "All-Purpose Flour"
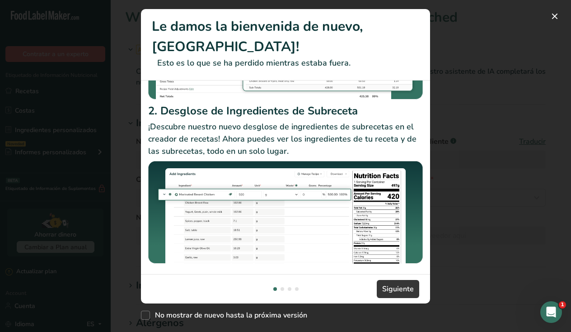
scroll to position [161, 0]
click at [393, 300] on footer "Siguiente" at bounding box center [285, 288] width 289 height 29
click at [393, 287] on span "Siguiente" at bounding box center [398, 288] width 32 height 11
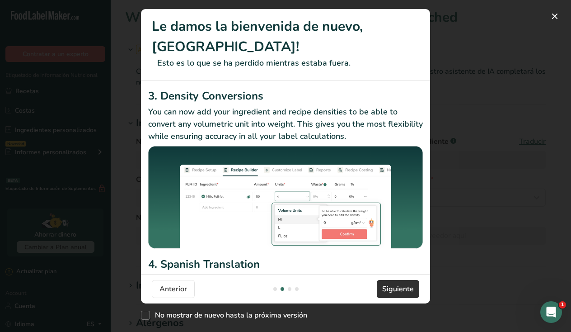
click at [393, 287] on span "Siguiente" at bounding box center [398, 288] width 32 height 11
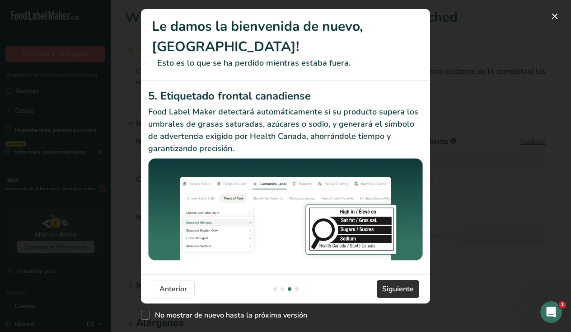
click at [393, 287] on span "Siguiente" at bounding box center [398, 288] width 32 height 11
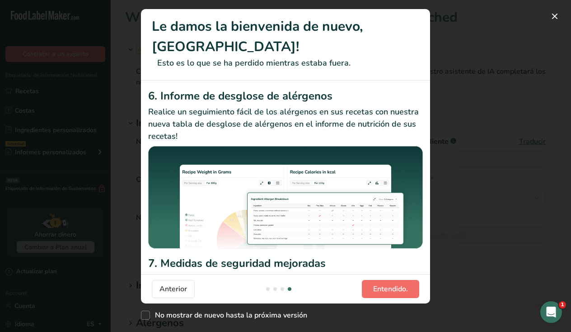
click at [393, 287] on span "Entendido." at bounding box center [390, 288] width 35 height 11
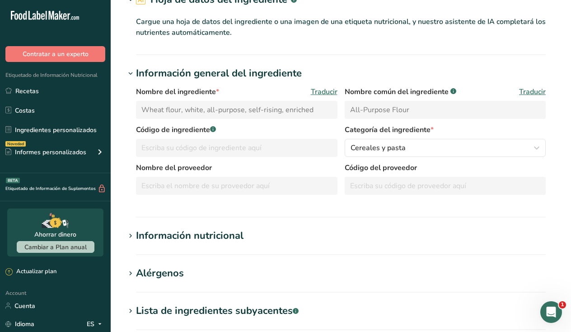
scroll to position [51, 0]
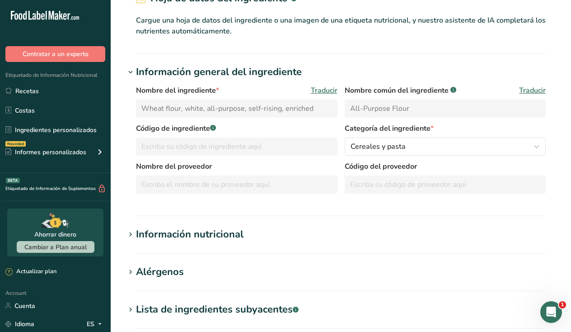
click at [222, 232] on div "Información nutricional" at bounding box center [190, 234] width 108 height 15
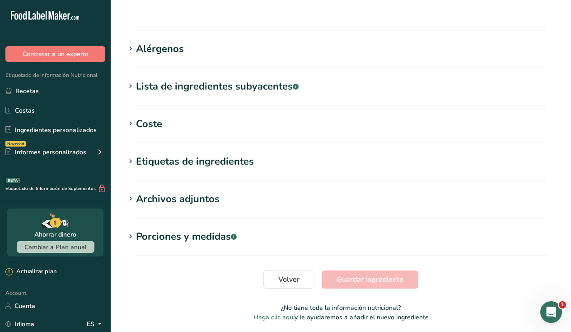
scroll to position [656, 0]
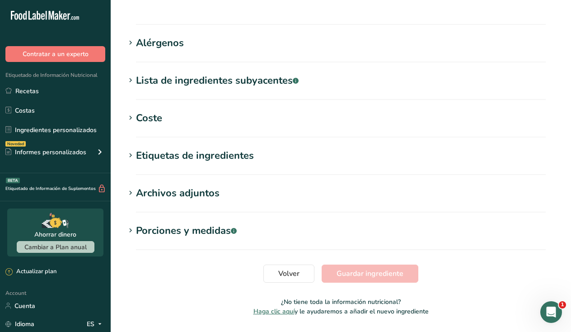
click at [212, 223] on div "Porciones y medidas .a-a{fill:#347362;}.b-a{fill:#fff;}" at bounding box center [186, 230] width 101 height 15
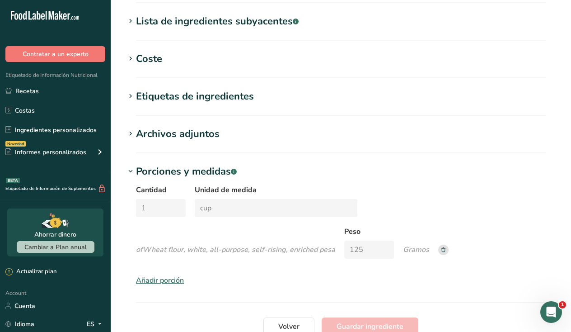
scroll to position [717, 0]
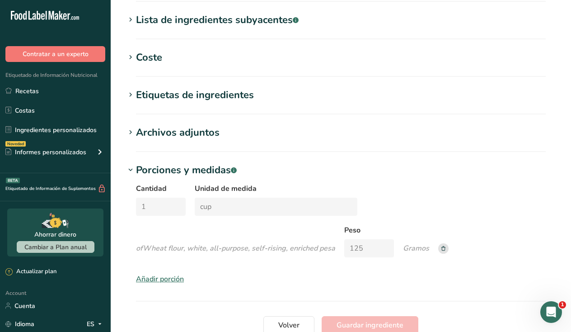
click at [174, 243] on span "Wheat flour, white, all-purpose, self-rising, enriched" at bounding box center [230, 248] width 175 height 10
click at [162, 273] on div "Añadir porción" at bounding box center [160, 278] width 48 height 11
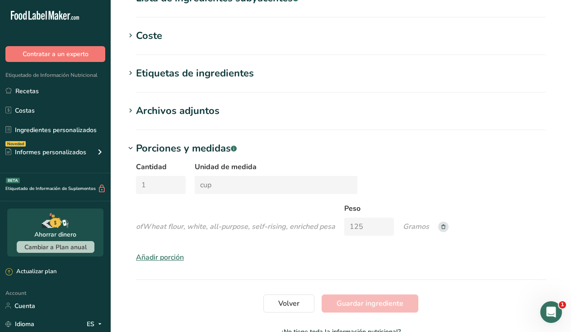
scroll to position [752, 0]
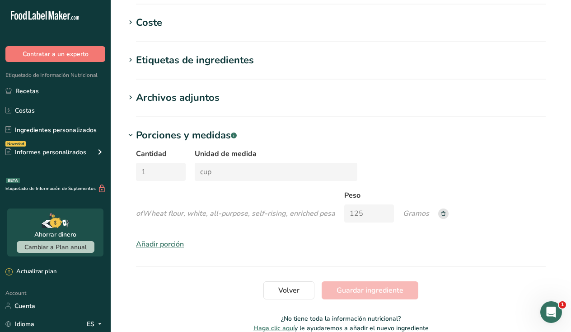
click at [169, 239] on div "Añadir porción" at bounding box center [160, 244] width 48 height 11
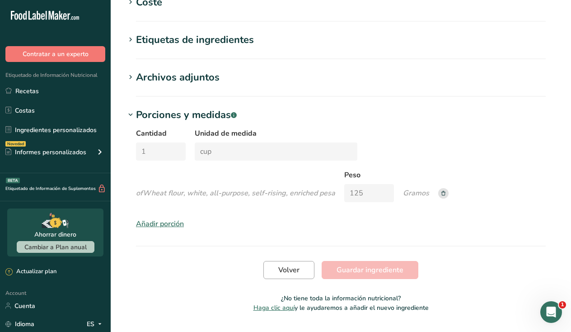
scroll to position [772, 0]
click at [291, 265] on span "Volver" at bounding box center [288, 270] width 21 height 11
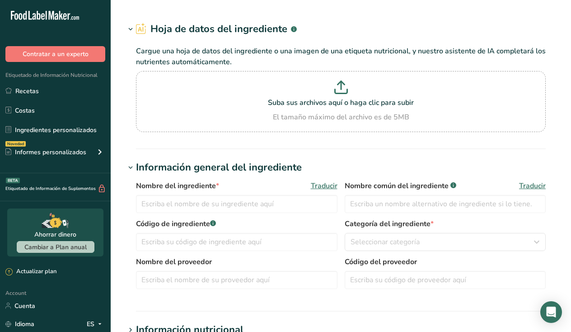
type input "Wheat flour, white, all-purpose, self-rising, enriched"
type input "All-Purpose Flour"
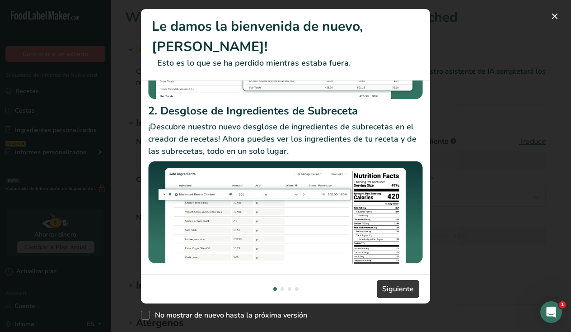
scroll to position [161, 0]
click at [394, 290] on span "Siguiente" at bounding box center [398, 288] width 32 height 11
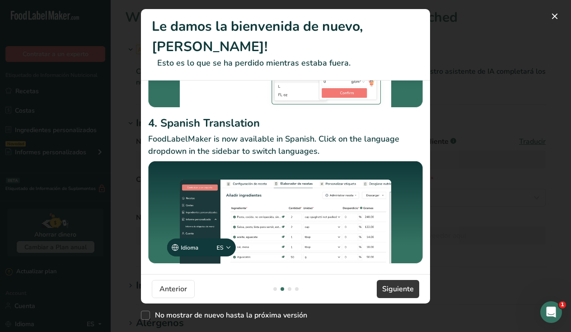
scroll to position [141, 0]
click at [381, 290] on button "Siguiente" at bounding box center [398, 289] width 42 height 18
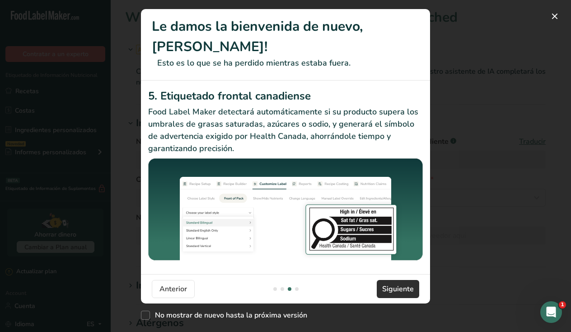
click at [398, 293] on span "Siguiente" at bounding box center [398, 288] width 32 height 11
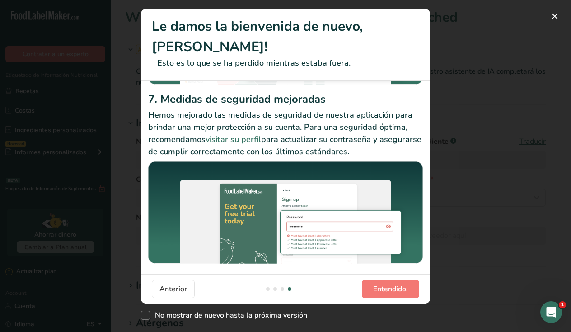
scroll to position [164, 0]
click at [141, 318] on span "New Features" at bounding box center [145, 314] width 9 height 9
click at [141, 318] on input "No mostrar de nuevo hasta la próxima versión" at bounding box center [144, 315] width 6 height 6
checkbox input "true"
click at [388, 288] on span "Entendido." at bounding box center [390, 288] width 35 height 11
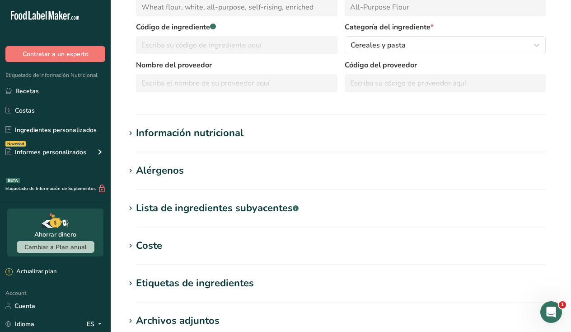
scroll to position [186, 0]
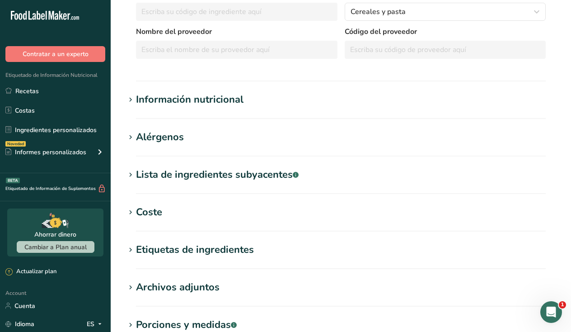
click at [215, 92] on section "Wheat flour, white, all-purpose, self-rising, enriched Hoja de datos del ingred…" at bounding box center [341, 119] width 460 height 610
click at [216, 98] on div "Información nutricional" at bounding box center [190, 99] width 108 height 15
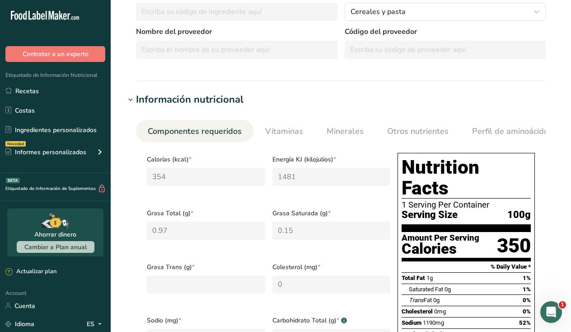
click at [203, 164] on div "Calorías (kcal) * 354" at bounding box center [206, 176] width 126 height 54
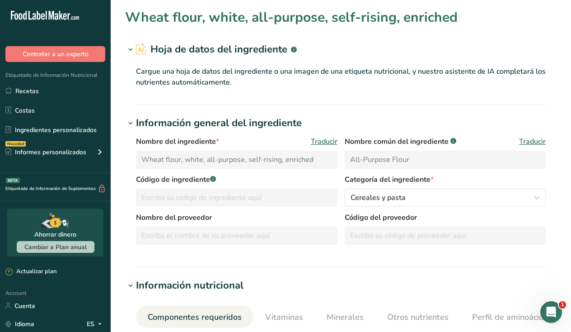
scroll to position [0, 0]
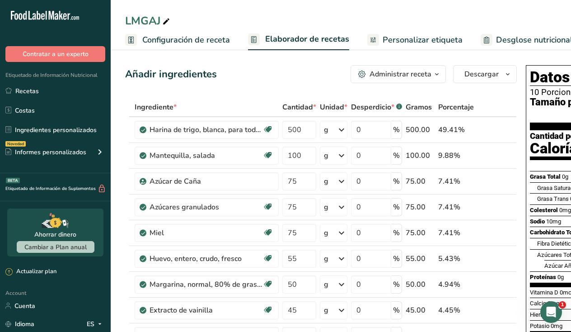
click at [196, 37] on span "Configuración de receta" at bounding box center [186, 40] width 88 height 12
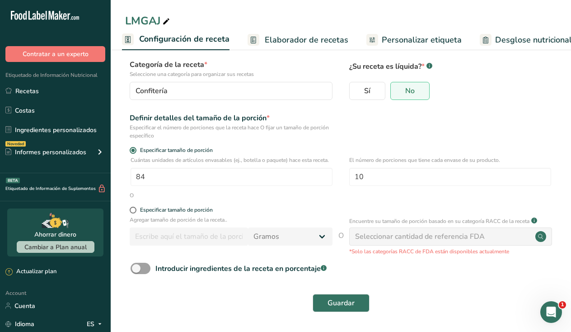
scroll to position [53, 0]
click at [378, 173] on input "10" at bounding box center [450, 177] width 202 height 18
click at [223, 186] on input "84" at bounding box center [232, 177] width 202 height 18
type input "1"
type input "1.68"
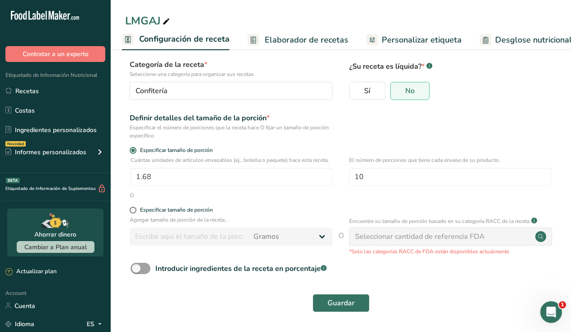
click at [356, 209] on form "Nombre de la receta * LMGAJ Código de receta .a-a{fill:#347362;}.b-a{fill:#fff;…" at bounding box center [340, 165] width 431 height 303
click at [343, 302] on button "Guardar" at bounding box center [341, 303] width 57 height 18
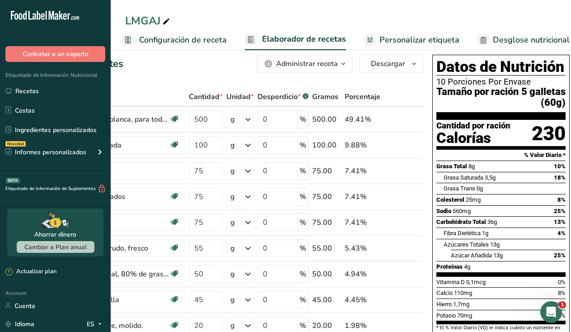
scroll to position [16, 0]
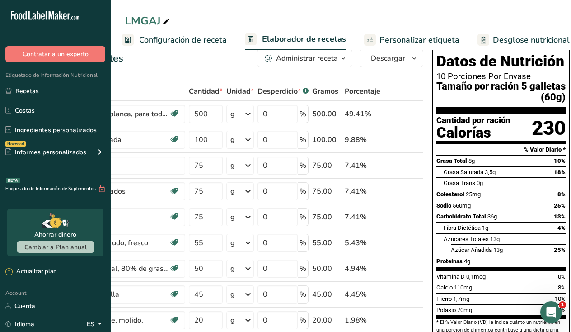
click at [199, 37] on span "Configuración de receta" at bounding box center [183, 40] width 88 height 12
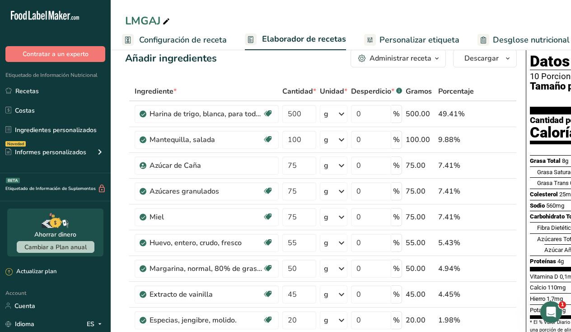
click at [200, 36] on span "Configuración de receta" at bounding box center [183, 40] width 88 height 12
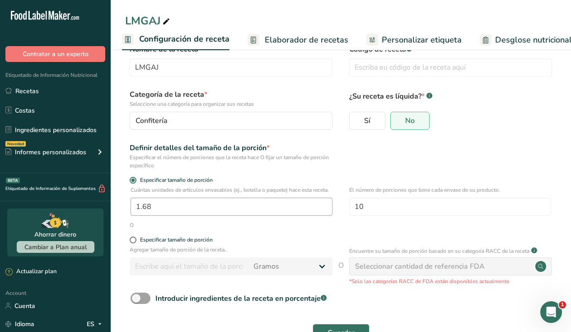
scroll to position [23, 0]
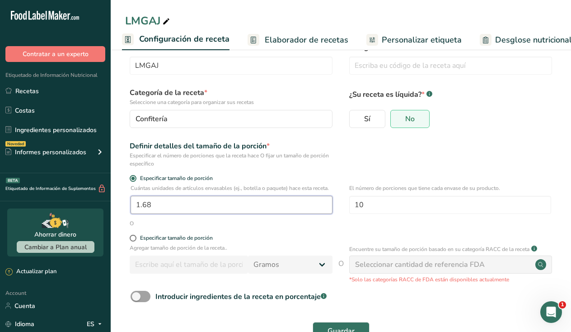
drag, startPoint x: 165, startPoint y: 216, endPoint x: 124, endPoint y: 201, distance: 43.7
click at [124, 201] on section "Nombre de la receta * LMGAJ Código de receta .a-a{fill:#347362;}.b-a{fill:#fff;…" at bounding box center [341, 192] width 460 height 336
drag, startPoint x: 370, startPoint y: 205, endPoint x: 350, endPoint y: 204, distance: 19.9
click at [350, 204] on input "10" at bounding box center [450, 205] width 202 height 18
click at [180, 213] on input "1.68" at bounding box center [232, 205] width 202 height 18
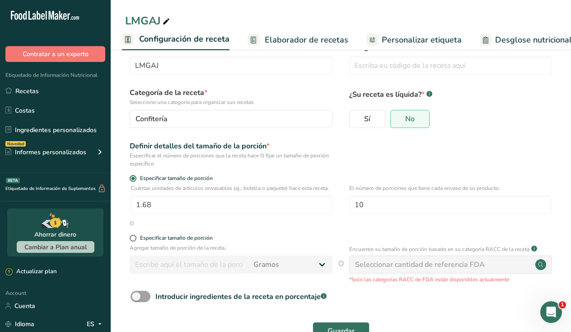
click at [305, 40] on span "Elaborador de recetas" at bounding box center [307, 40] width 84 height 12
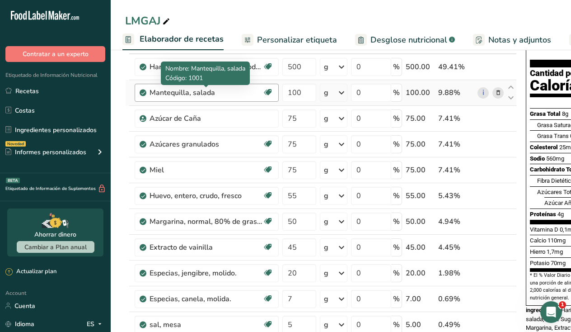
click at [243, 92] on div "Mantequilla, salada" at bounding box center [206, 92] width 113 height 11
click at [230, 94] on div "Mantequilla, salada" at bounding box center [206, 92] width 113 height 11
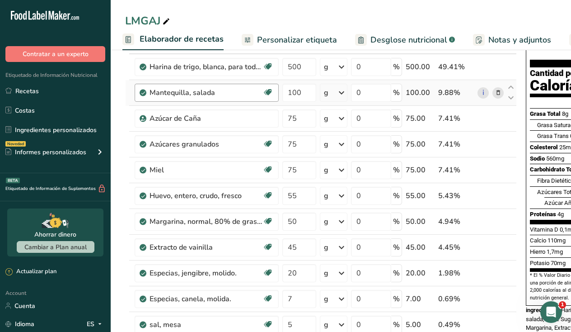
click at [205, 94] on div "Mantequilla, salada" at bounding box center [206, 92] width 113 height 11
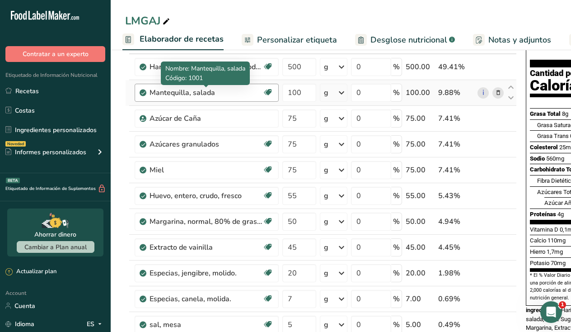
click at [212, 94] on div "Mantequilla, salada" at bounding box center [206, 92] width 113 height 11
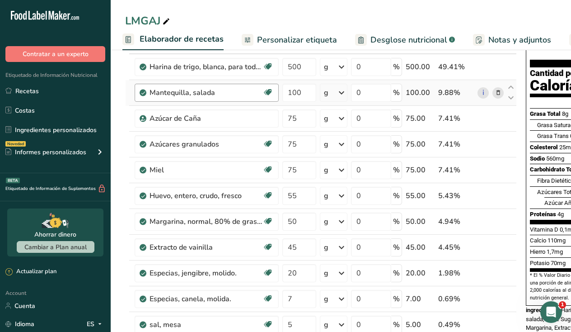
click at [201, 96] on div "Mantequilla, salada" at bounding box center [206, 92] width 113 height 11
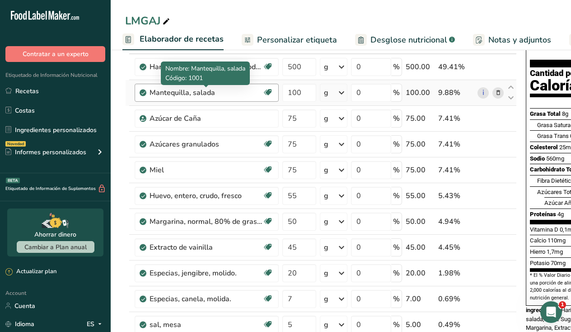
click at [201, 96] on div "Mantequilla, salada" at bounding box center [206, 92] width 113 height 11
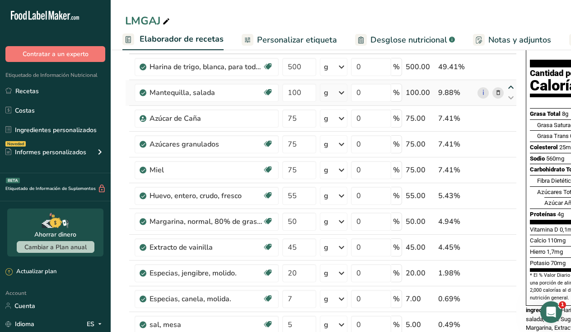
click at [511, 86] on icon at bounding box center [511, 87] width 11 height 7
type input "100"
click at [511, 97] on div "Ingrediente * Cantidad * Unidad * Desperdicio * .a-a{fill:#347362;}.b-a{fill:#f…" at bounding box center [321, 253] width 392 height 436
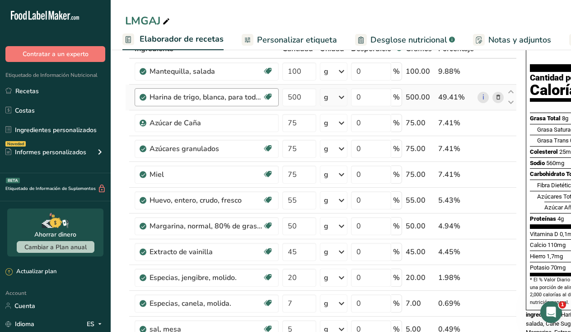
click at [271, 98] on icon at bounding box center [267, 97] width 9 height 14
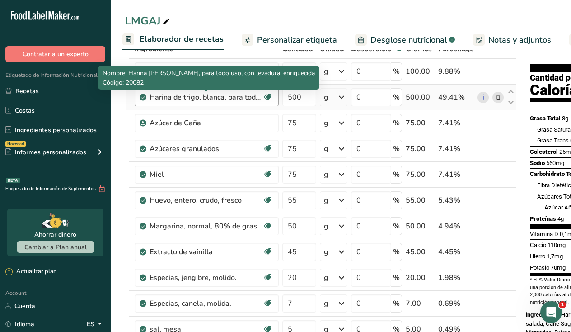
click at [259, 98] on div "Harina de trigo, blanca, para todo uso, con levadura, enriquecida" at bounding box center [206, 97] width 113 height 11
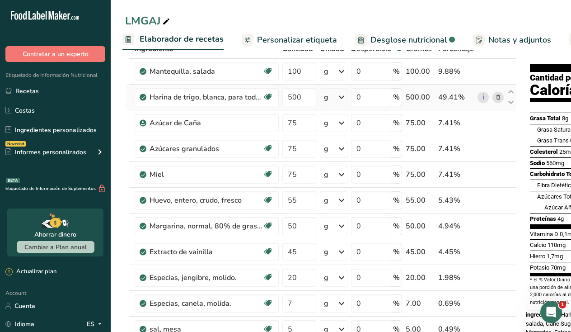
click at [496, 97] on icon at bounding box center [498, 97] width 6 height 9
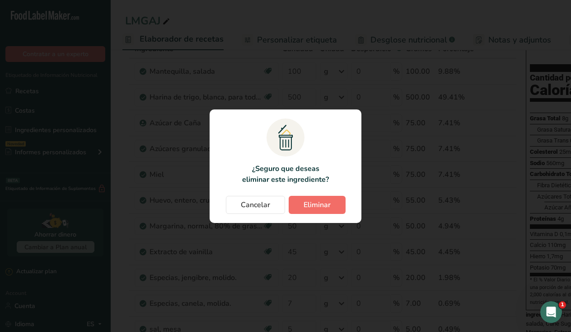
click at [314, 208] on span "Eliminar" at bounding box center [317, 204] width 27 height 11
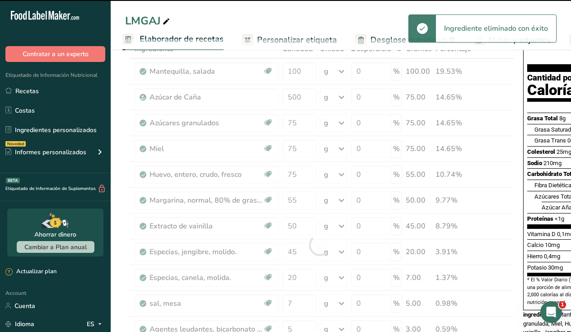
type input "75"
type input "55"
type input "50"
type input "45"
type input "20"
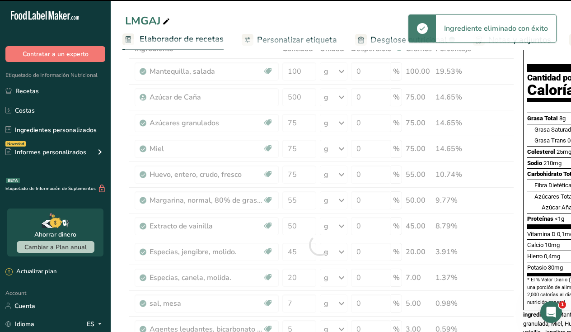
type input "7"
type input "5"
type input "3"
type input "2"
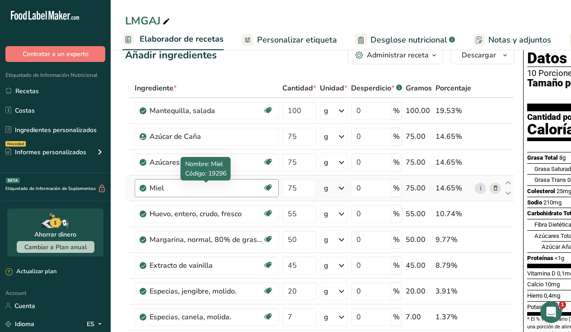
scroll to position [19, 0]
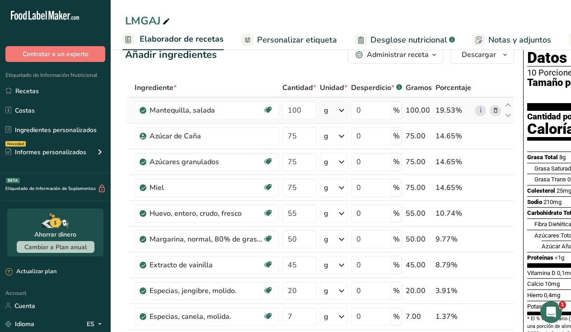
click at [493, 109] on icon at bounding box center [495, 110] width 6 height 9
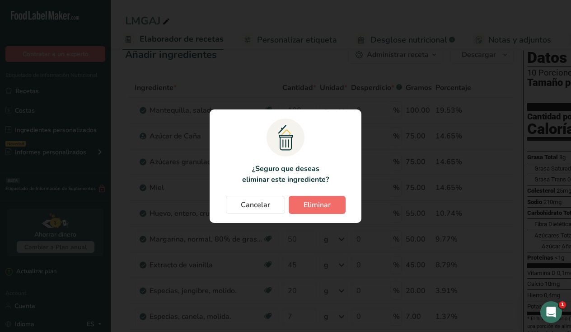
click at [309, 201] on span "Eliminar" at bounding box center [317, 204] width 27 height 11
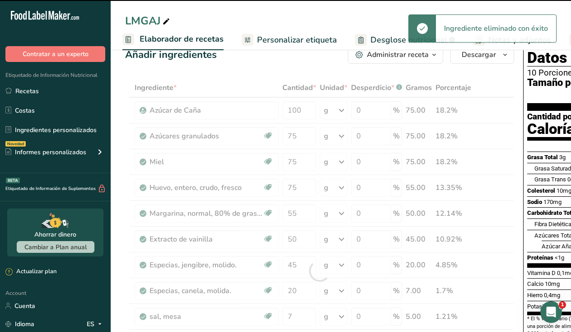
type input "75"
type input "55"
type input "50"
type input "45"
type input "20"
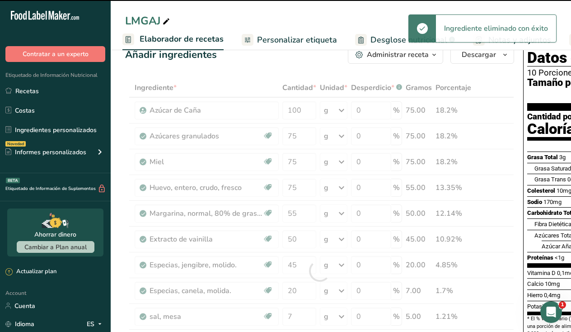
type input "7"
type input "5"
type input "3"
type input "2"
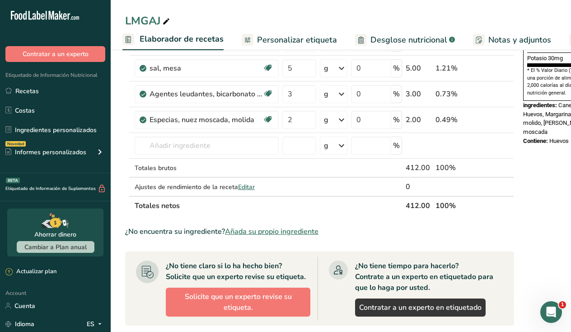
scroll to position [259, 0]
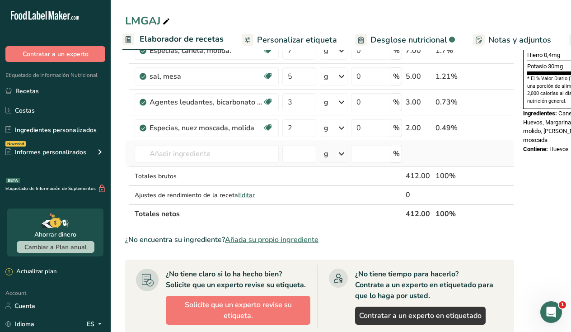
click at [223, 163] on td "Harina de almendra 1211 Leche entera, 3,25 % de grasa láctea, sin vitamina A ni…" at bounding box center [207, 154] width 148 height 26
click at [217, 152] on input "text" at bounding box center [207, 154] width 144 height 18
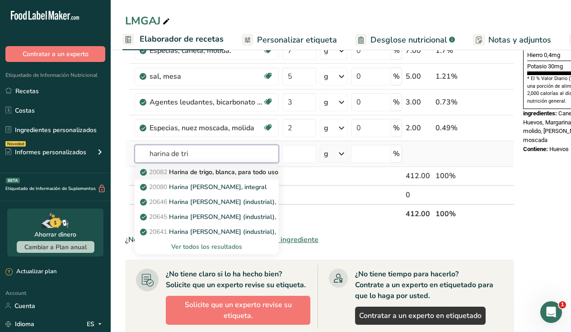
type input "harina de tri"
click at [226, 173] on p "20082 Harina de trigo, blanca, para todo uso, con levadura, enriquecida" at bounding box center [249, 171] width 214 height 9
type input "Wheat flour, white, all-purpose, self-rising, enriched"
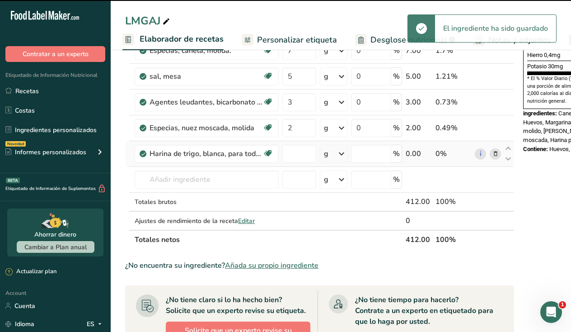
type input "0"
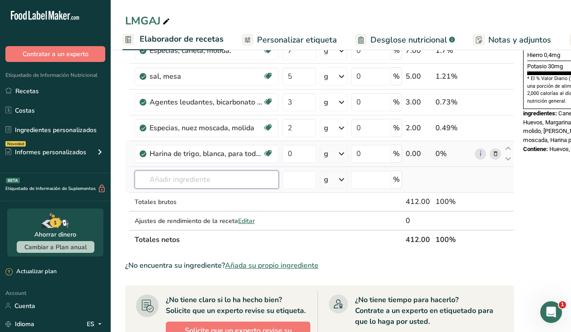
click at [207, 181] on input "text" at bounding box center [207, 179] width 144 height 18
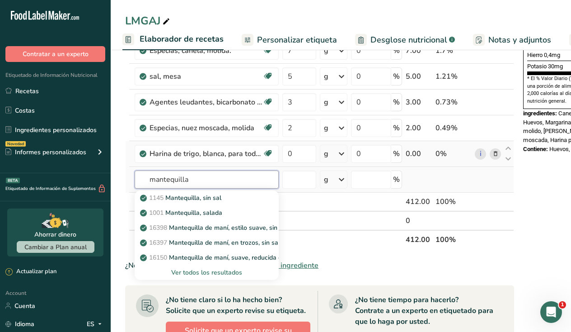
type input "mantequilla"
click at [235, 270] on div "Ver todos los resultados" at bounding box center [207, 271] width 130 height 9
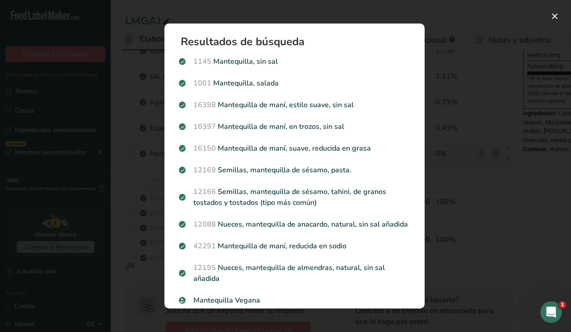
scroll to position [0, 0]
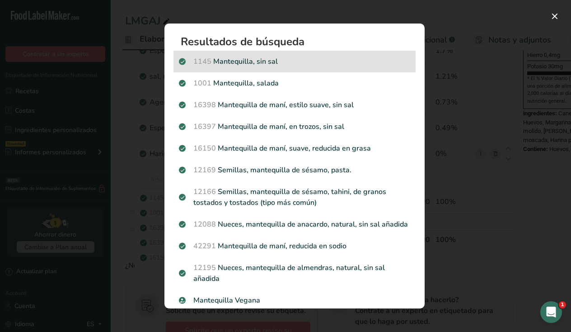
click at [269, 58] on p "1145 Mantequilla, sin sal" at bounding box center [294, 61] width 231 height 11
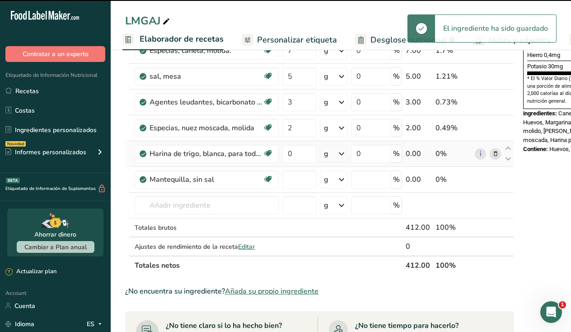
type input "0"
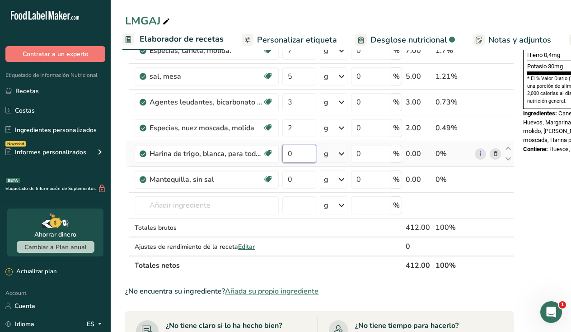
click at [300, 151] on input "0" at bounding box center [299, 154] width 34 height 18
type input "500"
click at [298, 178] on div "Ingrediente * Cantidad * Unidad * Desperdicio * .a-a{fill:#347362;}.b-a{fill:#f…" at bounding box center [319, 56] width 389 height 436
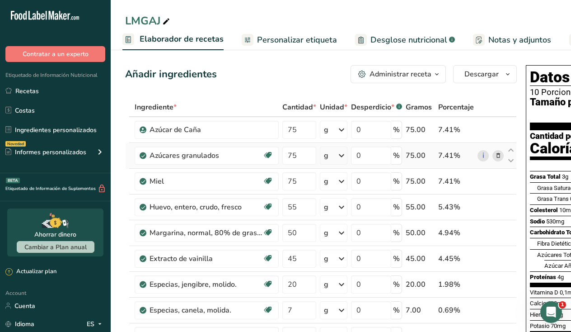
scroll to position [0, 1]
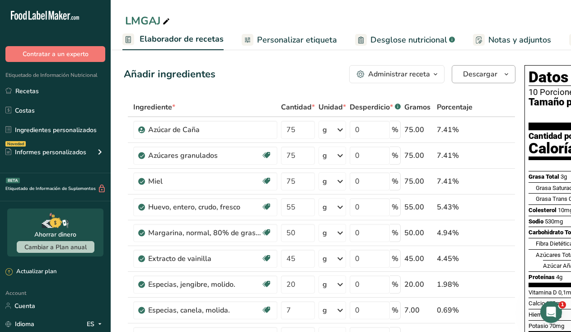
type input "100"
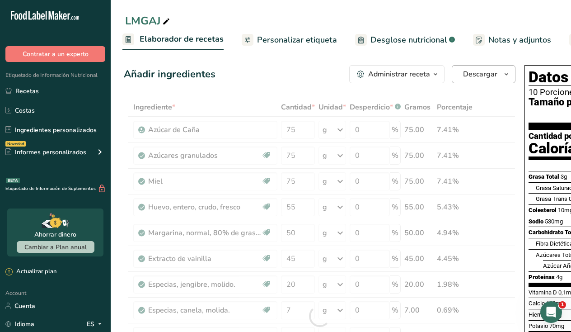
click at [475, 77] on span "Descargar" at bounding box center [480, 74] width 34 height 11
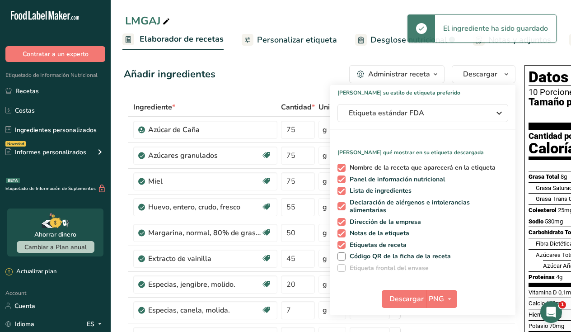
click at [340, 167] on span at bounding box center [341, 168] width 8 height 8
click at [340, 167] on input "Nombre de la receta que aparecerá en la etiqueta" at bounding box center [340, 167] width 6 height 6
checkbox input "false"
click at [341, 177] on span at bounding box center [341, 179] width 8 height 8
click at [341, 177] on input "Panel de información nutricional" at bounding box center [340, 179] width 6 height 6
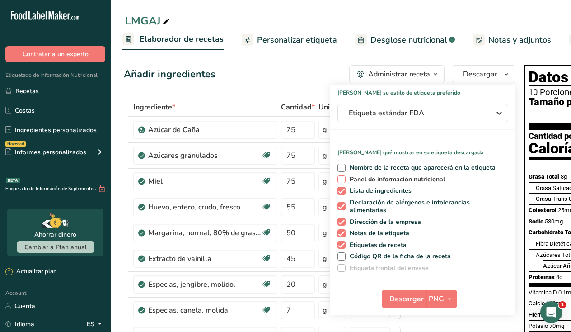
click at [340, 178] on span at bounding box center [341, 179] width 8 height 8
click at [340, 178] on input "Panel de información nutricional" at bounding box center [340, 179] width 6 height 6
checkbox input "true"
click at [340, 188] on span at bounding box center [341, 191] width 8 height 8
click at [340, 188] on input "Lista de ingredientes" at bounding box center [340, 190] width 6 height 6
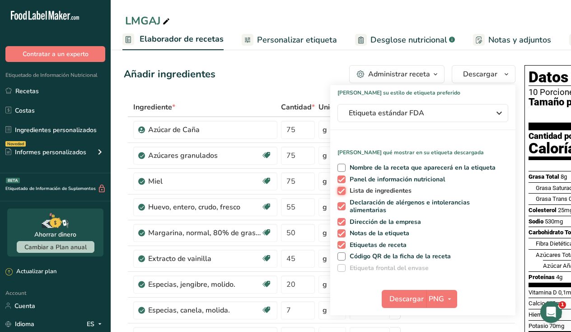
checkbox input "false"
click at [340, 202] on span at bounding box center [341, 206] width 8 height 8
click at [340, 203] on input "Declaración de alérgenos e intolerancias alimentarias" at bounding box center [340, 206] width 6 height 6
checkbox input "false"
click at [337, 218] on span at bounding box center [341, 222] width 8 height 8
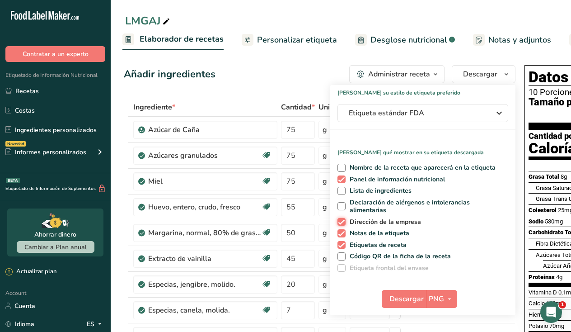
click at [337, 219] on input "Dirección de la empresa" at bounding box center [340, 222] width 6 height 6
checkbox input "false"
click at [337, 232] on span at bounding box center [341, 233] width 8 height 8
click at [337, 232] on input "Notas de la etiqueta" at bounding box center [340, 233] width 6 height 6
checkbox input "false"
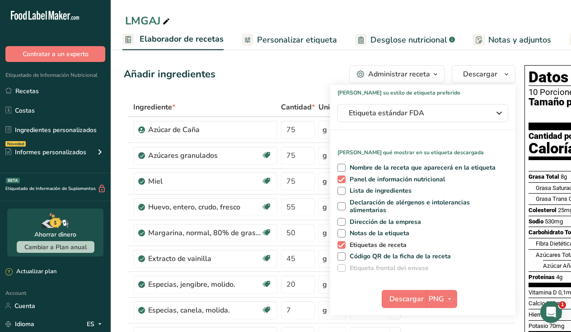
click at [338, 245] on span at bounding box center [341, 245] width 8 height 8
click at [338, 245] on input "Etiquetas de receta" at bounding box center [340, 245] width 6 height 6
checkbox input "false"
click at [413, 300] on span "Descargar" at bounding box center [406, 298] width 34 height 11
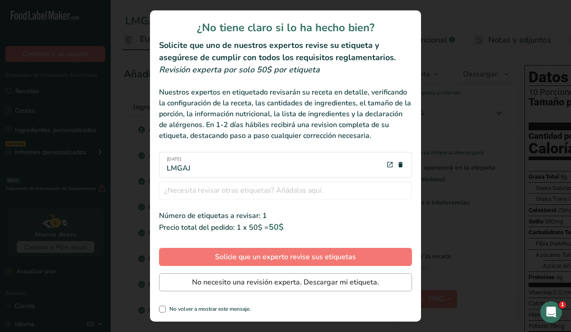
click at [271, 282] on span "No necesito una revisión experta. Descargar mi etiqueta." at bounding box center [285, 281] width 187 height 11
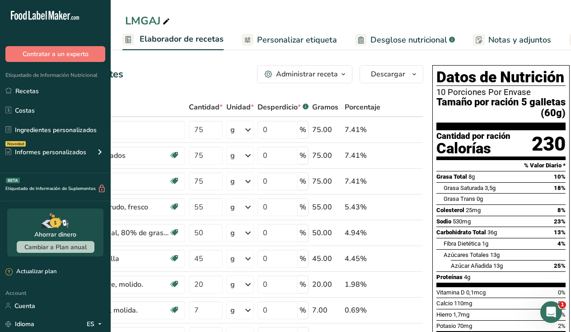
scroll to position [0, 0]
click at [56, 89] on link "Recetas" at bounding box center [55, 90] width 111 height 17
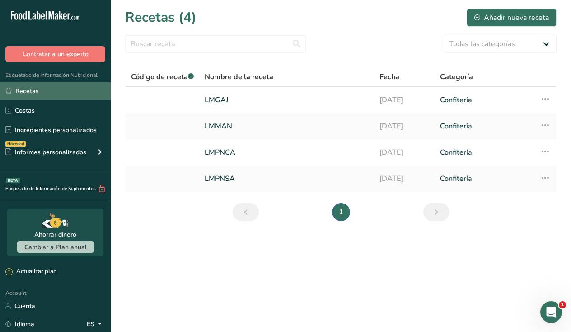
scroll to position [0, 0]
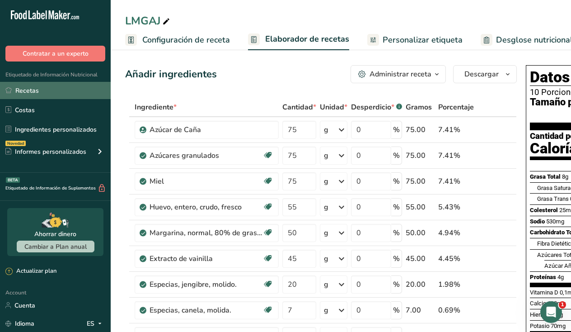
click at [72, 93] on link "Recetas" at bounding box center [55, 90] width 111 height 17
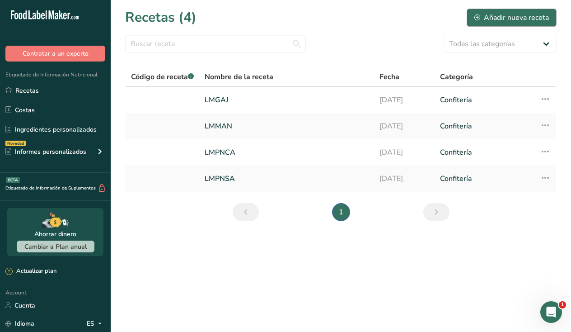
click at [478, 16] on icon at bounding box center [477, 17] width 6 height 6
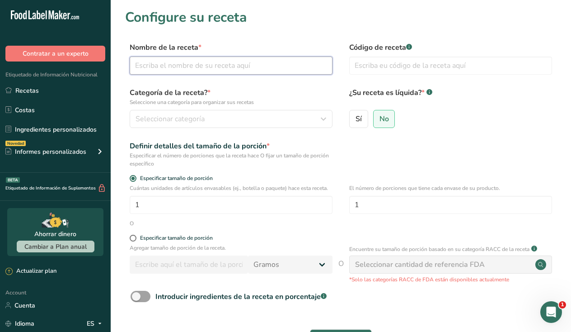
click at [292, 71] on input "text" at bounding box center [231, 65] width 203 height 18
type input "l"
type input "LMGMV"
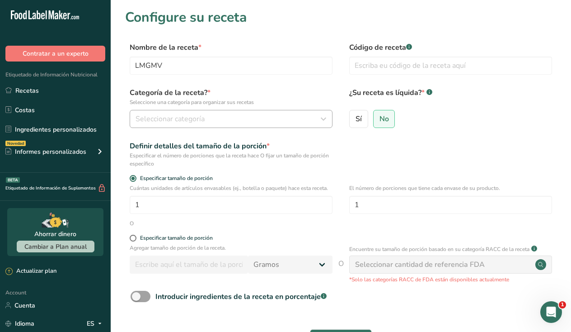
click at [243, 117] on div "Seleccionar categoría" at bounding box center [229, 118] width 186 height 11
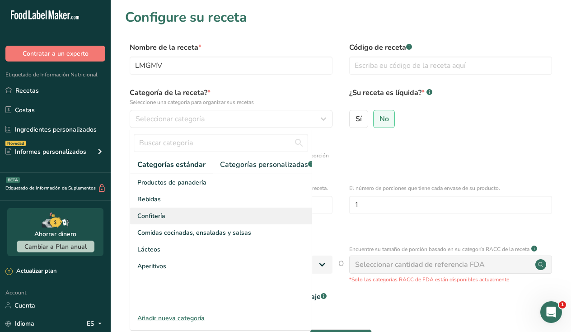
click at [174, 215] on div "Confitería" at bounding box center [221, 215] width 182 height 17
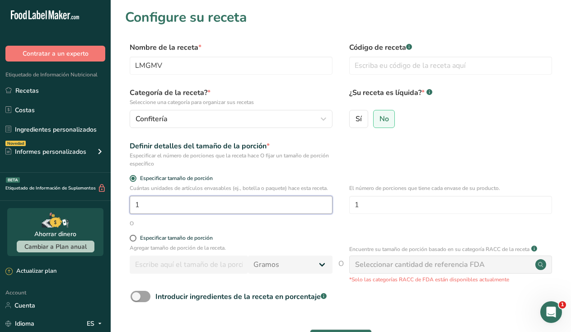
click at [170, 201] on input "1" at bounding box center [231, 205] width 203 height 18
type input "3.259"
click at [379, 199] on input "1" at bounding box center [450, 205] width 203 height 18
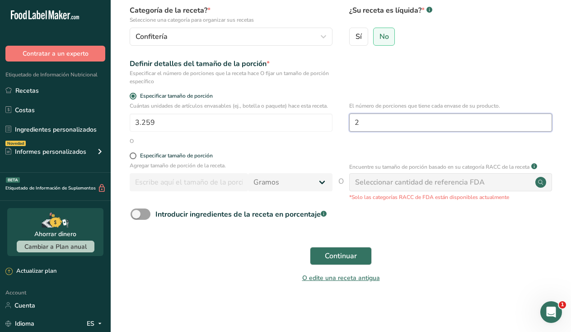
scroll to position [82, 0]
type input "2"
click at [351, 252] on span "Continuar" at bounding box center [341, 256] width 32 height 11
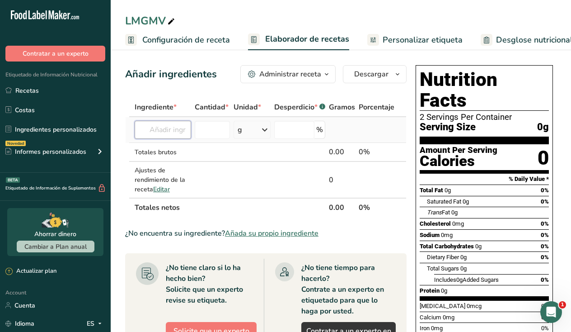
click at [172, 127] on input "text" at bounding box center [163, 130] width 56 height 18
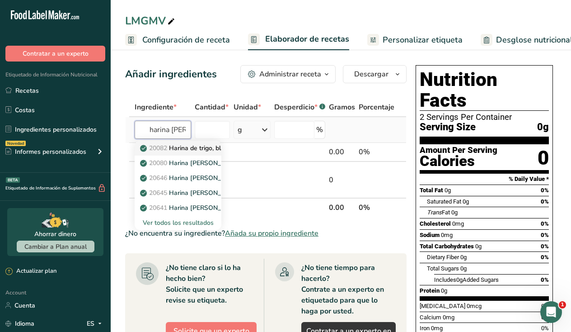
type input "harina de trigo"
click at [204, 148] on p "20082 Harina de trigo, blanca, para todo uso, con levadura, enriquecida" at bounding box center [249, 147] width 214 height 9
type input "Wheat flour, white, all-purpose, self-rising, enriched"
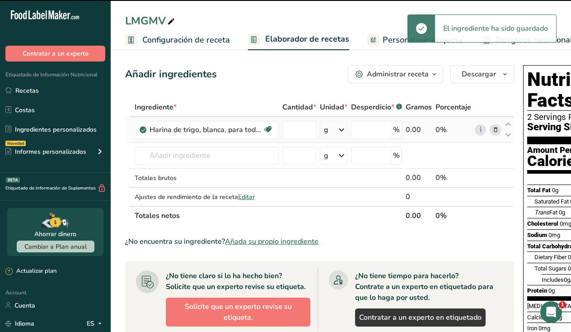
type input "0"
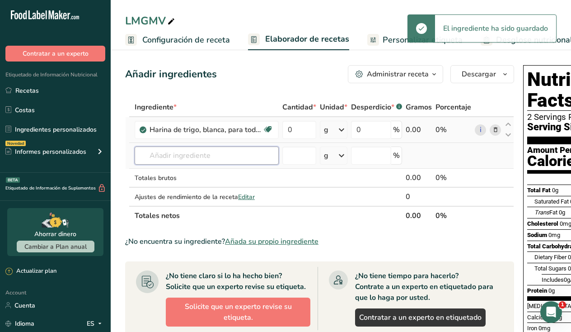
click at [197, 155] on input "text" at bounding box center [207, 155] width 144 height 18
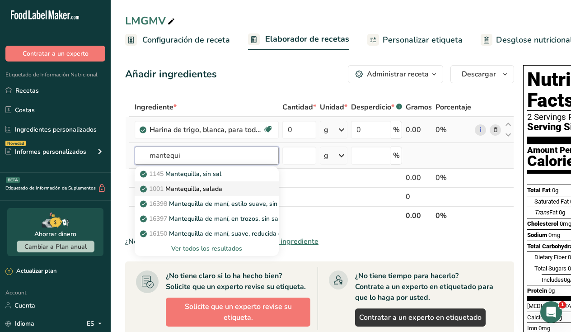
type input "mantequi"
click at [192, 191] on p "1001 Mantequilla, salada" at bounding box center [182, 188] width 80 height 9
type input "Butter, salted"
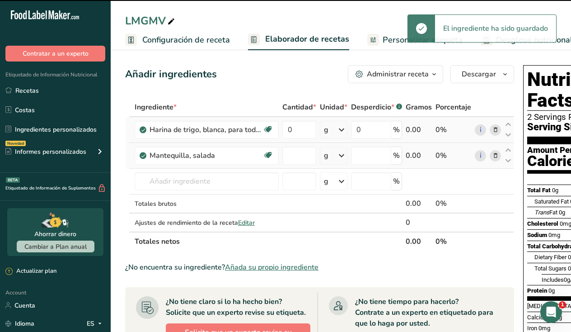
type input "0"
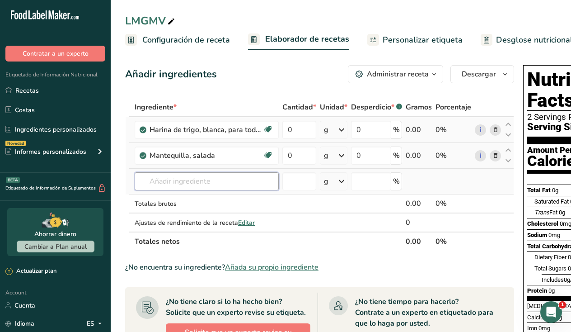
click at [185, 179] on input "text" at bounding box center [207, 181] width 144 height 18
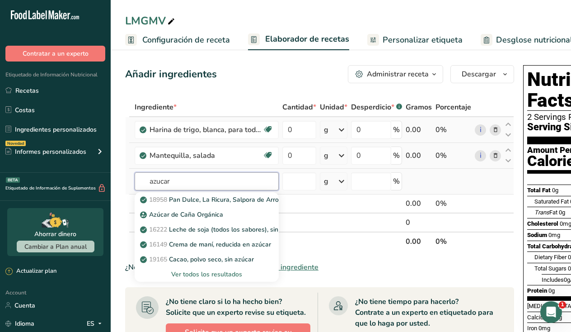
type input "azucar"
click at [199, 272] on div "Ver todos los resultados" at bounding box center [207, 273] width 130 height 9
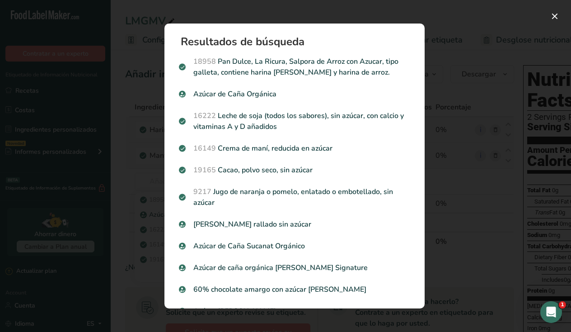
click at [129, 152] on div "Search results modal" at bounding box center [285, 166] width 571 height 332
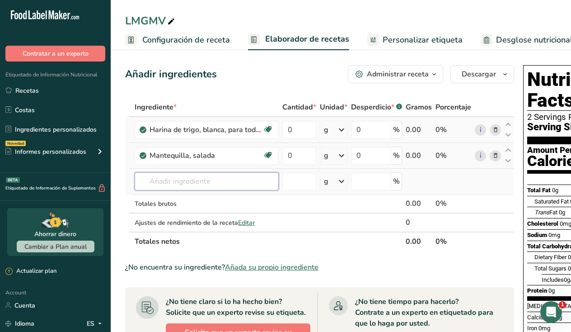
click at [192, 178] on input "text" at bounding box center [207, 181] width 144 height 18
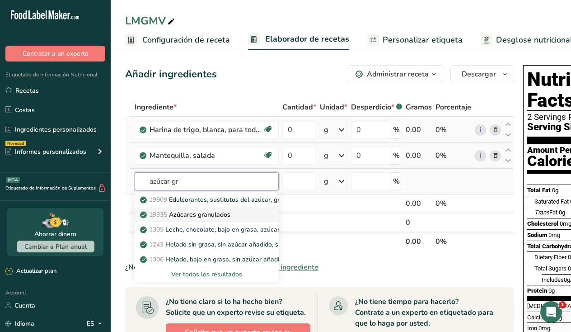
type input "azúcar gr"
click at [214, 213] on p "19335 Azúcares granulados" at bounding box center [186, 214] width 89 height 9
type input "Sugars, granulated"
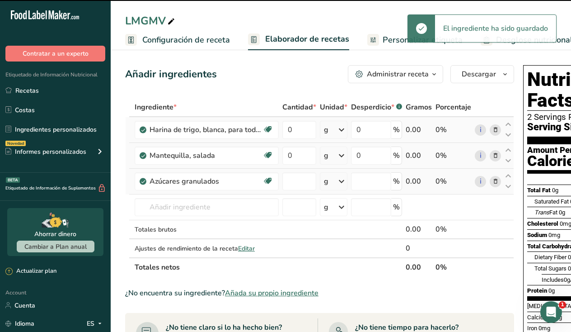
type input "0"
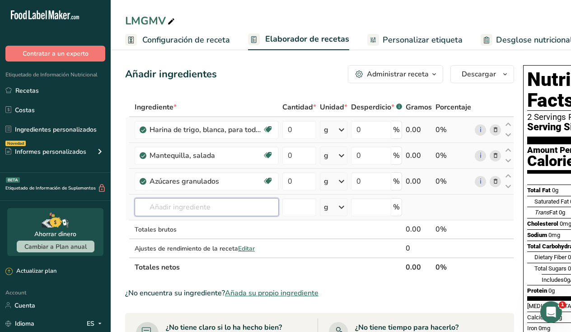
click at [211, 211] on input "text" at bounding box center [207, 207] width 144 height 18
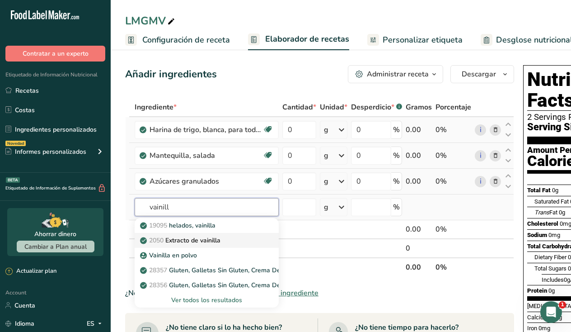
type input "vainill"
click at [201, 241] on p "2050 Extracto de vainilla" at bounding box center [181, 239] width 79 height 9
type input "Vanilla extract"
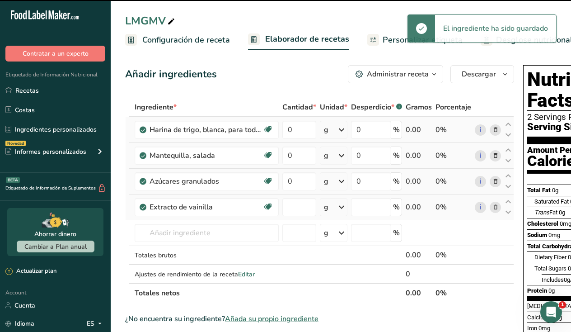
type input "0"
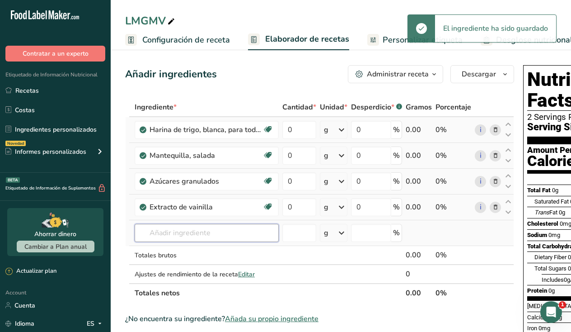
click at [192, 235] on input "text" at bounding box center [207, 233] width 144 height 18
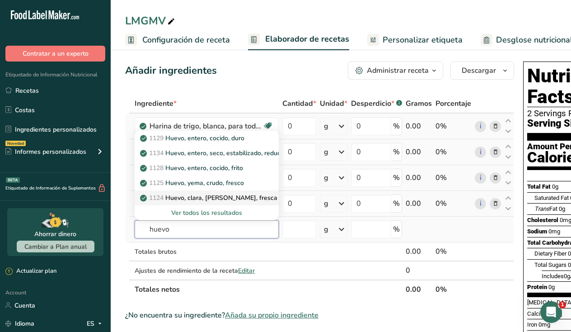
scroll to position [5, 0]
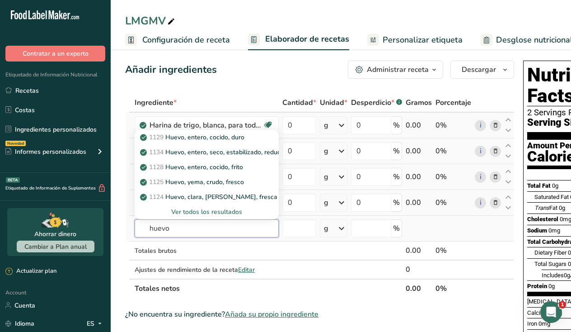
type input "huevo"
click at [209, 211] on div "Ver todos los resultados" at bounding box center [207, 211] width 130 height 9
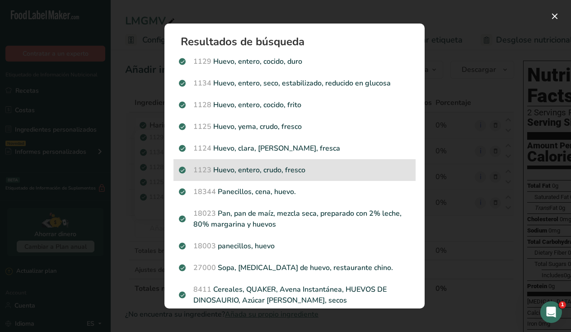
click at [262, 165] on p "1123 Huevo, entero, crudo, fresco" at bounding box center [294, 169] width 231 height 11
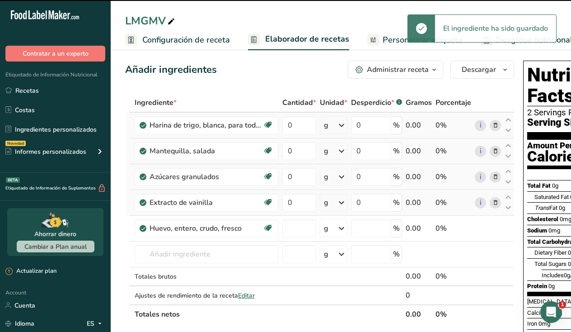
type input "0"
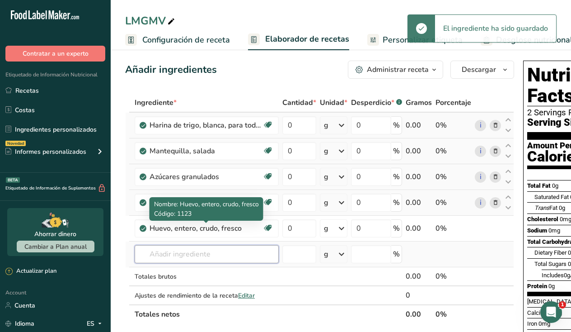
click at [210, 253] on input "text" at bounding box center [207, 254] width 144 height 18
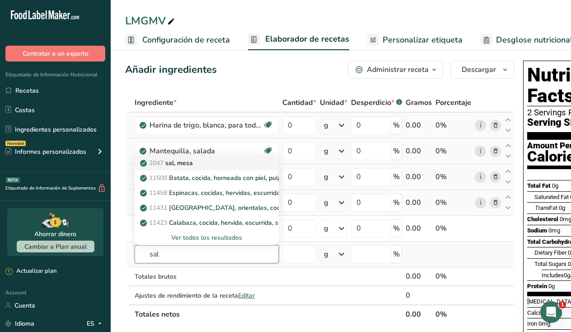
type input "sal"
click at [206, 165] on div "2047 sal, mesa" at bounding box center [199, 162] width 115 height 9
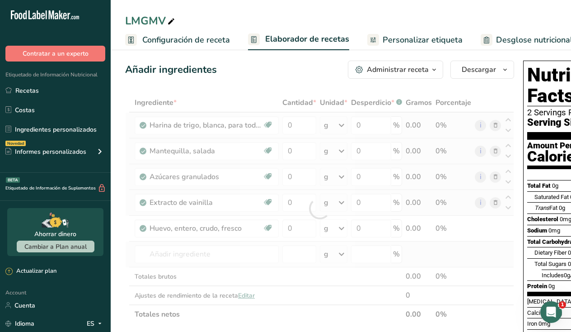
type input "Salt, table"
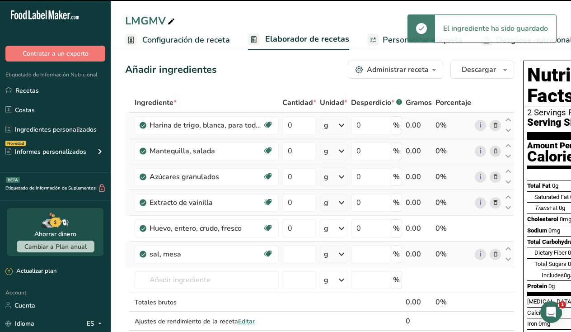
type input "0"
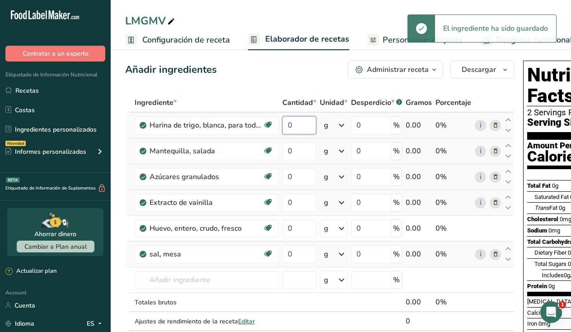
click at [293, 124] on input "0" at bounding box center [299, 125] width 34 height 18
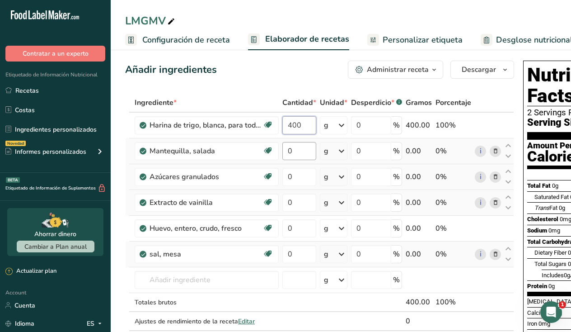
type input "400"
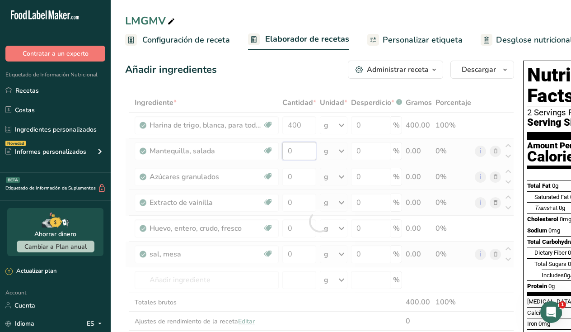
click at [294, 150] on div "Ingrediente * Cantidad * Unidad * Desperdicio * .a-a{fill:#347362;}.b-a{fill:#f…" at bounding box center [319, 221] width 389 height 256
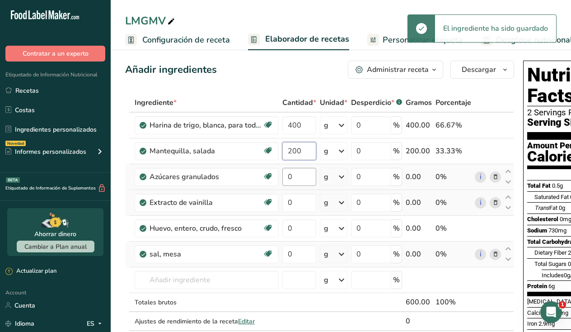
type input "200"
click at [287, 179] on div "Ingrediente * Cantidad * Unidad * Desperdicio * .a-a{fill:#347362;}.b-a{fill:#f…" at bounding box center [319, 221] width 389 height 256
type input "200"
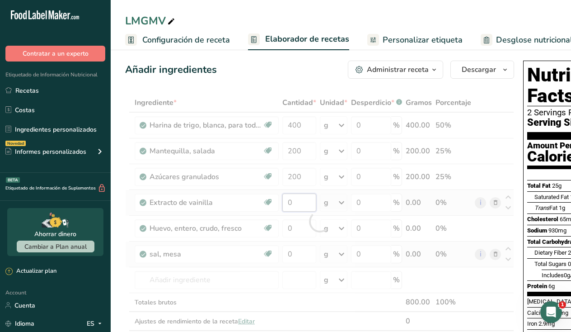
click at [291, 201] on div "Ingrediente * Cantidad * Unidad * Desperdicio * .a-a{fill:#347362;}.b-a{fill:#f…" at bounding box center [319, 221] width 389 height 256
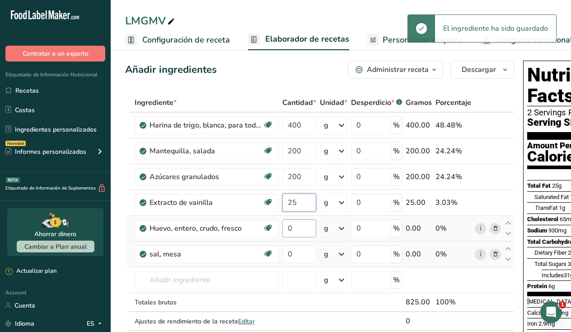
type input "25"
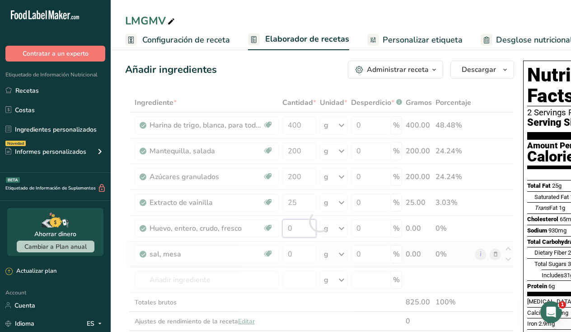
click at [304, 224] on div "Ingrediente * Cantidad * Unidad * Desperdicio * .a-a{fill:#347362;}.b-a{fill:#f…" at bounding box center [319, 221] width 389 height 256
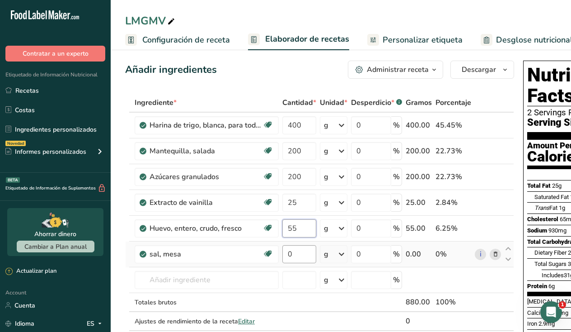
type input "55"
click at [296, 252] on div "Ingrediente * Cantidad * Unidad * Desperdicio * .a-a{fill:#347362;}.b-a{fill:#f…" at bounding box center [319, 221] width 389 height 256
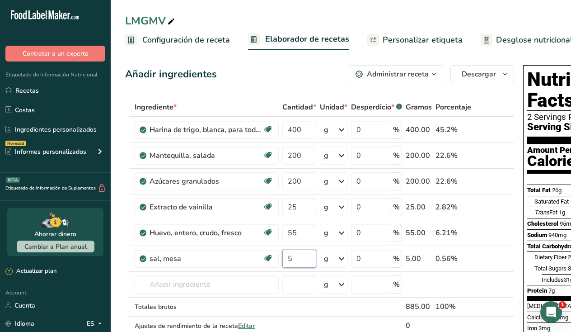
scroll to position [0, 15]
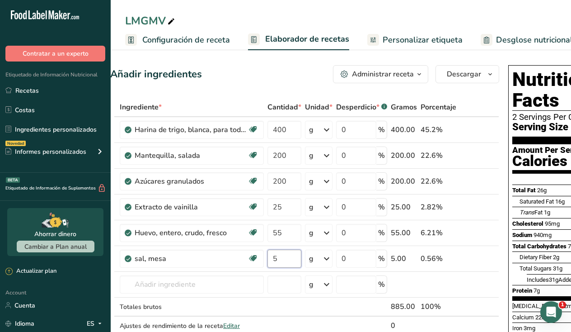
type input "5"
click at [422, 41] on span "Personalizar etiqueta" at bounding box center [423, 40] width 80 height 12
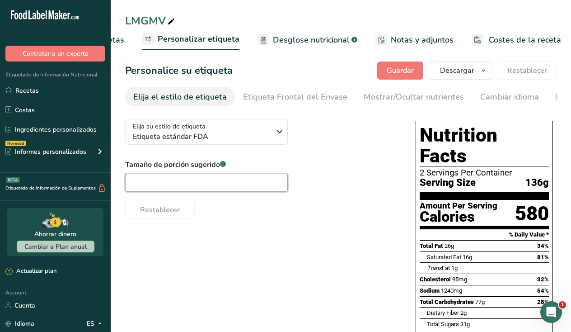
click at [191, 183] on input "text" at bounding box center [206, 182] width 163 height 18
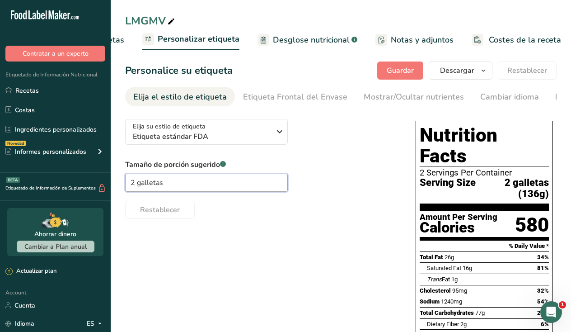
type input "2 galletas"
click at [120, 40] on span "Elaborador de recetas" at bounding box center [83, 40] width 84 height 12
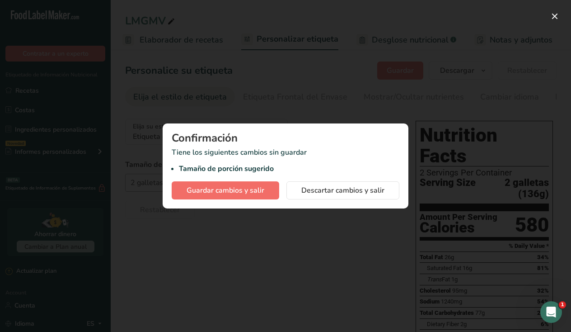
click at [251, 190] on span "Guardar cambios y salir" at bounding box center [226, 190] width 78 height 11
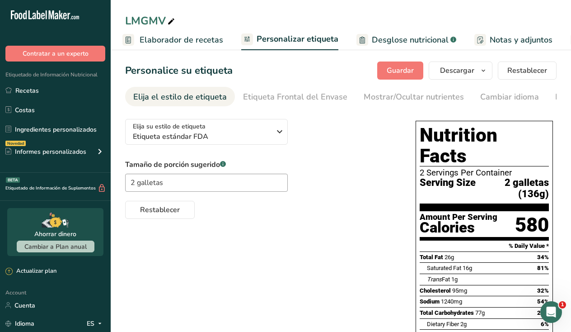
click at [194, 39] on span "Elaborador de recetas" at bounding box center [182, 40] width 84 height 12
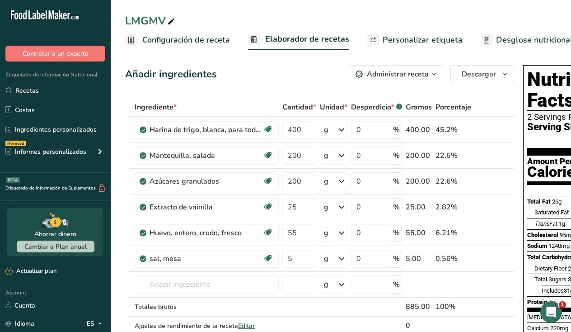
click at [155, 37] on span "Configuración de receta" at bounding box center [186, 40] width 88 height 12
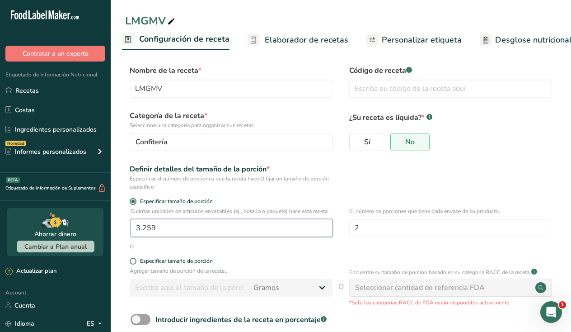
click at [165, 233] on input "3.259" at bounding box center [232, 228] width 202 height 18
type input "1"
type input "4"
click at [318, 184] on div "Especificar el número de porciones que la receta hace O fijar un tamaño de porc…" at bounding box center [231, 182] width 203 height 16
click at [308, 46] on link "Elaborador de recetas" at bounding box center [298, 40] width 101 height 20
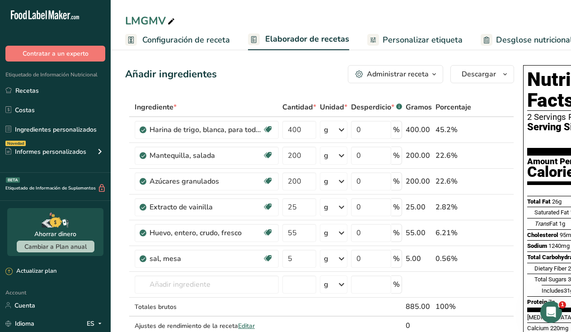
click at [174, 36] on span "Configuración de receta" at bounding box center [186, 40] width 88 height 12
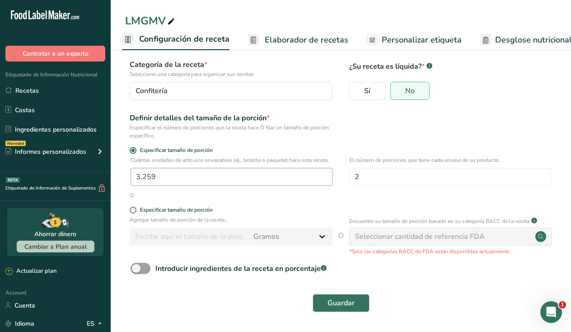
scroll to position [59, 0]
click at [183, 176] on input "3.259" at bounding box center [232, 177] width 202 height 18
type input "1"
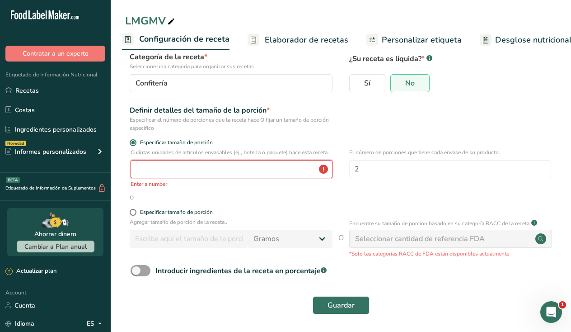
type input "1"
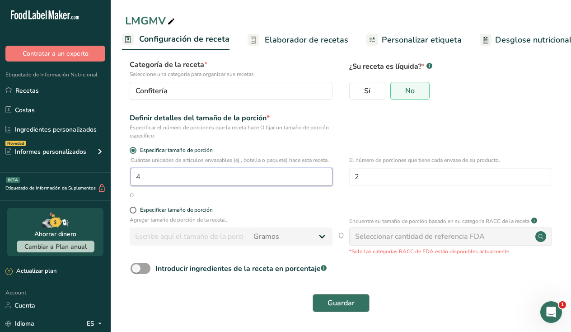
type input "4"
click at [328, 305] on span "Guardar" at bounding box center [341, 302] width 27 height 11
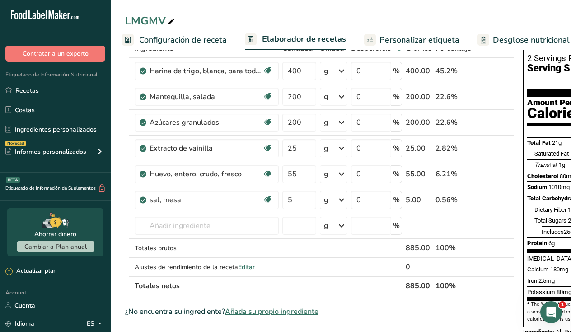
click at [196, 36] on span "Configuración de receta" at bounding box center [183, 40] width 88 height 12
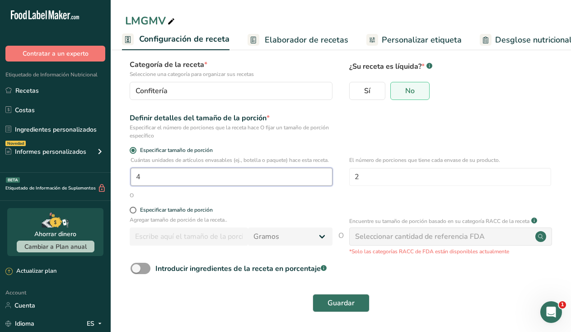
click at [169, 176] on input "4" at bounding box center [232, 177] width 202 height 18
type input "1"
type input "5"
click at [350, 309] on button "Guardar" at bounding box center [341, 303] width 57 height 18
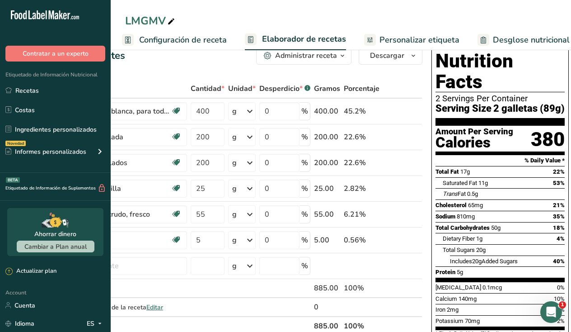
scroll to position [19, 0]
drag, startPoint x: 546, startPoint y: 87, endPoint x: 340, endPoint y: 85, distance: 206.0
click at [554, 103] on span "2 galletas (89g)" at bounding box center [528, 108] width 71 height 11
click at [177, 39] on span "Configuración de receta" at bounding box center [183, 40] width 88 height 12
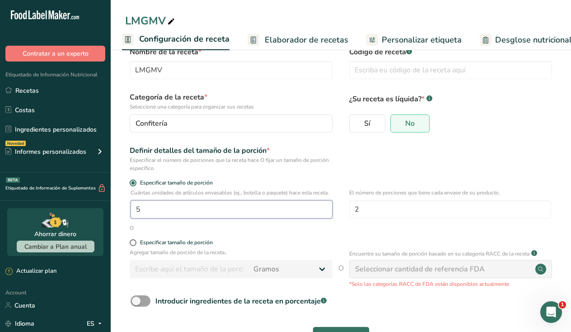
click at [150, 217] on input "5" at bounding box center [232, 209] width 202 height 18
type input "1"
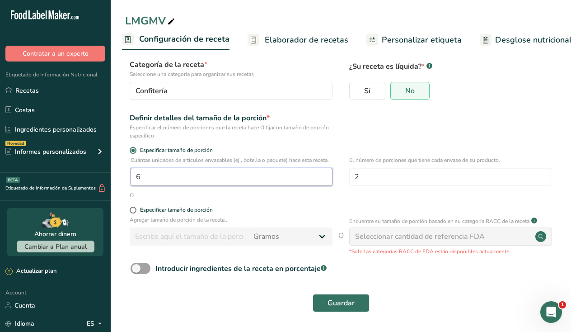
scroll to position [59, 0]
type input "6"
click at [342, 302] on span "Guardar" at bounding box center [341, 302] width 27 height 11
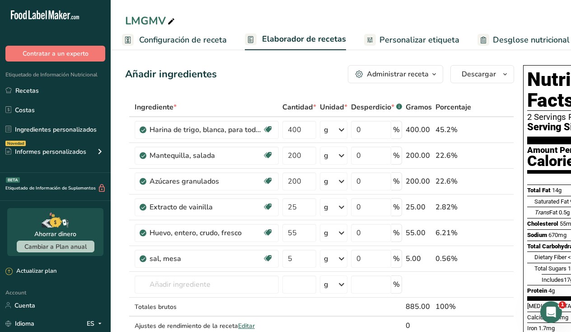
click at [173, 41] on span "Configuración de receta" at bounding box center [183, 40] width 88 height 12
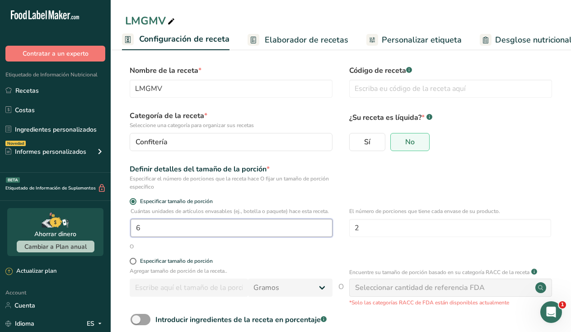
click at [151, 234] on input "6" at bounding box center [232, 228] width 202 height 18
type input "1"
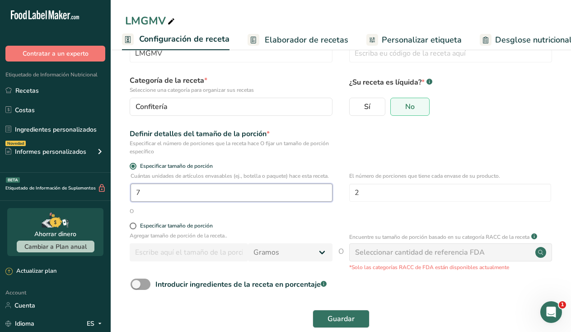
scroll to position [37, 0]
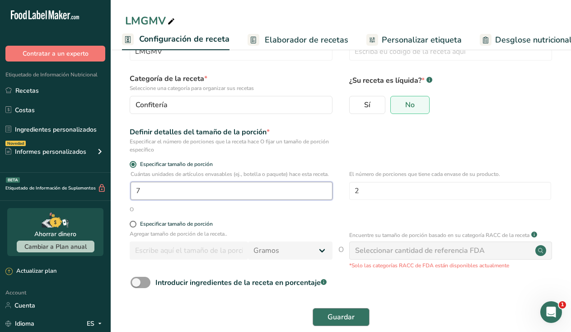
type input "7"
click at [342, 322] on span "Guardar" at bounding box center [341, 316] width 27 height 11
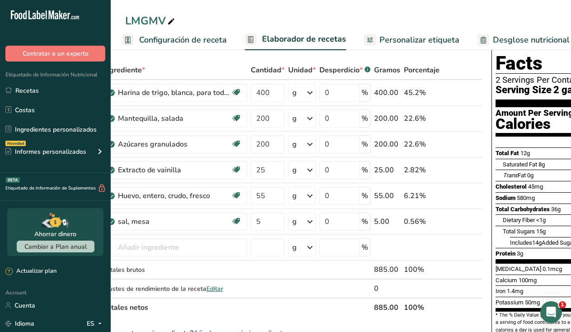
scroll to position [0, 7]
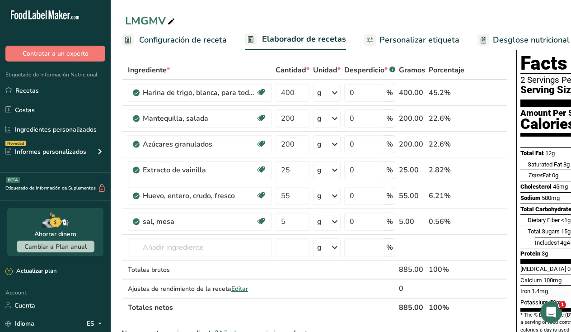
click at [198, 37] on span "Configuración de receta" at bounding box center [183, 40] width 88 height 12
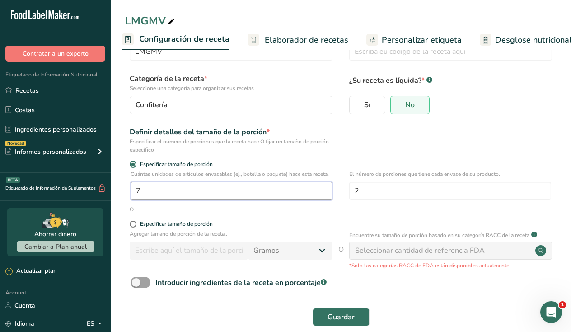
click at [221, 200] on input "7" at bounding box center [232, 191] width 202 height 18
type input "1"
type input "2"
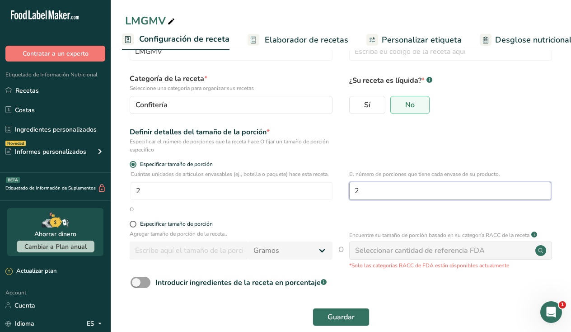
click at [398, 191] on input "2" at bounding box center [450, 191] width 202 height 18
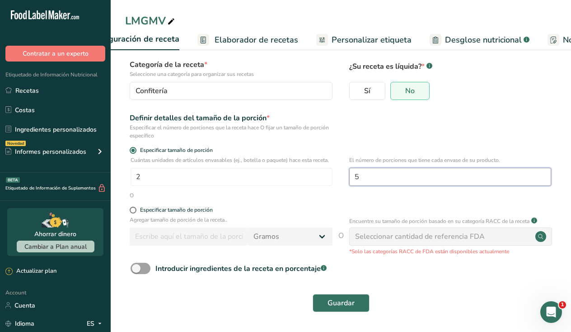
scroll to position [59, 0]
type input "5"
click at [341, 305] on span "Guardar" at bounding box center [341, 302] width 27 height 11
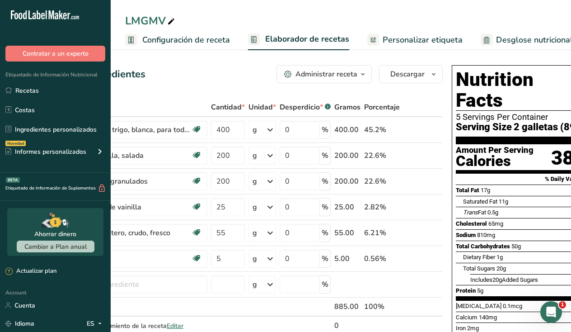
click at [220, 41] on span "Configuración de receta" at bounding box center [186, 40] width 88 height 12
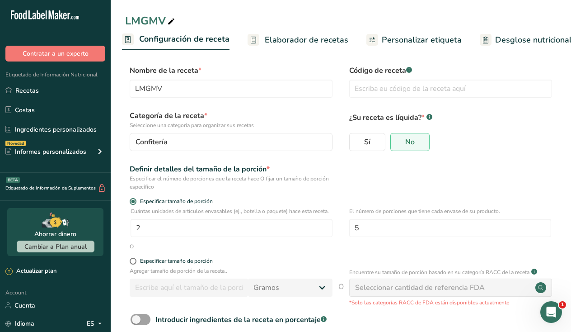
scroll to position [29, 0]
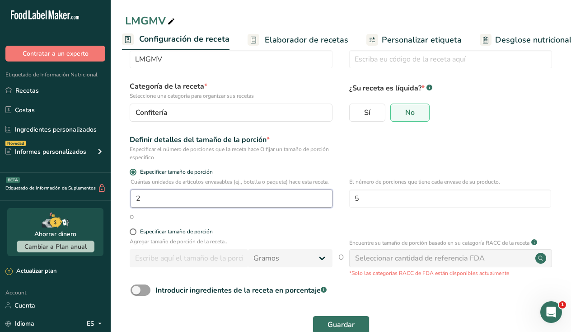
click at [163, 207] on input "2" at bounding box center [232, 198] width 202 height 18
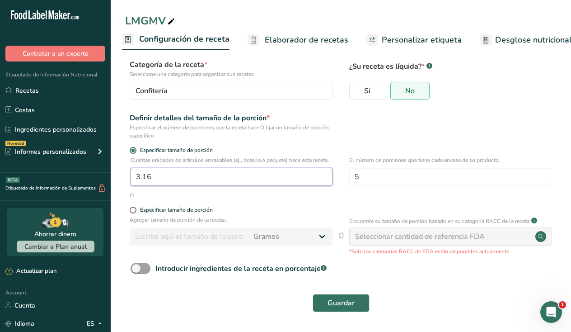
scroll to position [59, 0]
type input "3.16"
click at [327, 294] on button "Guardar" at bounding box center [341, 303] width 57 height 18
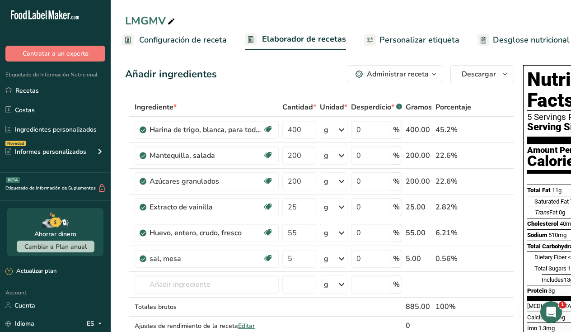
click at [427, 34] on span "Personalizar etiqueta" at bounding box center [419, 40] width 80 height 12
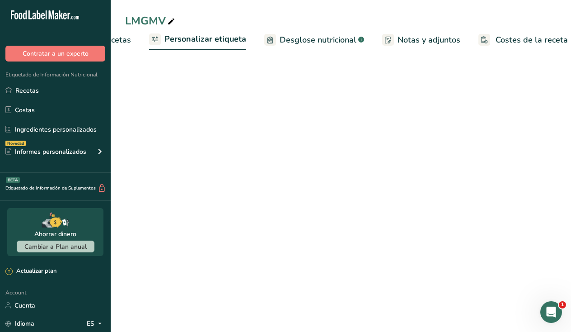
scroll to position [0, 225]
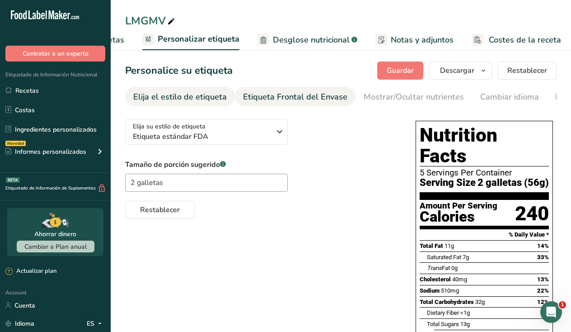
click at [281, 95] on div "Etiqueta Frontal del Envase" at bounding box center [295, 97] width 104 height 12
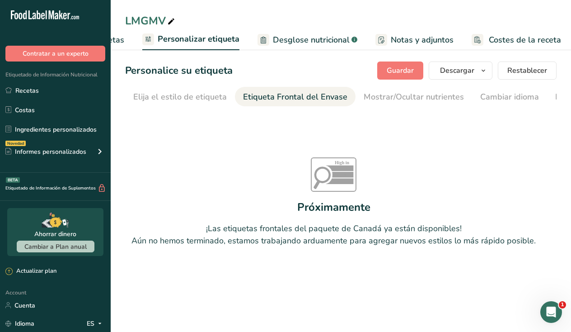
scroll to position [0, 108]
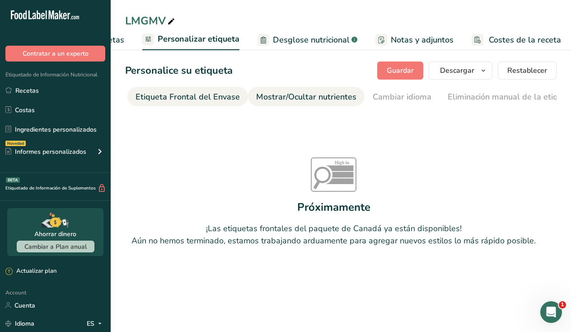
click at [301, 100] on div "Mostrar/Ocultar nutrientes" at bounding box center [306, 97] width 100 height 12
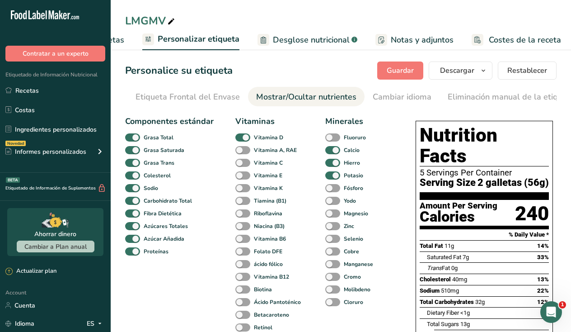
scroll to position [0, 225]
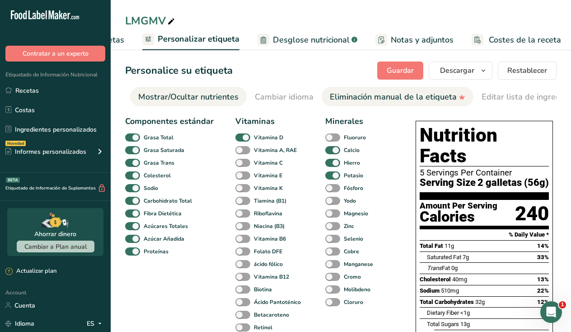
click at [337, 97] on div "Eliminación manual de la etiqueta" at bounding box center [398, 97] width 136 height 12
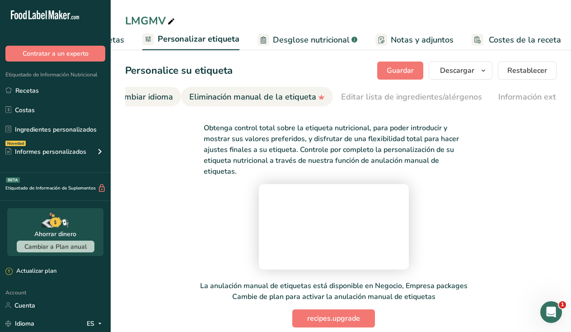
click at [147, 95] on div "Cambiar idioma" at bounding box center [143, 97] width 59 height 12
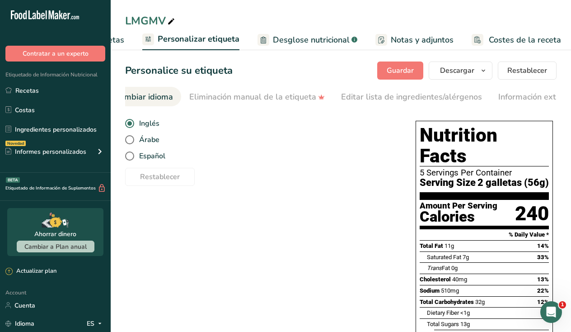
scroll to position [0, 340]
click at [138, 154] on span "Español" at bounding box center [149, 155] width 31 height 9
click at [131, 154] on input "Español" at bounding box center [128, 156] width 6 height 6
radio input "true"
radio input "false"
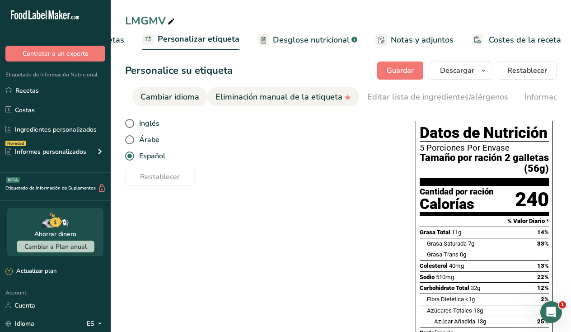
click at [303, 99] on div "Eliminación manual de la etiqueta" at bounding box center [284, 97] width 136 height 12
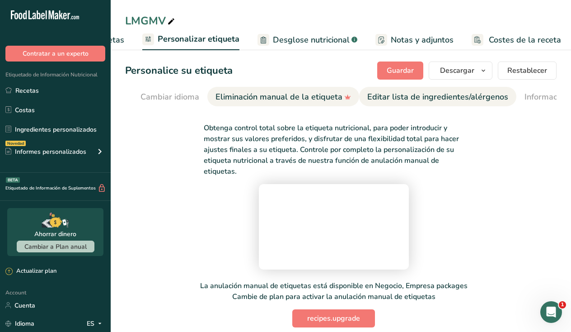
scroll to position [0, 414]
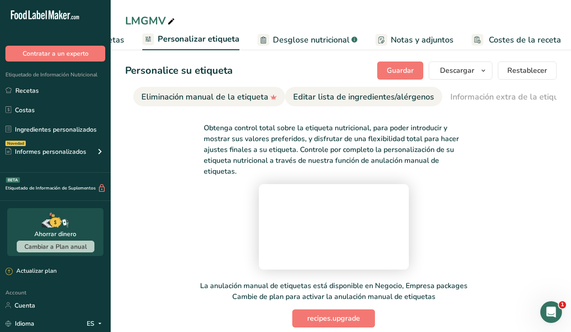
click at [329, 94] on div "Editar lista de ingredientes/alérgenos" at bounding box center [363, 97] width 141 height 12
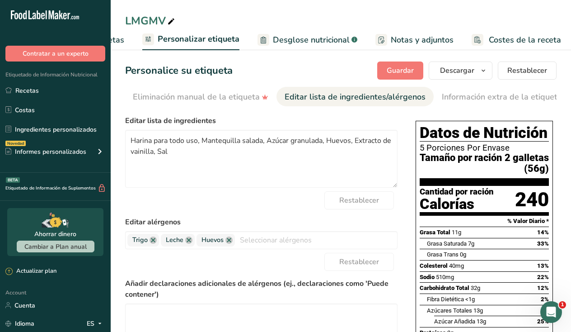
scroll to position [0, 0]
click at [468, 104] on link "Información extra de la etiqueta" at bounding box center [502, 97] width 120 height 20
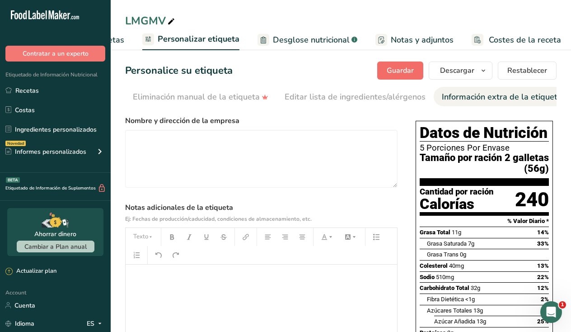
click at [408, 73] on span "Guardar" at bounding box center [400, 70] width 27 height 11
click at [293, 32] on link "Desglose nutricional .a-a{fill:#347362;}.b-a{fill:#fff;}" at bounding box center [308, 40] width 100 height 20
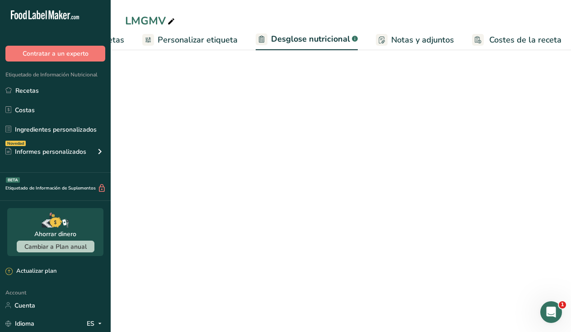
select select "Calories"
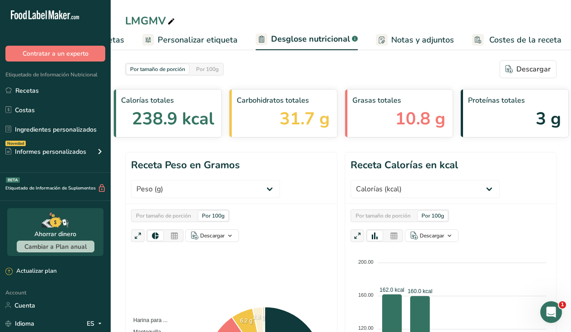
click at [435, 38] on span "Notas y adjuntos" at bounding box center [422, 40] width 63 height 12
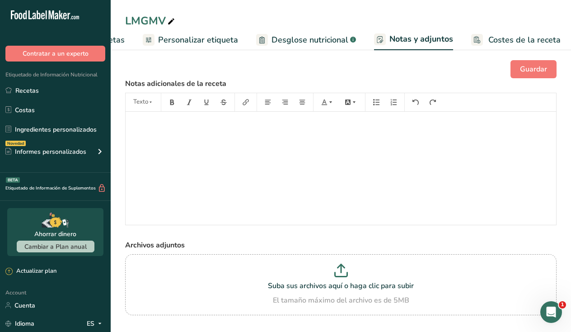
click at [502, 40] on span "Costes de la receta" at bounding box center [524, 40] width 72 height 12
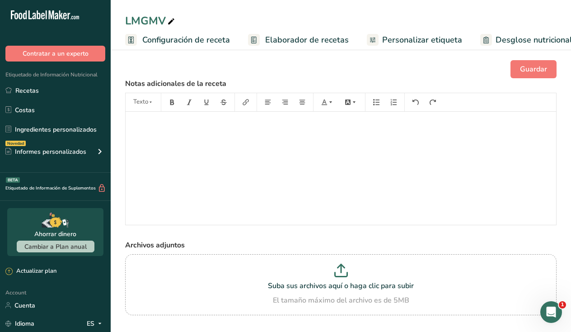
click at [201, 37] on span "Configuración de receta" at bounding box center [186, 40] width 88 height 12
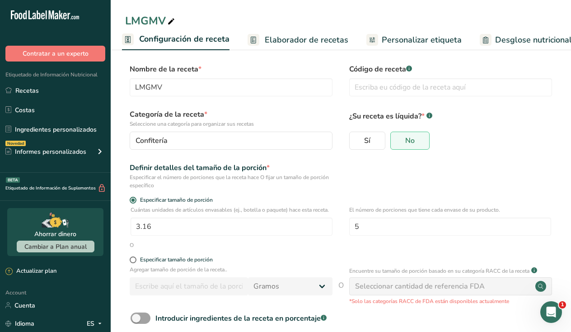
click at [269, 36] on span "Elaborador de recetas" at bounding box center [307, 40] width 84 height 12
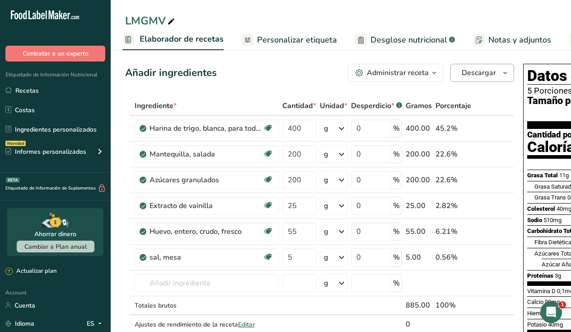
click at [472, 74] on span "Descargar" at bounding box center [479, 72] width 34 height 11
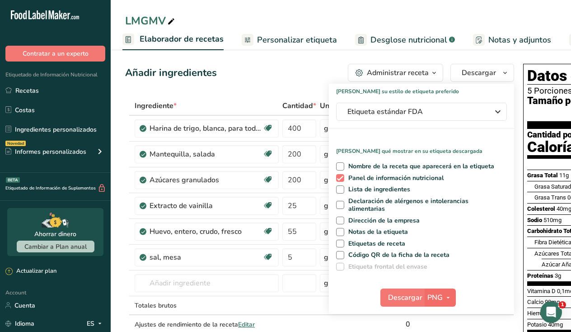
click at [425, 293] on button "PNG" at bounding box center [440, 297] width 31 height 18
click at [391, 296] on span "Descargar" at bounding box center [405, 297] width 34 height 11
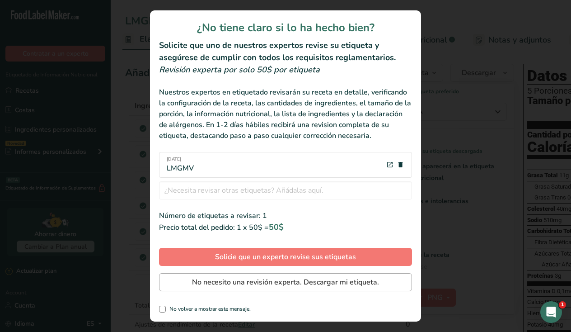
click at [290, 284] on span "No necesito una revisión experta. Descargar mi etiqueta." at bounding box center [285, 281] width 187 height 11
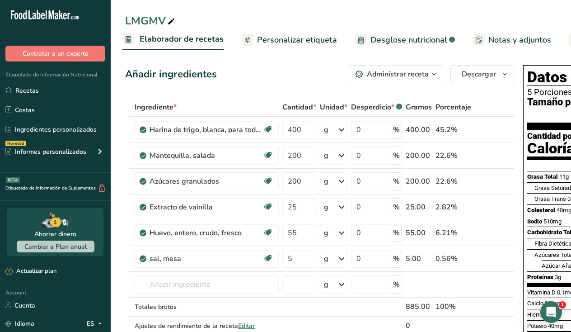
click at [296, 38] on span "Personalizar etiqueta" at bounding box center [297, 40] width 80 height 12
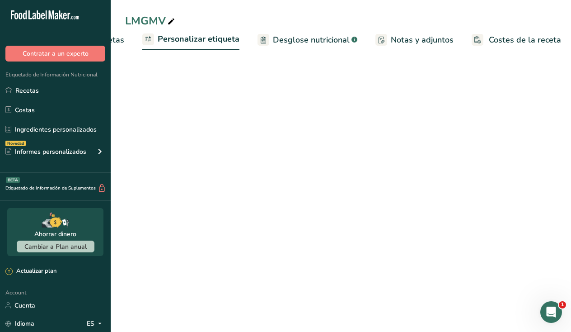
scroll to position [0, 225]
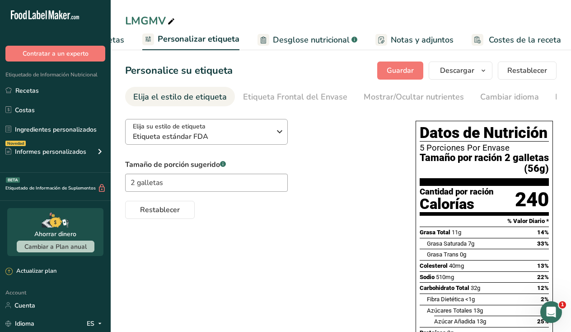
click at [245, 134] on span "Etiqueta estándar FDA" at bounding box center [202, 136] width 138 height 11
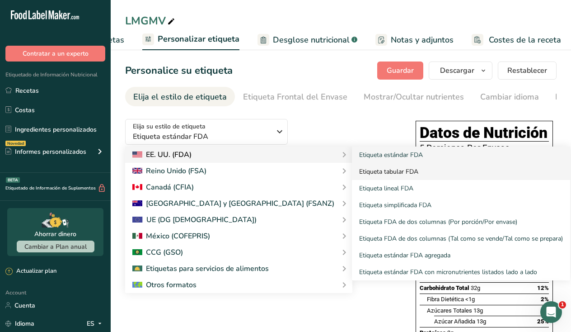
click at [352, 170] on link "Etiqueta tabular FDA" at bounding box center [461, 171] width 218 height 17
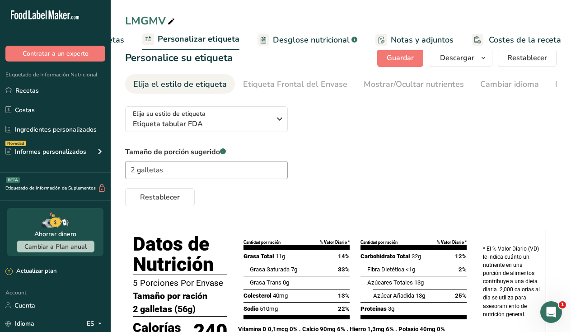
scroll to position [11, 0]
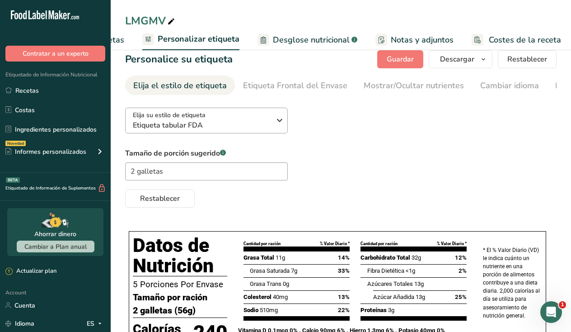
click at [249, 125] on span "Etiqueta tabular FDA" at bounding box center [202, 125] width 138 height 11
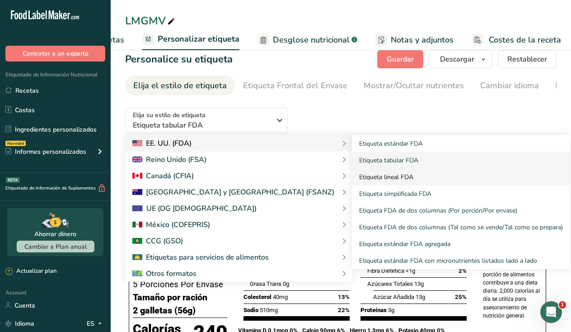
click at [352, 182] on link "Etiqueta lineal FDA" at bounding box center [461, 177] width 218 height 17
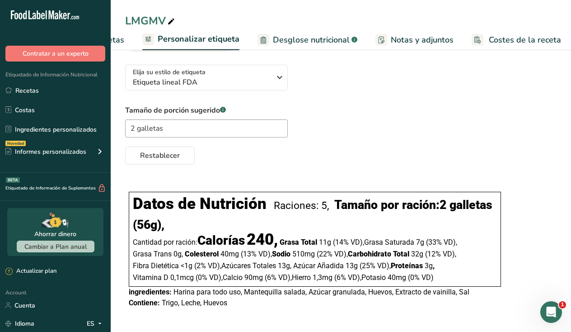
scroll to position [56, 0]
click at [264, 86] on span "Etiqueta lineal FDA" at bounding box center [202, 82] width 138 height 11
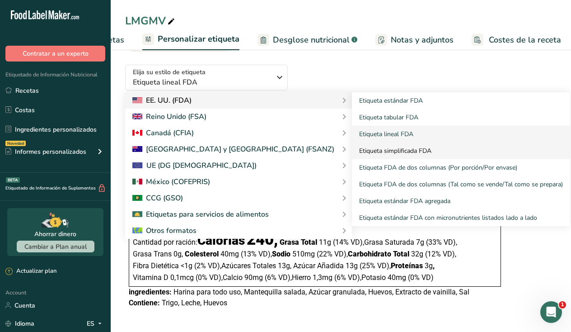
click at [352, 148] on link "Etiqueta simplificada FDA" at bounding box center [461, 150] width 218 height 17
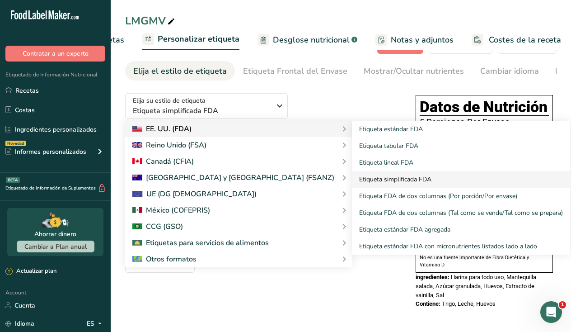
scroll to position [23, 0]
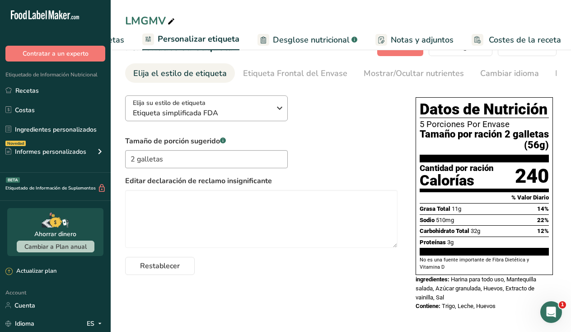
click at [256, 107] on div "Elija su estilo de etiqueta Etiqueta simplificada FDA" at bounding box center [202, 108] width 138 height 20
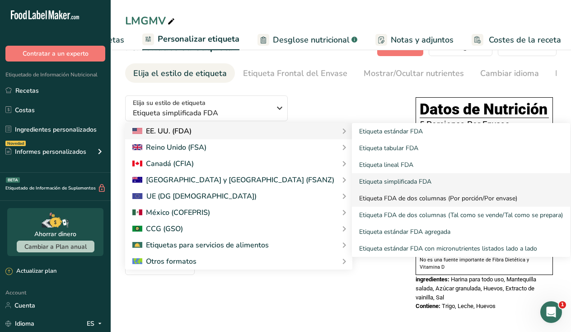
click at [352, 197] on link "Etiqueta FDA de dos columnas (Por porción/Por envase)" at bounding box center [461, 198] width 218 height 17
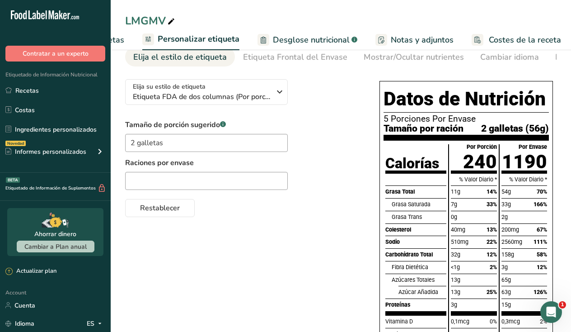
scroll to position [0, 0]
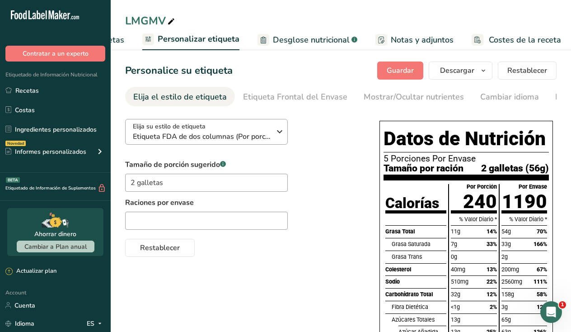
click at [246, 141] on span "Etiqueta FDA de dos columnas (Por porción/Por envase)" at bounding box center [202, 136] width 138 height 11
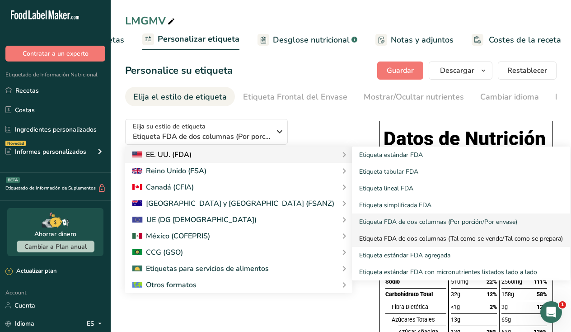
click at [360, 243] on link "Etiqueta FDA de dos columnas (Tal como se vende/Tal como se prepara)" at bounding box center [461, 238] width 218 height 17
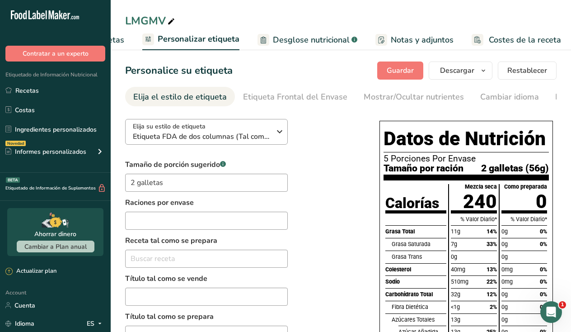
click at [249, 127] on div "Elija su estilo de etiqueta Etiqueta FDA de dos columnas (Tal como se vende/Tal…" at bounding box center [202, 132] width 138 height 20
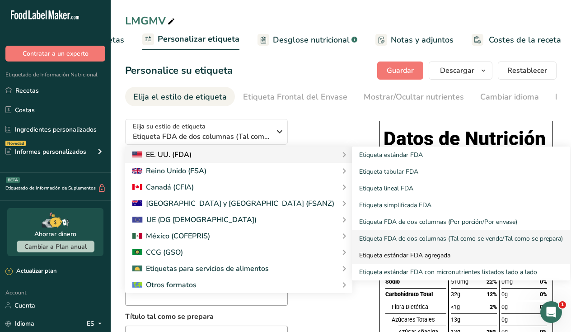
click at [352, 255] on link "Etiqueta estándar FDA agregada" at bounding box center [461, 255] width 218 height 17
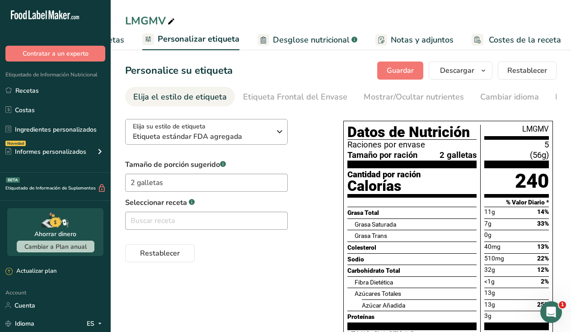
click at [268, 131] on div "Elija su estilo de etiqueta Etiqueta estándar FDA agregada" at bounding box center [202, 132] width 138 height 20
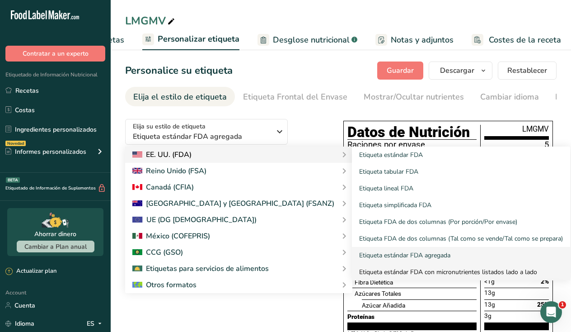
click at [353, 271] on link "Etiqueta estándar FDA con micronutrientes listados lado a lado" at bounding box center [461, 271] width 218 height 17
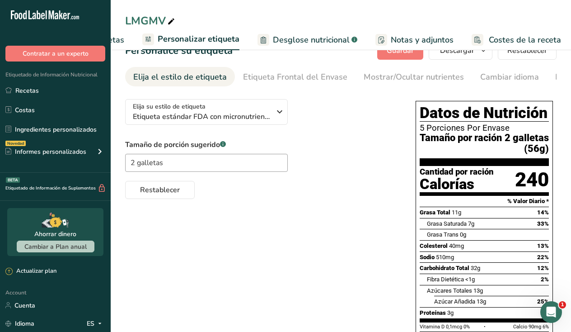
scroll to position [19, 0]
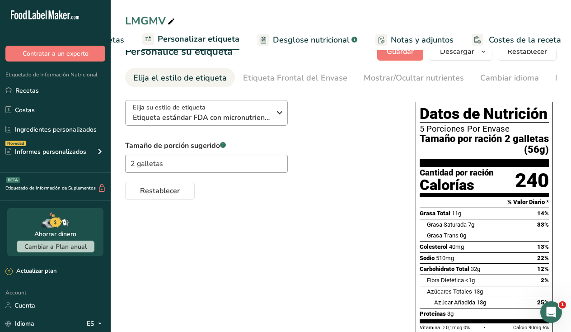
click at [279, 107] on icon "button" at bounding box center [279, 112] width 11 height 16
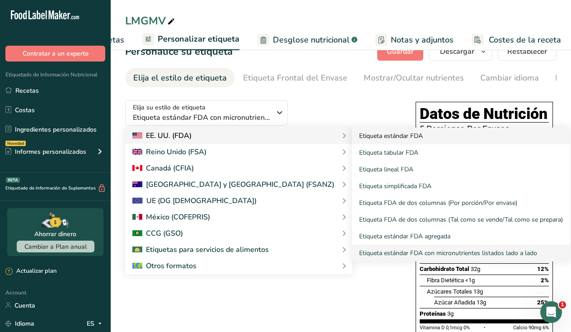
click at [352, 136] on link "Etiqueta estándar FDA" at bounding box center [461, 135] width 218 height 17
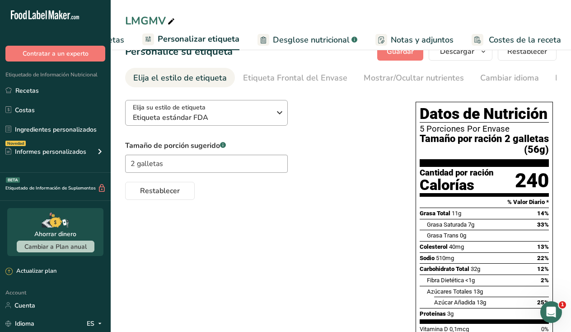
click at [252, 109] on div "Elija su estilo de etiqueta Etiqueta estándar FDA" at bounding box center [202, 113] width 138 height 20
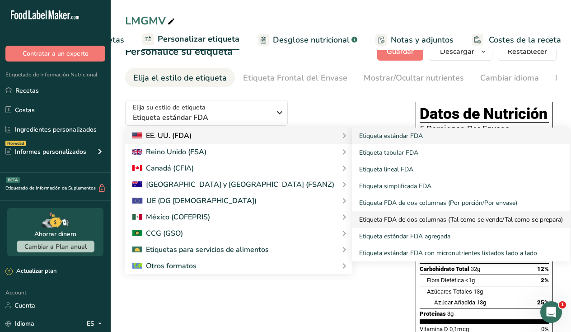
click at [382, 223] on link "Etiqueta FDA de dos columnas (Tal como se vende/Tal como se prepara)" at bounding box center [461, 219] width 218 height 17
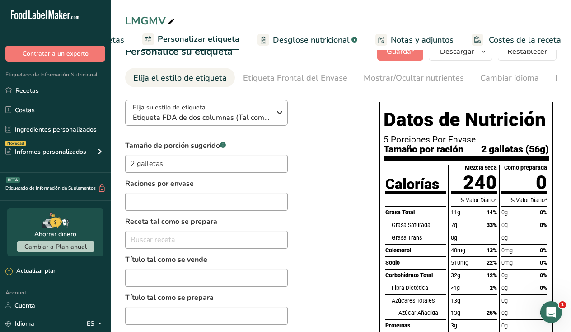
click at [272, 108] on div "Elija su estilo de etiqueta Etiqueta FDA de dos columnas (Tal como se vende/Tal…" at bounding box center [205, 113] width 145 height 20
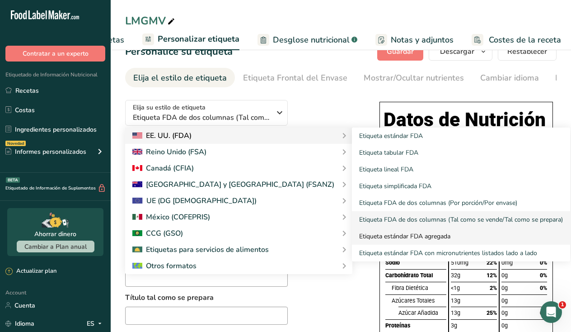
click at [352, 232] on link "Etiqueta estándar FDA agregada" at bounding box center [461, 236] width 218 height 17
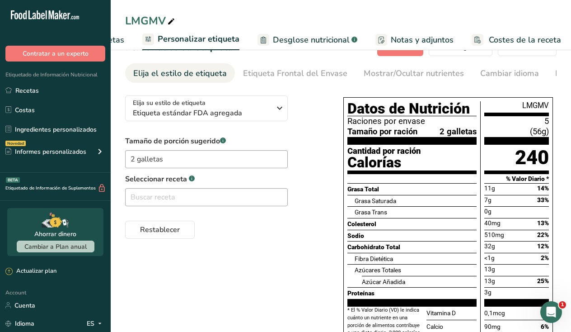
scroll to position [0, 0]
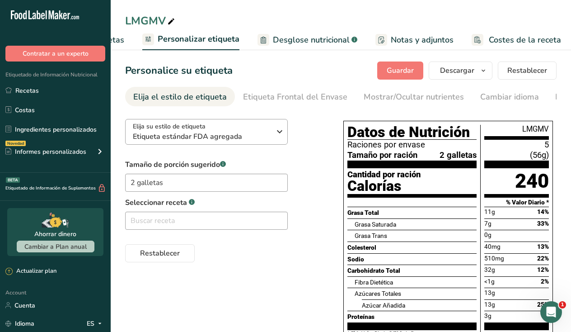
click at [274, 136] on icon "button" at bounding box center [279, 131] width 11 height 16
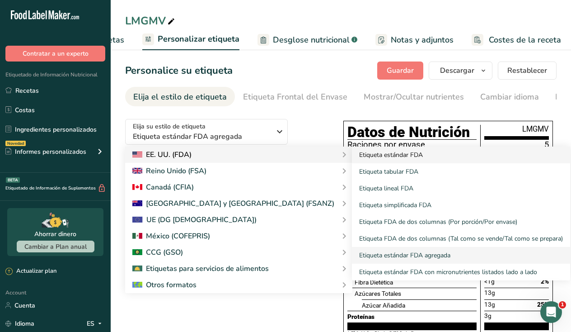
click at [352, 161] on link "Etiqueta estándar FDA" at bounding box center [461, 154] width 218 height 17
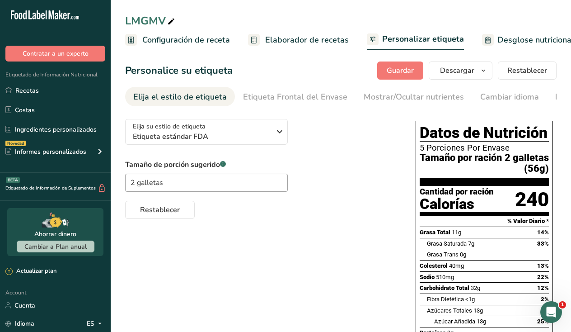
click at [202, 37] on span "Configuración de receta" at bounding box center [186, 40] width 88 height 12
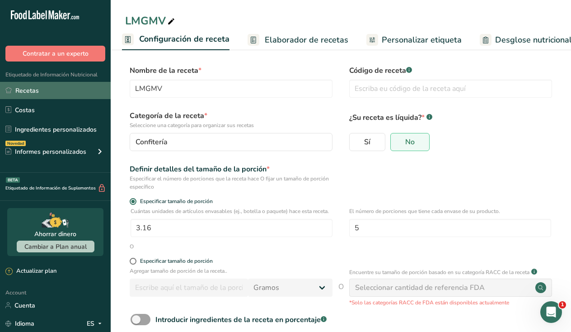
click at [41, 94] on link "Recetas" at bounding box center [55, 90] width 111 height 17
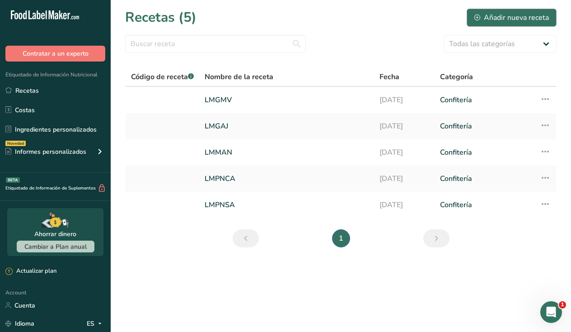
click at [511, 20] on div "Añadir nueva receta" at bounding box center [511, 17] width 75 height 11
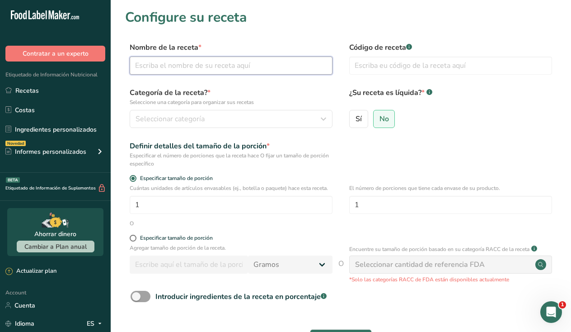
click at [234, 72] on input "text" at bounding box center [231, 65] width 203 height 18
type input "LMGMC"
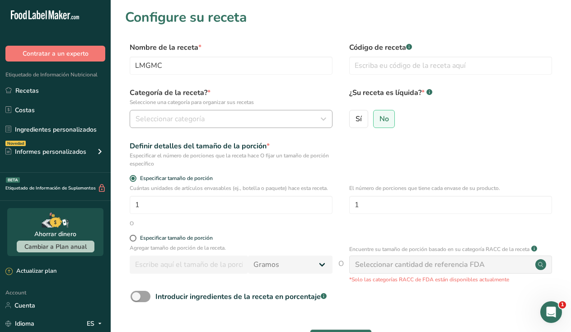
click at [225, 117] on div "Seleccionar categoría" at bounding box center [229, 118] width 186 height 11
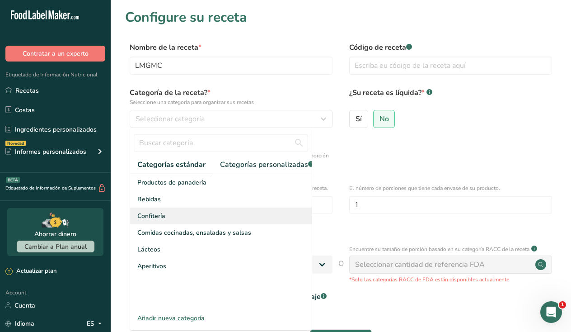
click at [172, 216] on div "Confitería" at bounding box center [221, 215] width 182 height 17
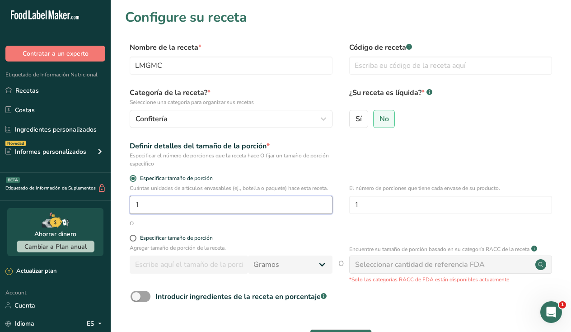
click at [176, 198] on input "1" at bounding box center [231, 205] width 203 height 18
type input "3.16"
click at [385, 203] on input "1" at bounding box center [450, 205] width 203 height 18
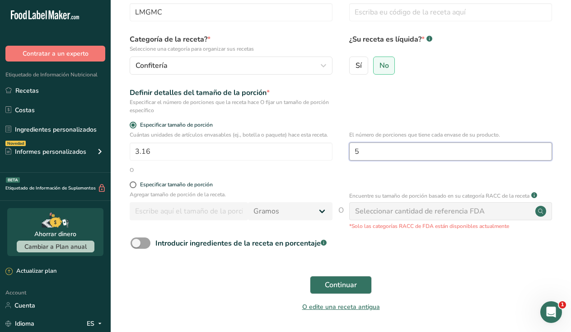
scroll to position [54, 0]
type input "5"
click at [352, 286] on span "Continuar" at bounding box center [341, 284] width 32 height 11
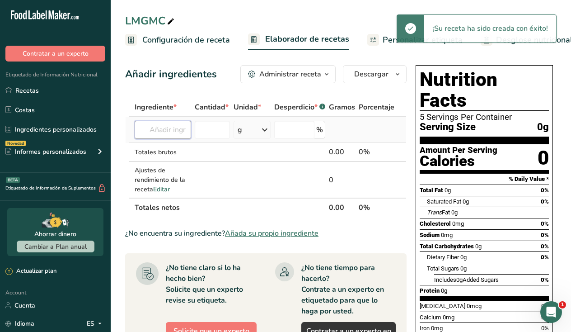
click at [167, 130] on input "text" at bounding box center [163, 130] width 56 height 18
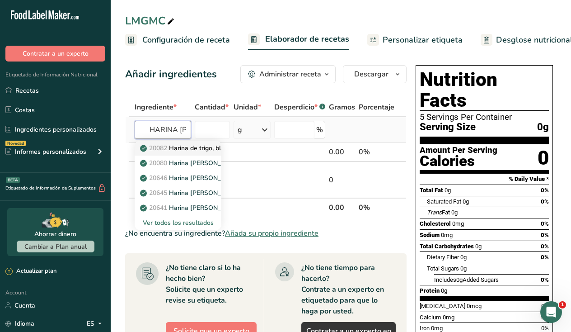
type input "HARINA DE TRIGO"
click at [172, 145] on p "20082 Harina de trigo, blanca, para todo uso, con levadura, enriquecida" at bounding box center [249, 147] width 214 height 9
type input "Wheat flour, white, all-purpose, self-rising, enriched"
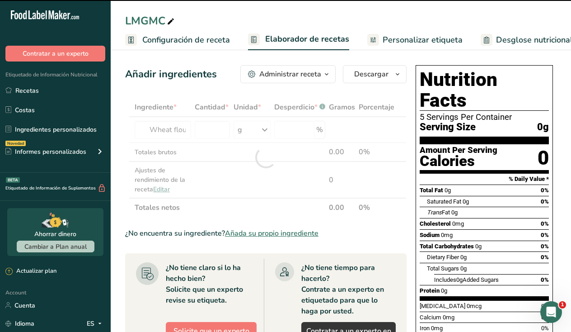
type input "0"
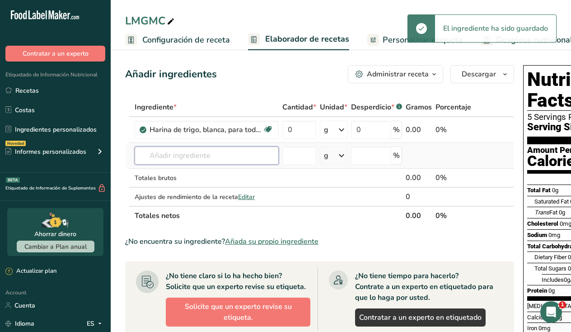
click at [180, 155] on input "text" at bounding box center [207, 155] width 144 height 18
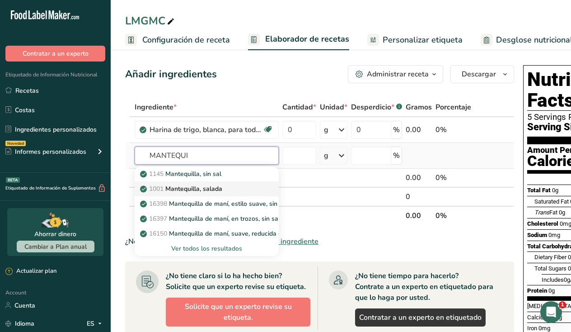
type input "MANTEQUI"
click at [192, 190] on p "1001 Mantequilla, salada" at bounding box center [182, 188] width 80 height 9
type input "Butter, salted"
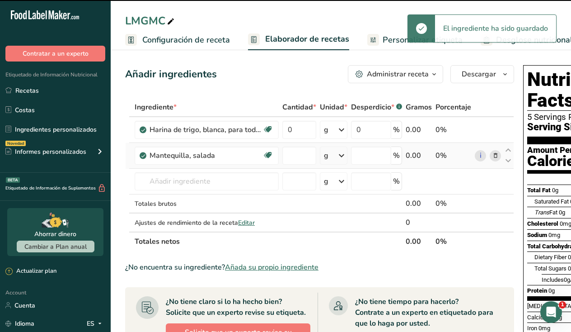
type input "0"
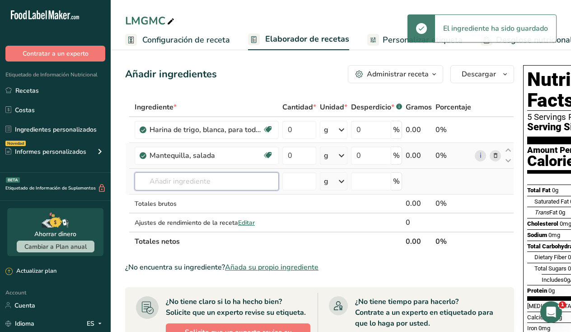
click at [173, 179] on input "text" at bounding box center [207, 181] width 144 height 18
click at [164, 180] on input "text" at bounding box center [207, 181] width 144 height 18
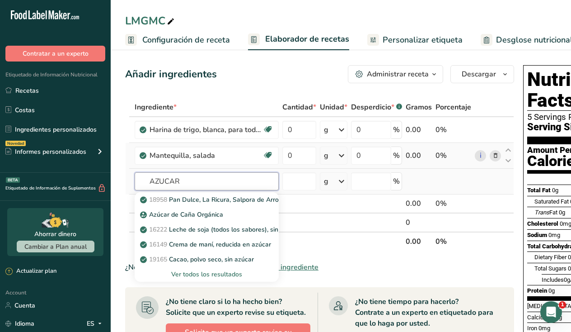
type input "AZUCAR"
click at [199, 270] on div "Ver todos los resultados" at bounding box center [207, 273] width 130 height 9
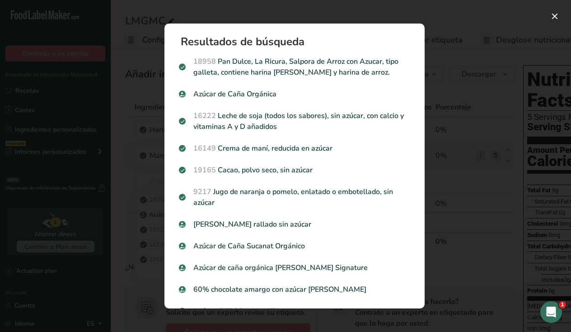
click at [145, 75] on div "Search results modal" at bounding box center [285, 166] width 571 height 332
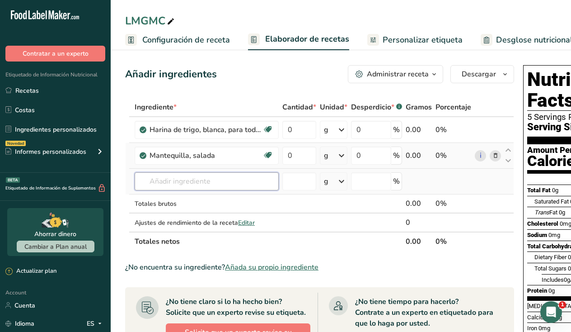
click at [193, 178] on input "text" at bounding box center [207, 181] width 144 height 18
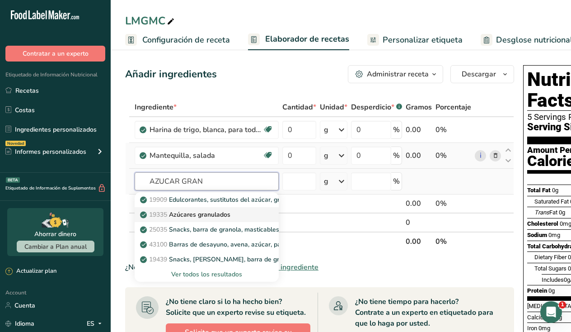
type input "AZUCAR GRAN"
click at [203, 212] on p "19335 Azúcares granulados" at bounding box center [186, 214] width 89 height 9
type input "Sugars, granulated"
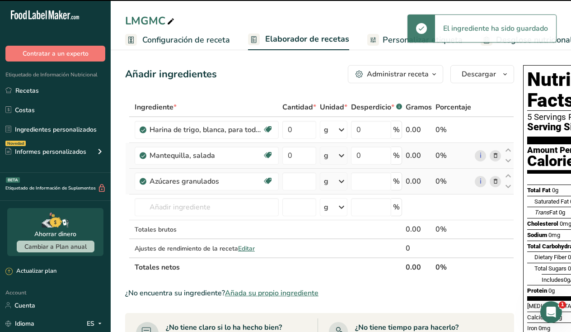
type input "0"
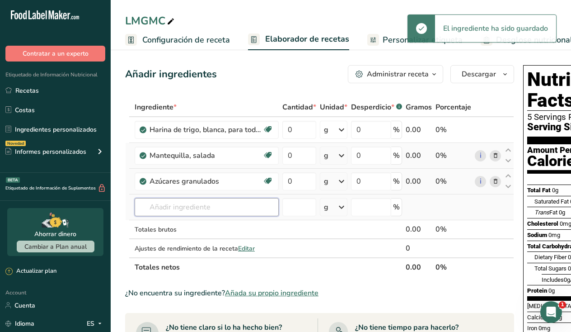
click at [189, 201] on input "text" at bounding box center [207, 207] width 144 height 18
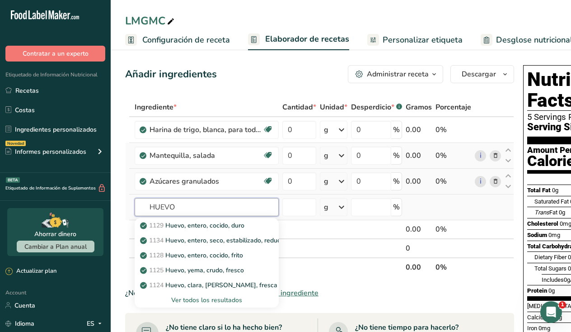
type input "HUEVO"
click at [220, 295] on div "Ver todos los resultados" at bounding box center [207, 299] width 130 height 9
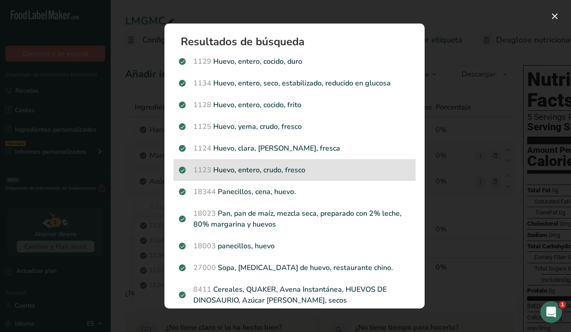
click at [289, 174] on p "1123 Huevo, entero, crudo, fresco" at bounding box center [294, 169] width 231 height 11
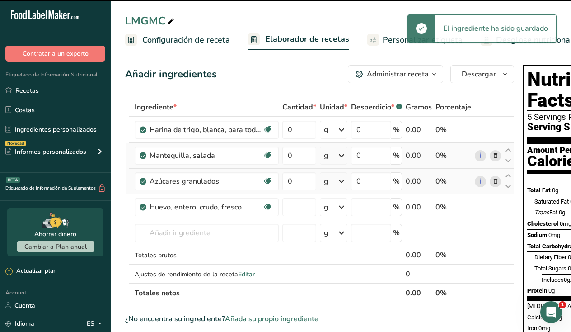
type input "0"
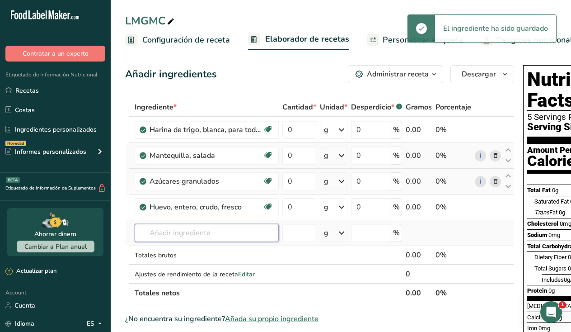
click at [189, 228] on input "text" at bounding box center [207, 233] width 144 height 18
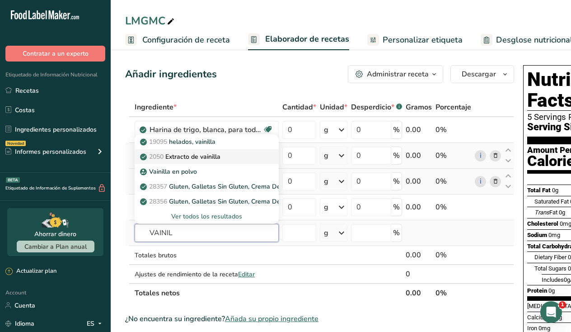
type input "VAINIL"
click at [198, 153] on p "2050 Extracto de vainilla" at bounding box center [181, 156] width 79 height 9
type input "Vanilla extract"
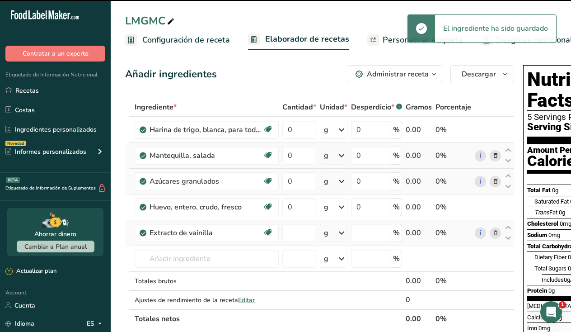
type input "0"
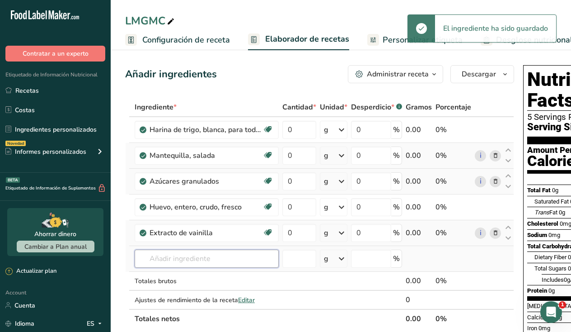
click at [183, 252] on input "text" at bounding box center [207, 258] width 144 height 18
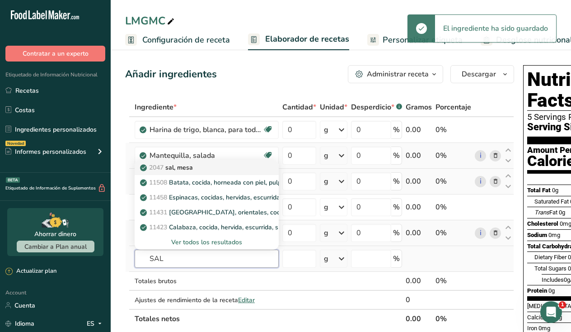
type input "SAL"
click at [206, 170] on div "2047 sal, mesa" at bounding box center [199, 167] width 115 height 9
type input "Salt, table"
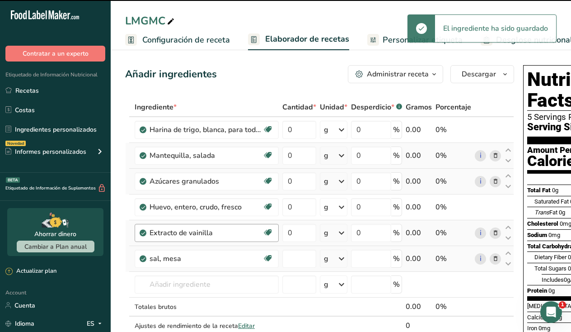
type input "0"
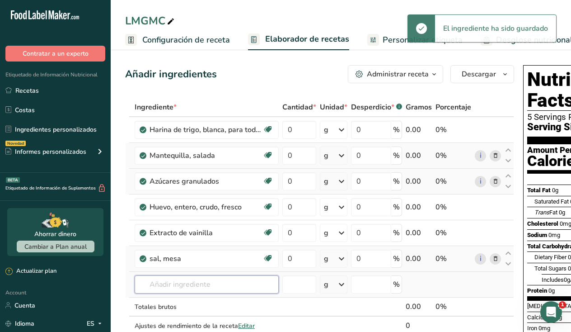
click at [185, 285] on input "text" at bounding box center [207, 284] width 144 height 18
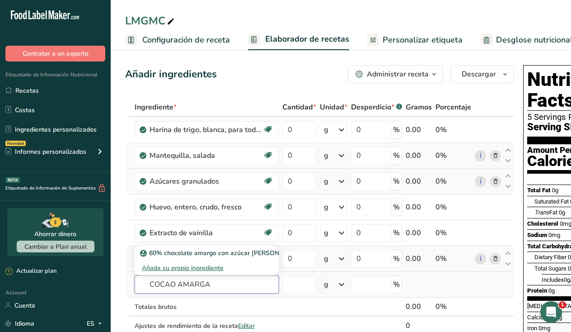
click at [159, 284] on input "COCAO AMARGA" at bounding box center [207, 284] width 144 height 18
click at [168, 284] on input "COCAO AMARGA" at bounding box center [207, 284] width 144 height 18
type input "COCOA AMARGA"
click at [189, 267] on div "Añada su propio ingrediente" at bounding box center [207, 267] width 130 height 9
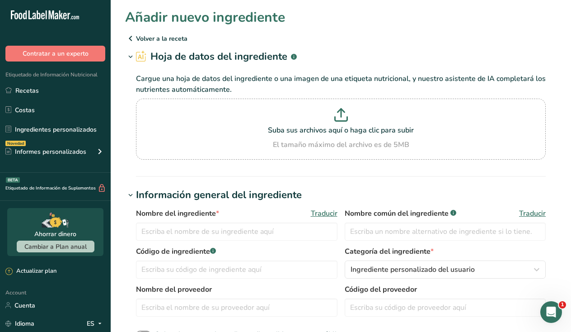
click at [132, 41] on icon at bounding box center [130, 38] width 11 height 16
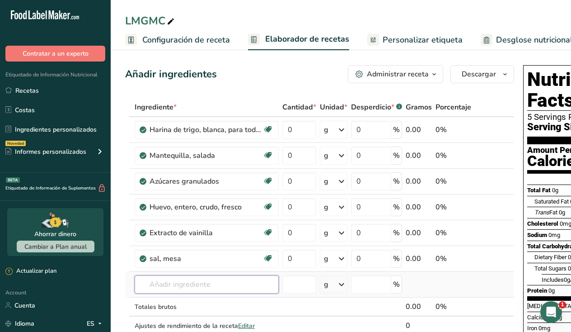
click at [176, 291] on input "text" at bounding box center [207, 284] width 144 height 18
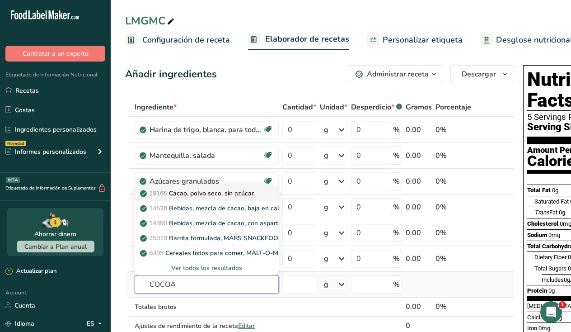
type input "COCOA"
click at [220, 196] on p "19165 Cacao, polvo seco, sin azúcar" at bounding box center [198, 192] width 112 height 9
type input "Cocoa, dry powder, unsweetened"
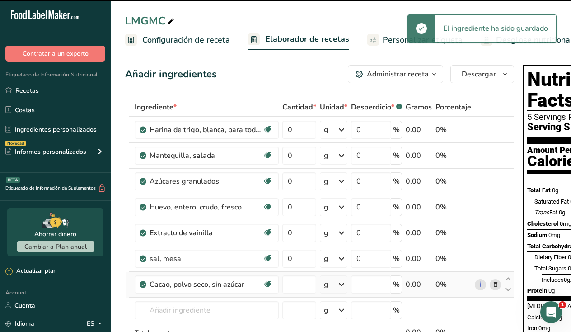
type input "0"
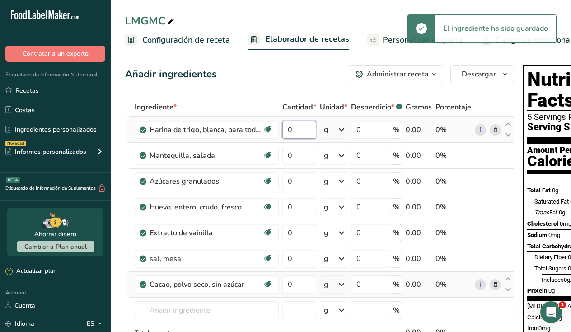
click at [305, 133] on input "0" at bounding box center [299, 130] width 34 height 18
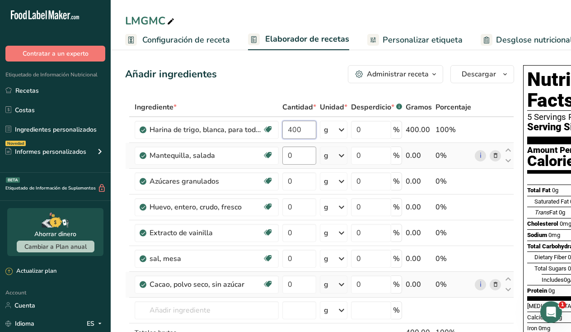
type input "400"
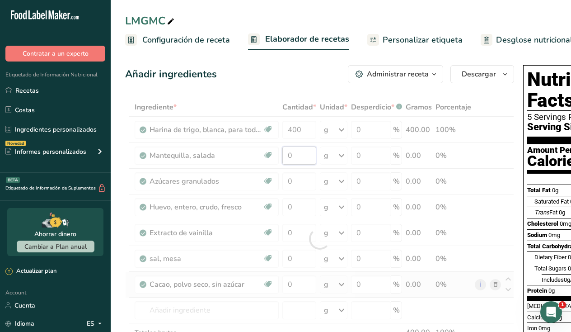
click at [302, 156] on div "Ingrediente * Cantidad * Unidad * Desperdicio * .a-a{fill:#347362;}.b-a{fill:#f…" at bounding box center [319, 239] width 389 height 282
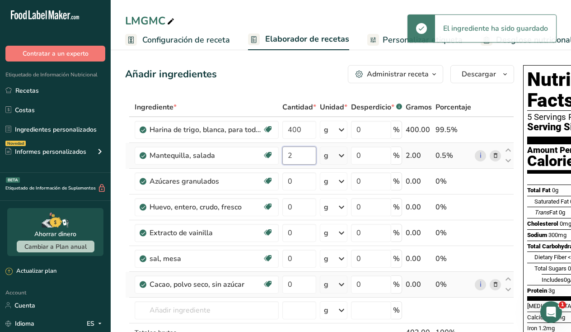
type input "20"
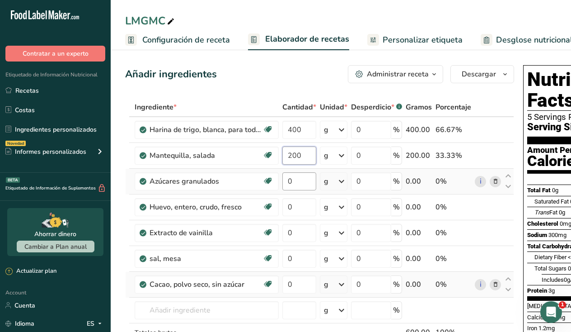
type input "200"
click at [298, 188] on div "Ingrediente * Cantidad * Unidad * Desperdicio * .a-a{fill:#347362;}.b-a{fill:#f…" at bounding box center [319, 239] width 389 height 282
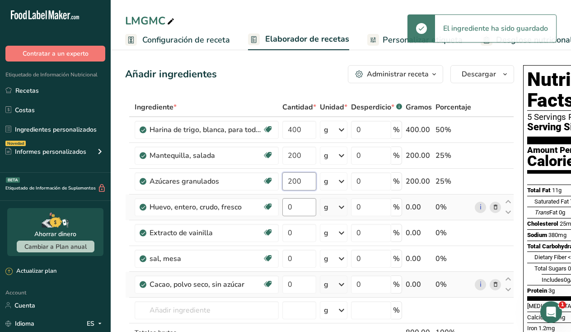
type input "200"
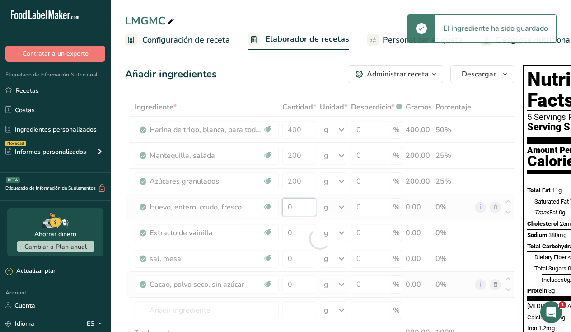
click at [300, 200] on div "Ingrediente * Cantidad * Unidad * Desperdicio * .a-a{fill:#347362;}.b-a{fill:#f…" at bounding box center [319, 239] width 389 height 282
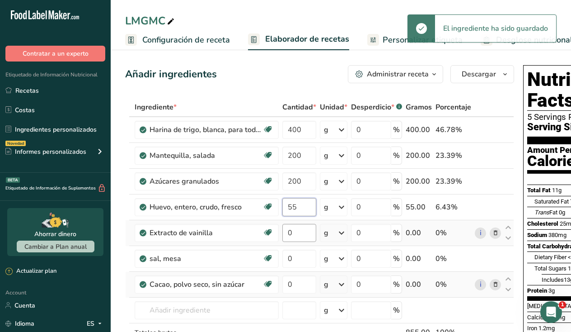
type input "55"
click at [294, 237] on div "Ingrediente * Cantidad * Unidad * Desperdicio * .a-a{fill:#347362;}.b-a{fill:#f…" at bounding box center [319, 239] width 389 height 282
type input "25"
click at [299, 259] on div "Ingrediente * Cantidad * Unidad * Desperdicio * .a-a{fill:#347362;}.b-a{fill:#f…" at bounding box center [319, 239] width 389 height 282
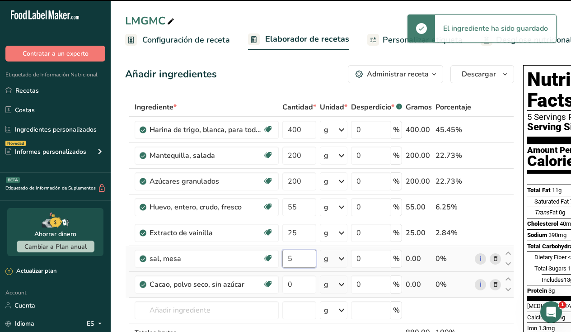
type input "0"
click at [299, 284] on div "Ingrediente * Cantidad * Unidad * Desperdicio * .a-a{fill:#347362;}.b-a{fill:#f…" at bounding box center [319, 239] width 389 height 282
type input "5"
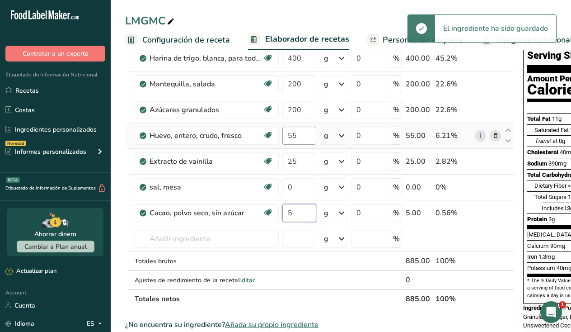
scroll to position [74, 0]
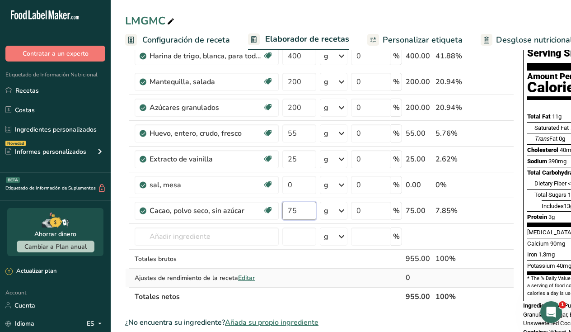
type input "75"
click at [328, 285] on div "Ingrediente * Cantidad * Unidad * Desperdicio * .a-a{fill:#347362;}.b-a{fill:#f…" at bounding box center [319, 165] width 389 height 282
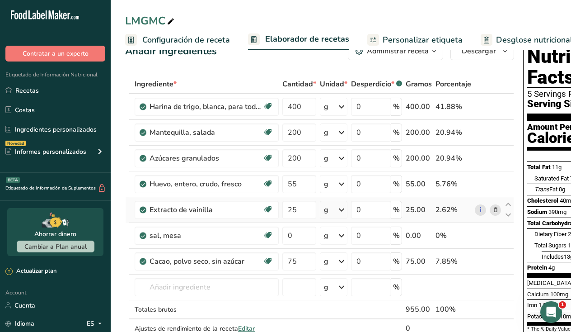
scroll to position [0, 0]
click at [293, 230] on input "0" at bounding box center [299, 235] width 34 height 18
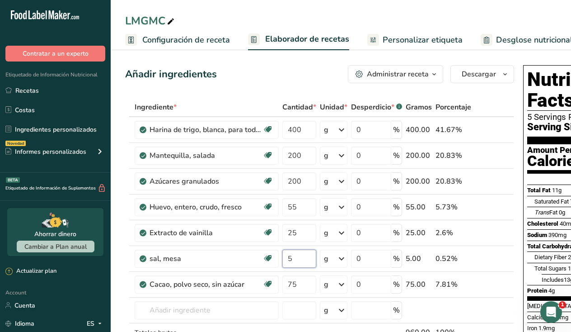
type input "5"
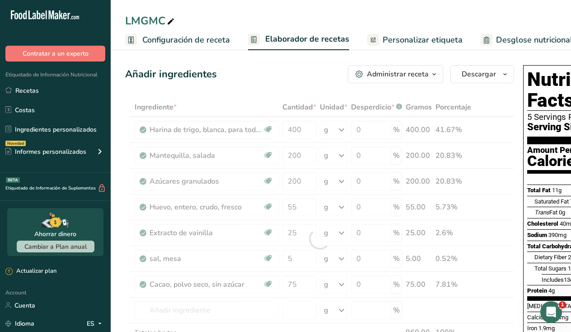
click at [197, 38] on span "Configuración de receta" at bounding box center [186, 40] width 88 height 12
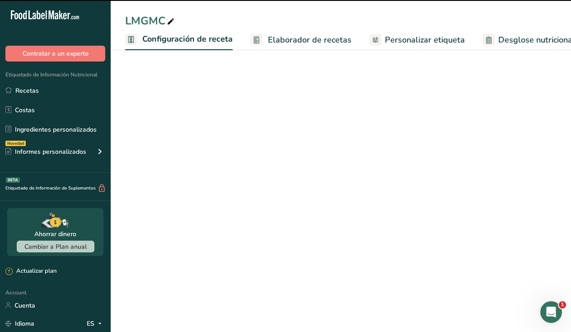
scroll to position [0, 3]
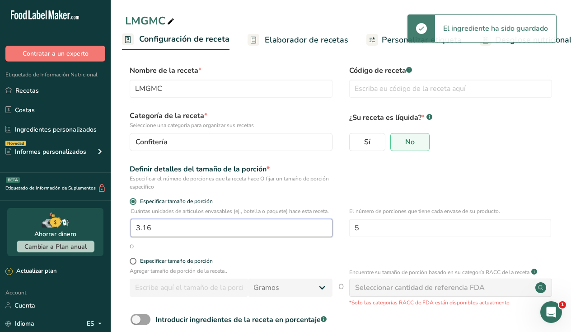
click at [165, 234] on input "3.16" at bounding box center [232, 228] width 202 height 18
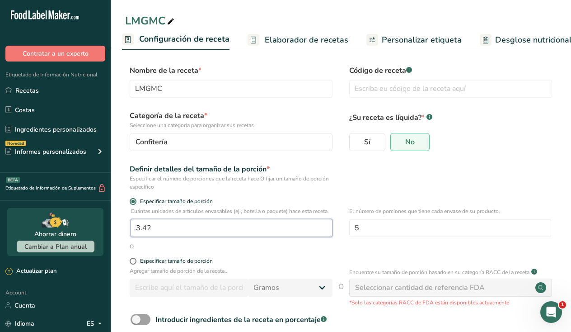
type input "3.42"
click at [311, 39] on span "Elaborador de recetas" at bounding box center [307, 40] width 84 height 12
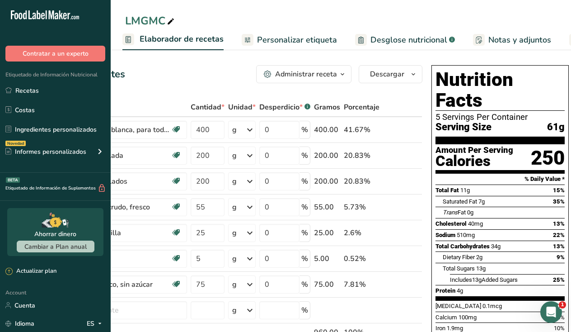
click at [286, 38] on span "Personalizar etiqueta" at bounding box center [297, 40] width 80 height 12
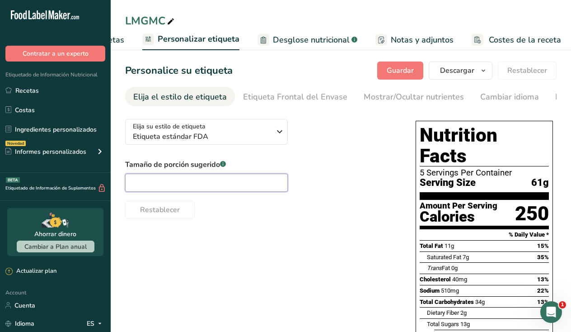
click at [224, 178] on input "text" at bounding box center [206, 182] width 163 height 18
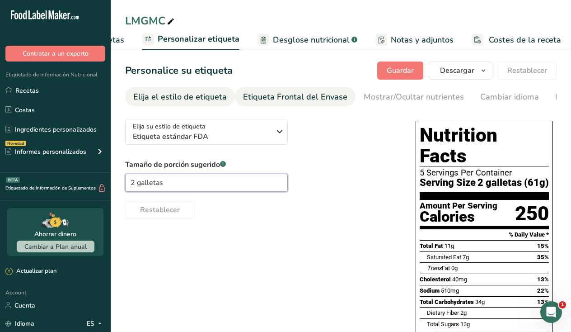
type input "2 galletas"
click at [290, 98] on div "Etiqueta Frontal del Envase" at bounding box center [295, 97] width 104 height 12
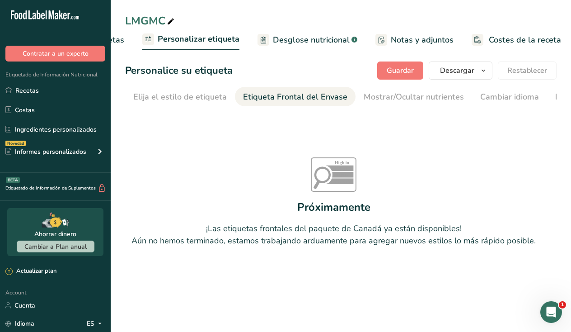
scroll to position [0, 108]
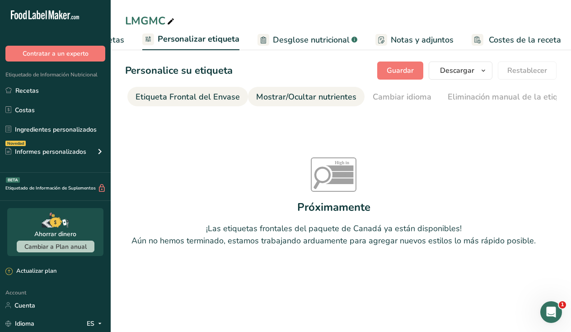
click at [318, 97] on div "Mostrar/Ocultar nutrientes" at bounding box center [306, 97] width 100 height 12
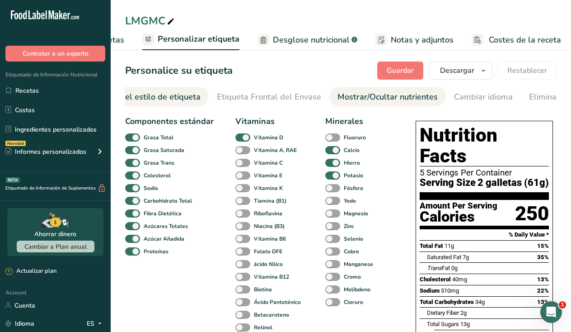
scroll to position [0, 24]
click at [164, 98] on div "Elija el estilo de etiqueta" at bounding box center [156, 97] width 94 height 12
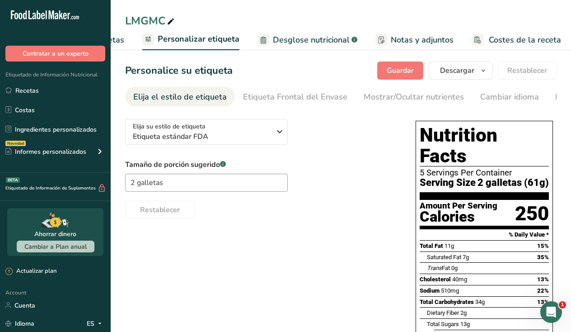
click at [166, 92] on div "Elija el estilo de etiqueta" at bounding box center [180, 97] width 94 height 12
click at [404, 61] on section "Personalice su etiqueta Guardar Descargar Elija qué mostrar en su etiqueta desc…" at bounding box center [341, 268] width 460 height 442
click at [402, 70] on span "Guardar" at bounding box center [400, 70] width 27 height 11
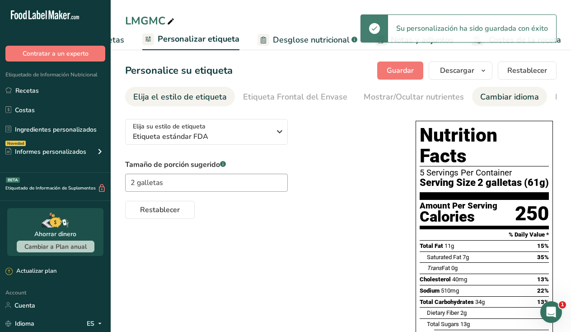
click at [481, 97] on div "Cambiar idioma" at bounding box center [509, 97] width 59 height 12
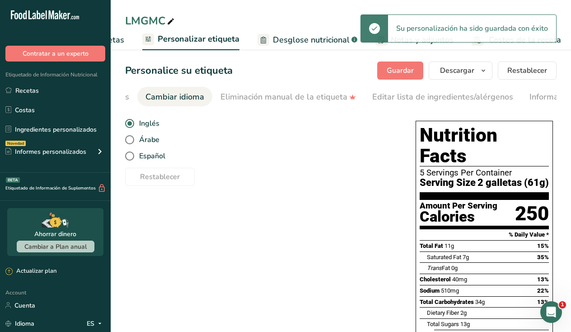
scroll to position [0, 340]
click at [129, 158] on span at bounding box center [129, 155] width 9 height 9
click at [129, 158] on input "Español" at bounding box center [128, 156] width 6 height 6
radio input "true"
radio input "false"
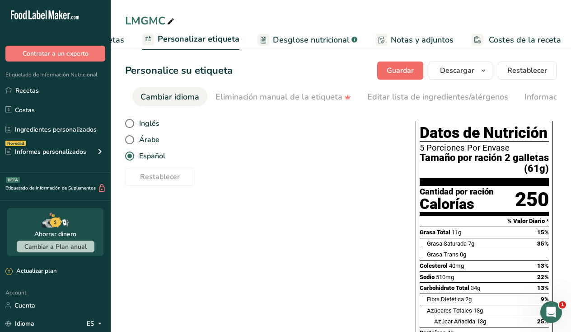
click at [380, 74] on button "Guardar" at bounding box center [400, 70] width 46 height 18
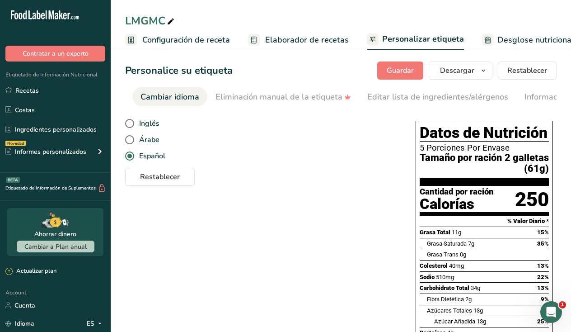
scroll to position [0, 0]
click at [281, 34] on span "Elaborador de recetas" at bounding box center [307, 40] width 84 height 12
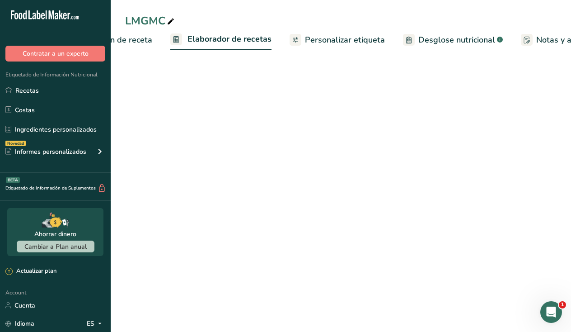
scroll to position [0, 126]
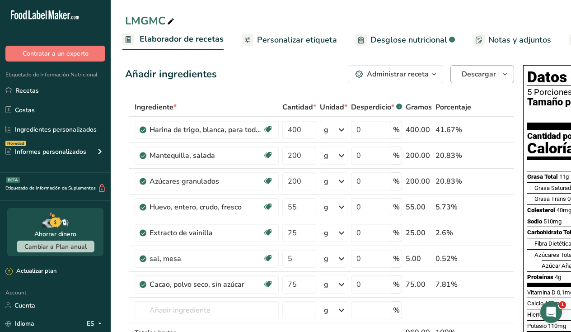
click at [478, 76] on span "Descargar" at bounding box center [479, 74] width 34 height 11
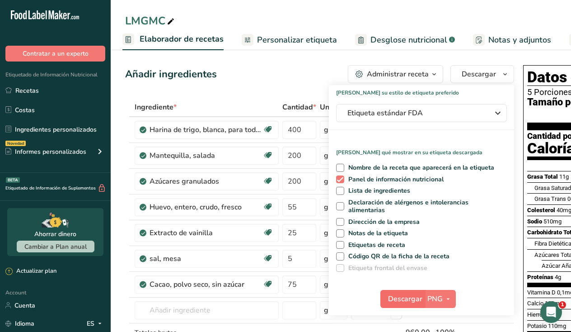
click at [401, 299] on span "Descargar" at bounding box center [405, 298] width 34 height 11
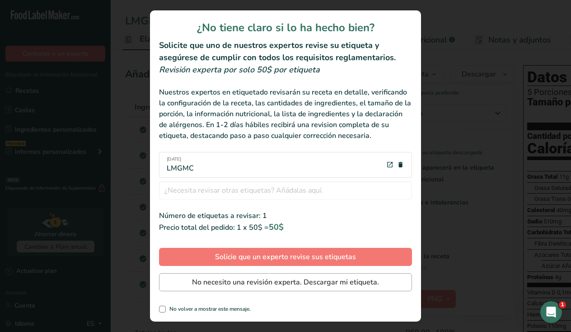
click at [309, 282] on span "No necesito una revisión experta. Descargar mi etiqueta." at bounding box center [285, 281] width 187 height 11
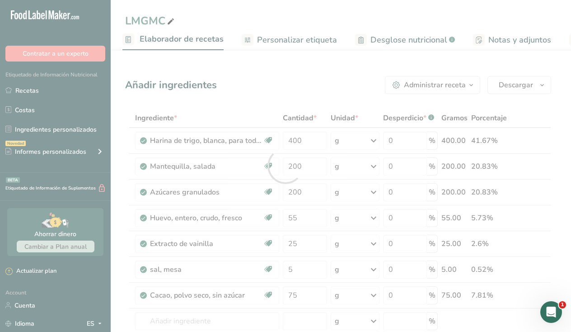
scroll to position [0, 0]
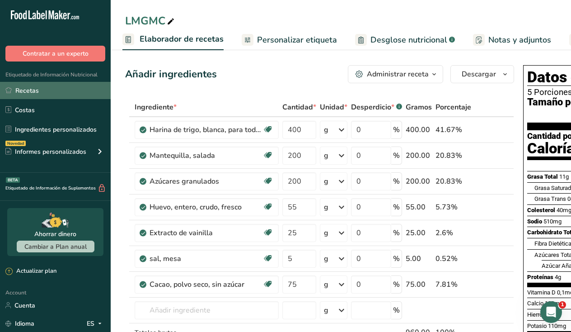
click at [52, 91] on link "Recetas" at bounding box center [55, 90] width 111 height 17
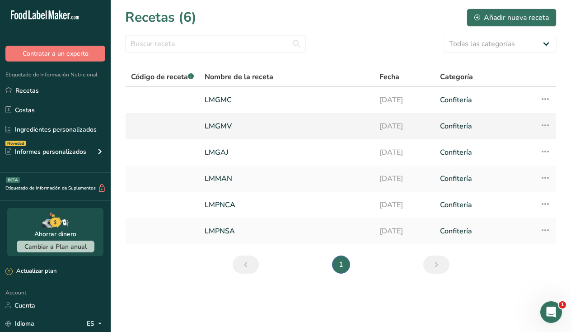
click at [197, 133] on td at bounding box center [163, 126] width 74 height 26
click at [292, 128] on link "LMGMV" at bounding box center [287, 126] width 164 height 19
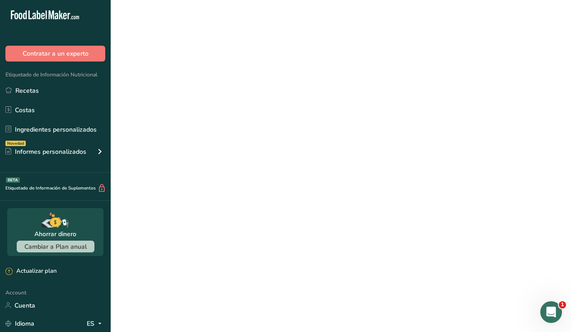
click at [292, 128] on link "LMGMV" at bounding box center [287, 126] width 164 height 19
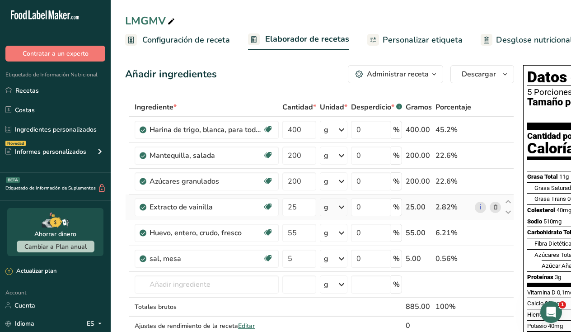
click at [462, 206] on div "2.82%" at bounding box center [454, 206] width 36 height 11
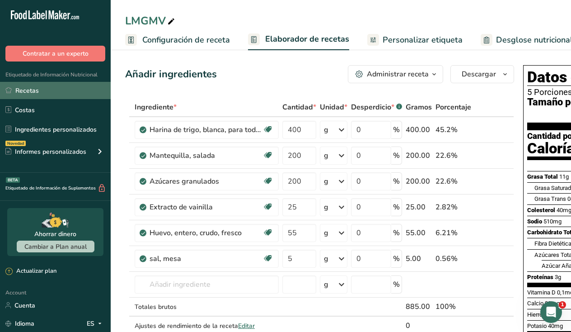
click at [28, 90] on link "Recetas" at bounding box center [55, 90] width 111 height 17
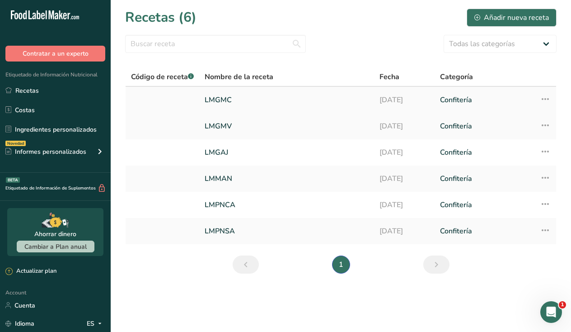
click at [242, 94] on link "LMGMC" at bounding box center [287, 99] width 164 height 19
